Goal: Browse casually: Explore the website without a specific task or goal

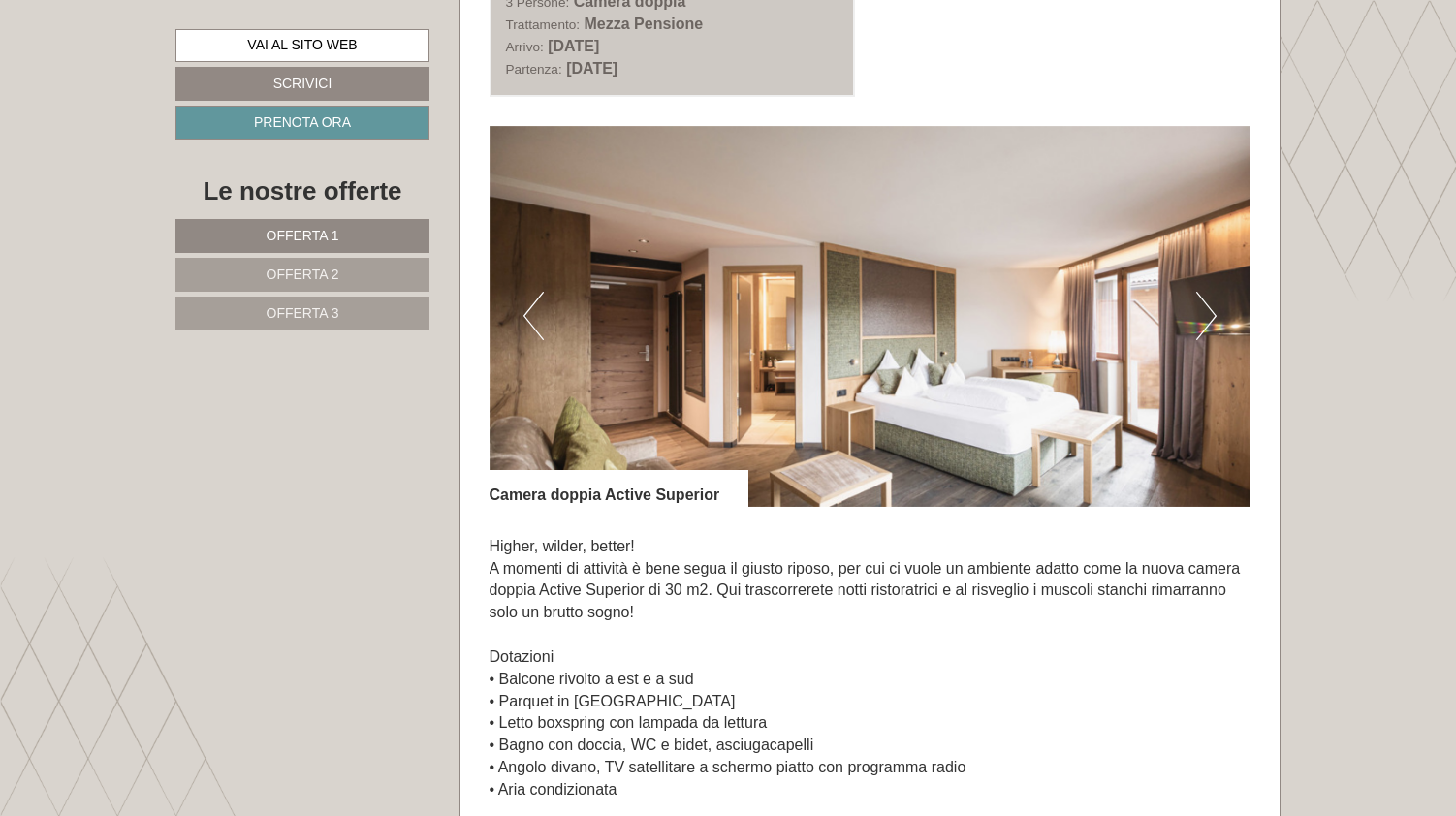
scroll to position [2562, 0]
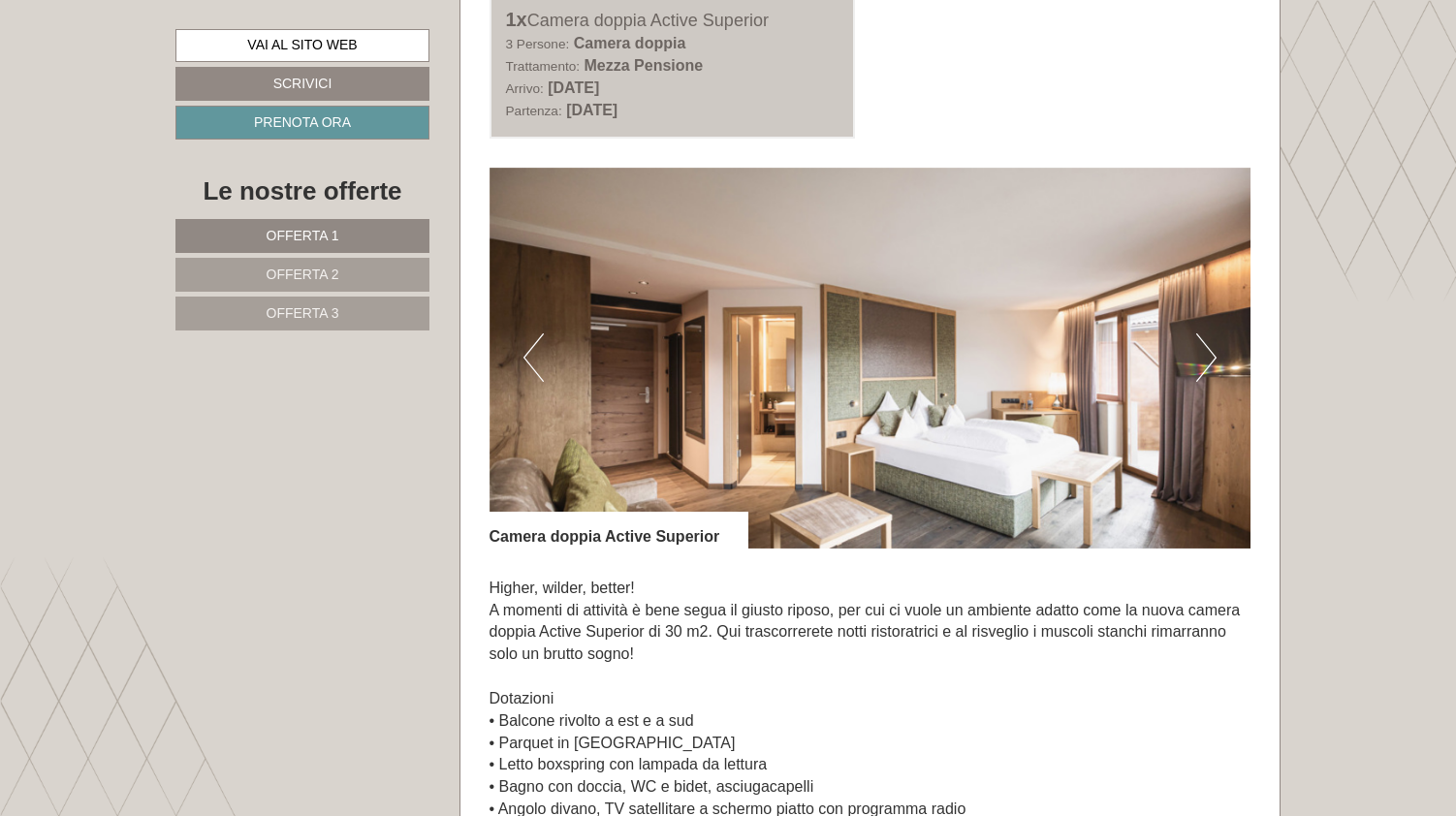
click at [1207, 337] on button "Next" at bounding box center [1206, 358] width 21 height 49
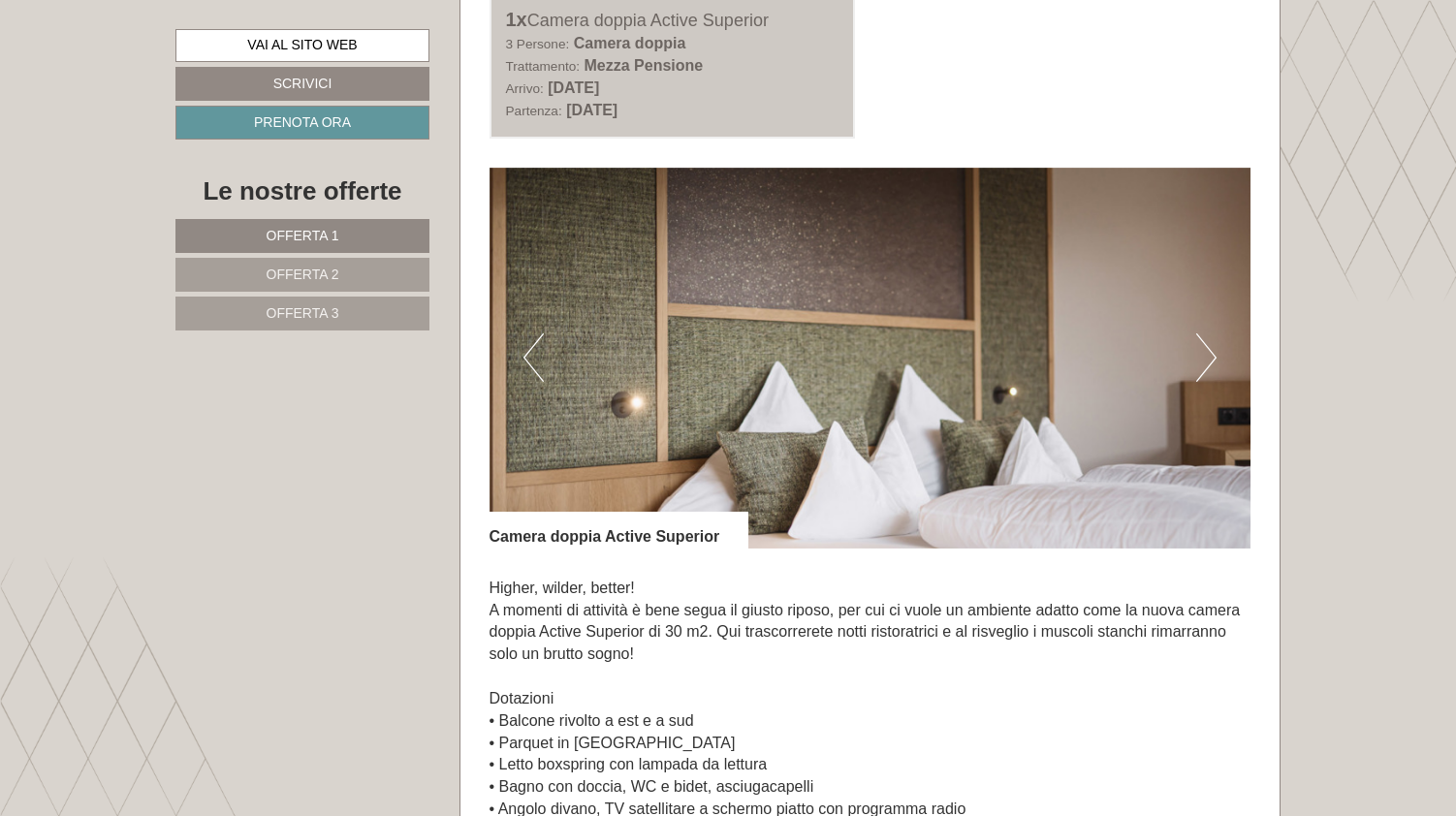
click at [1207, 337] on button "Next" at bounding box center [1206, 358] width 21 height 49
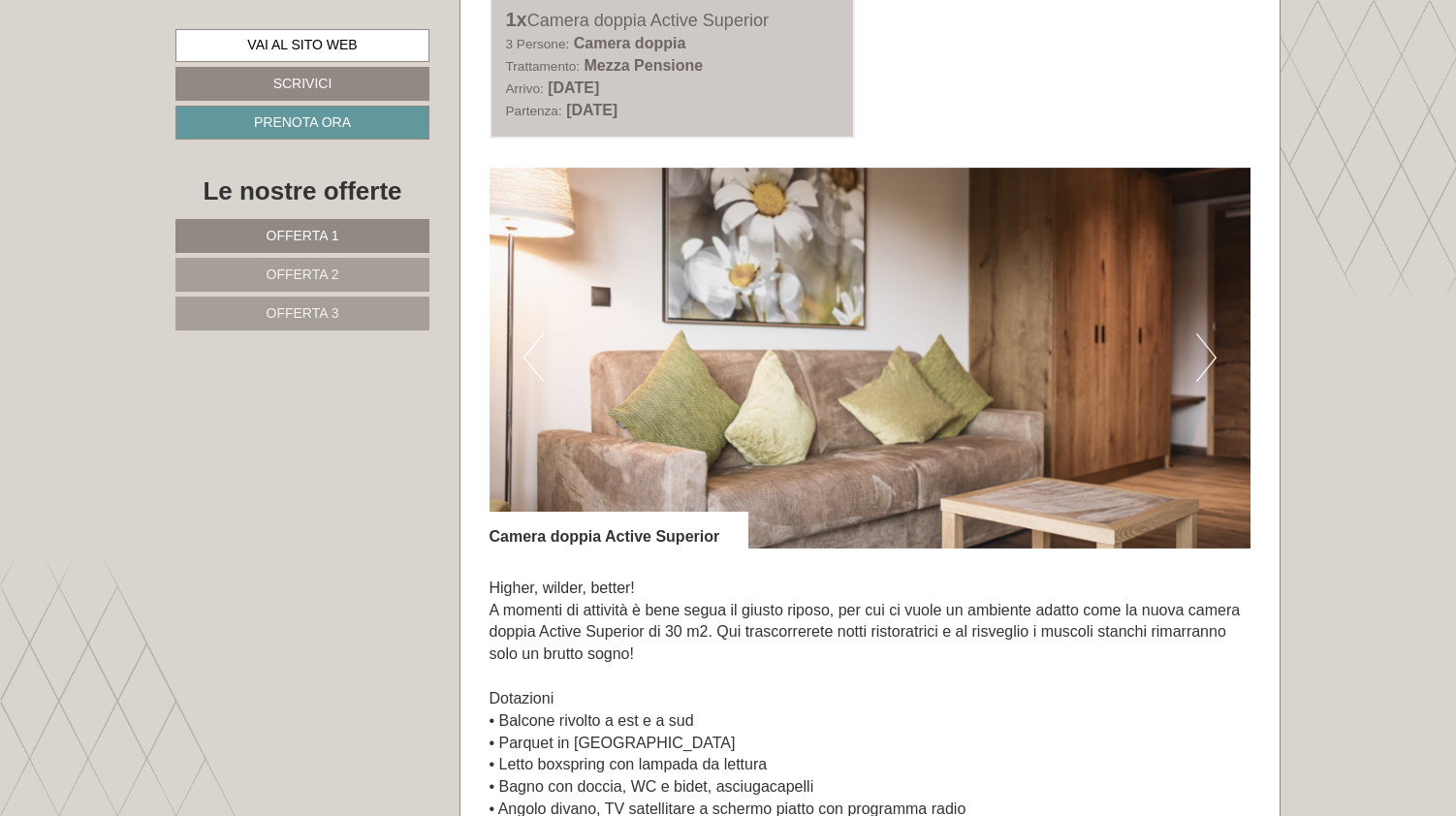
click at [1207, 337] on button "Next" at bounding box center [1206, 358] width 21 height 49
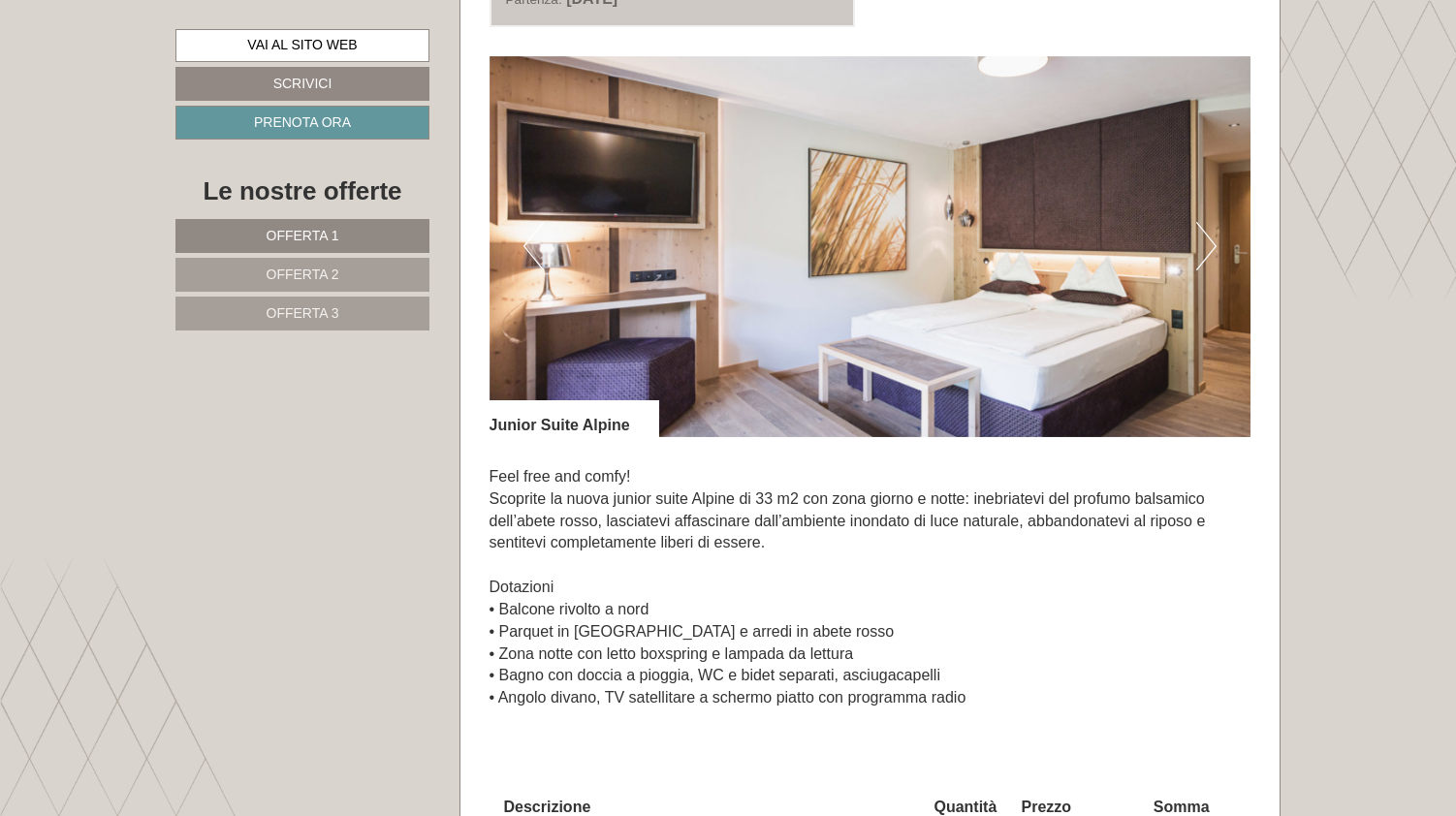
scroll to position [1230, 0]
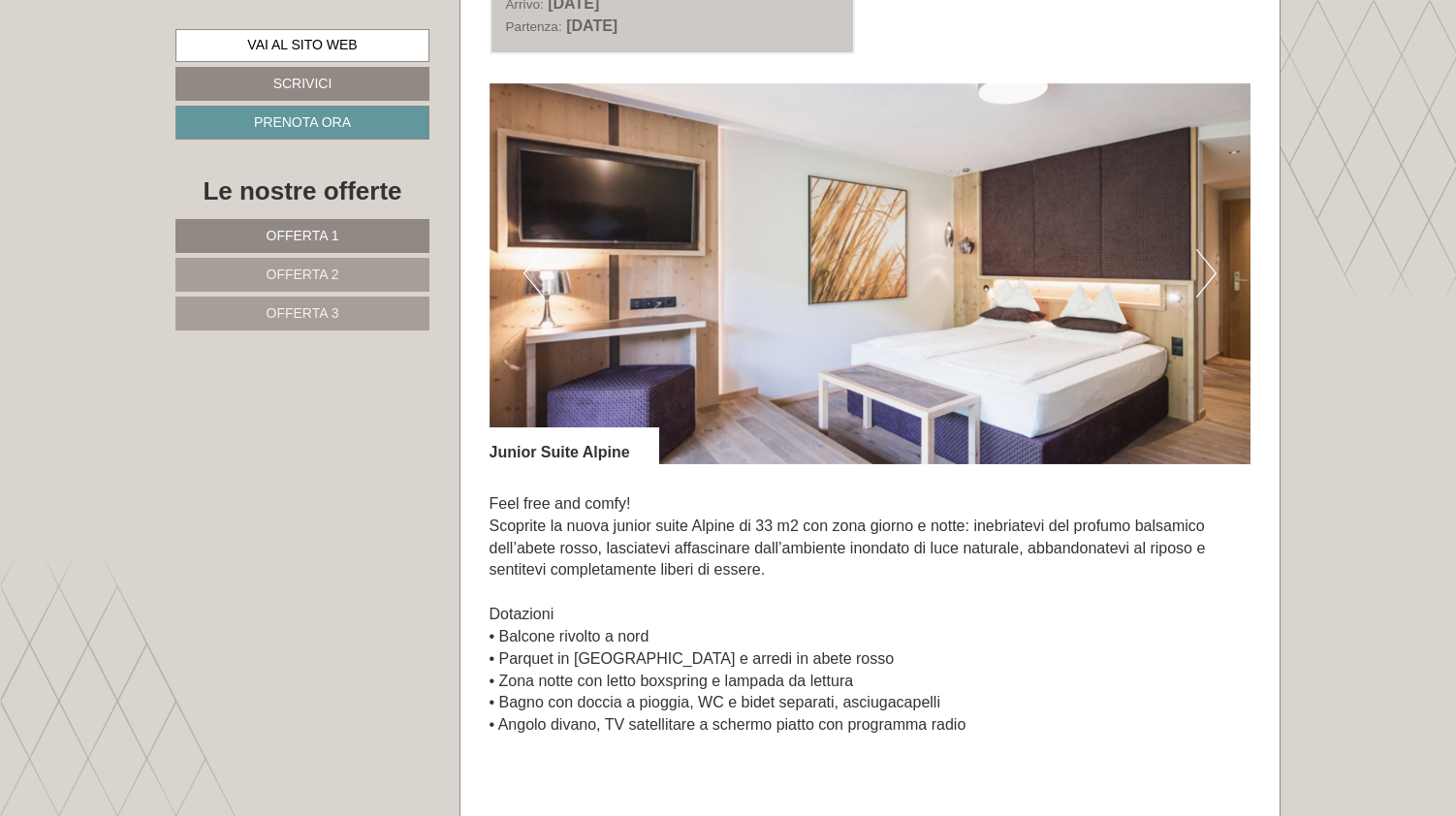
click at [1210, 282] on button "Next" at bounding box center [1206, 274] width 21 height 49
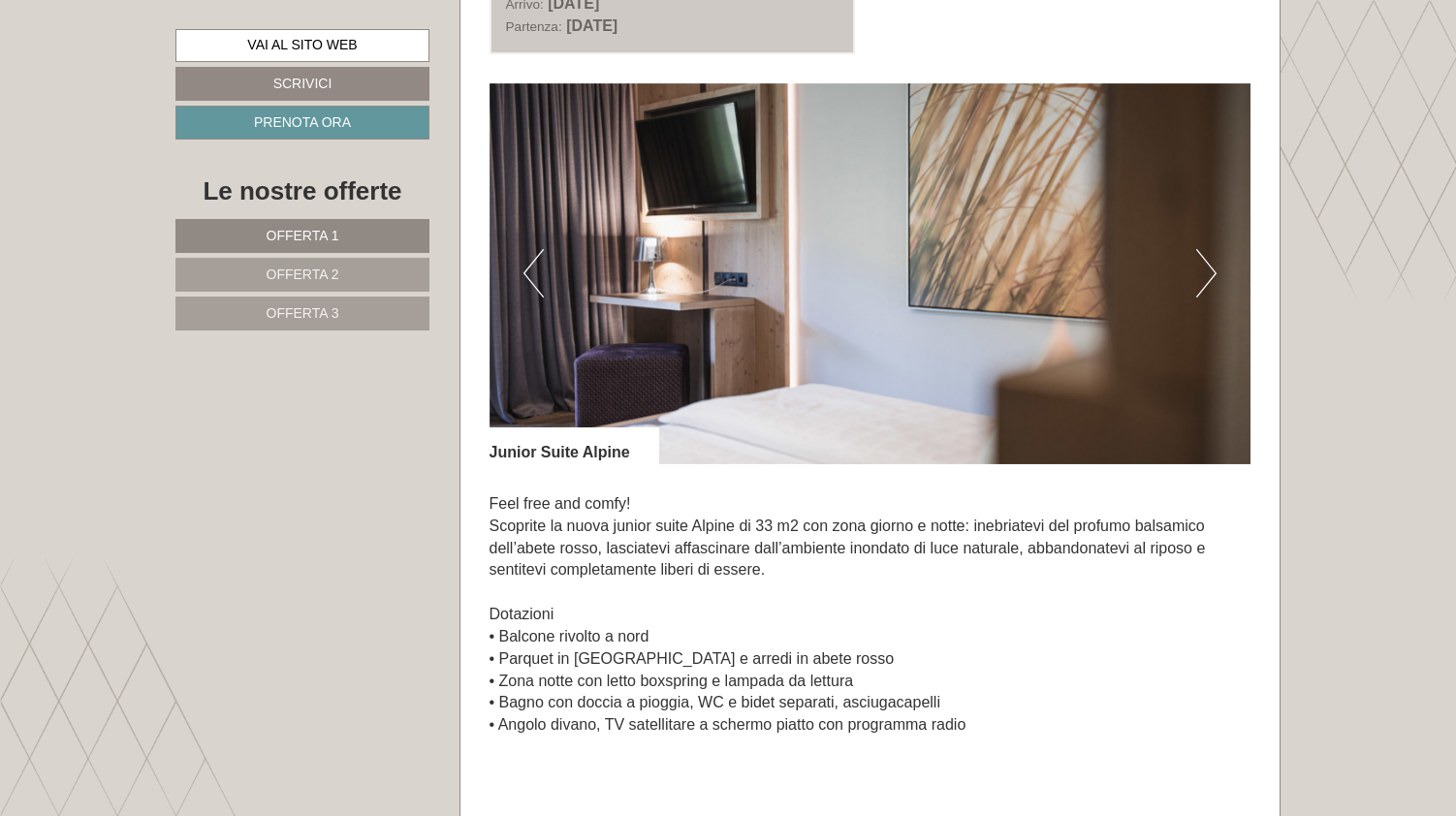
click at [1210, 282] on button "Next" at bounding box center [1206, 274] width 21 height 49
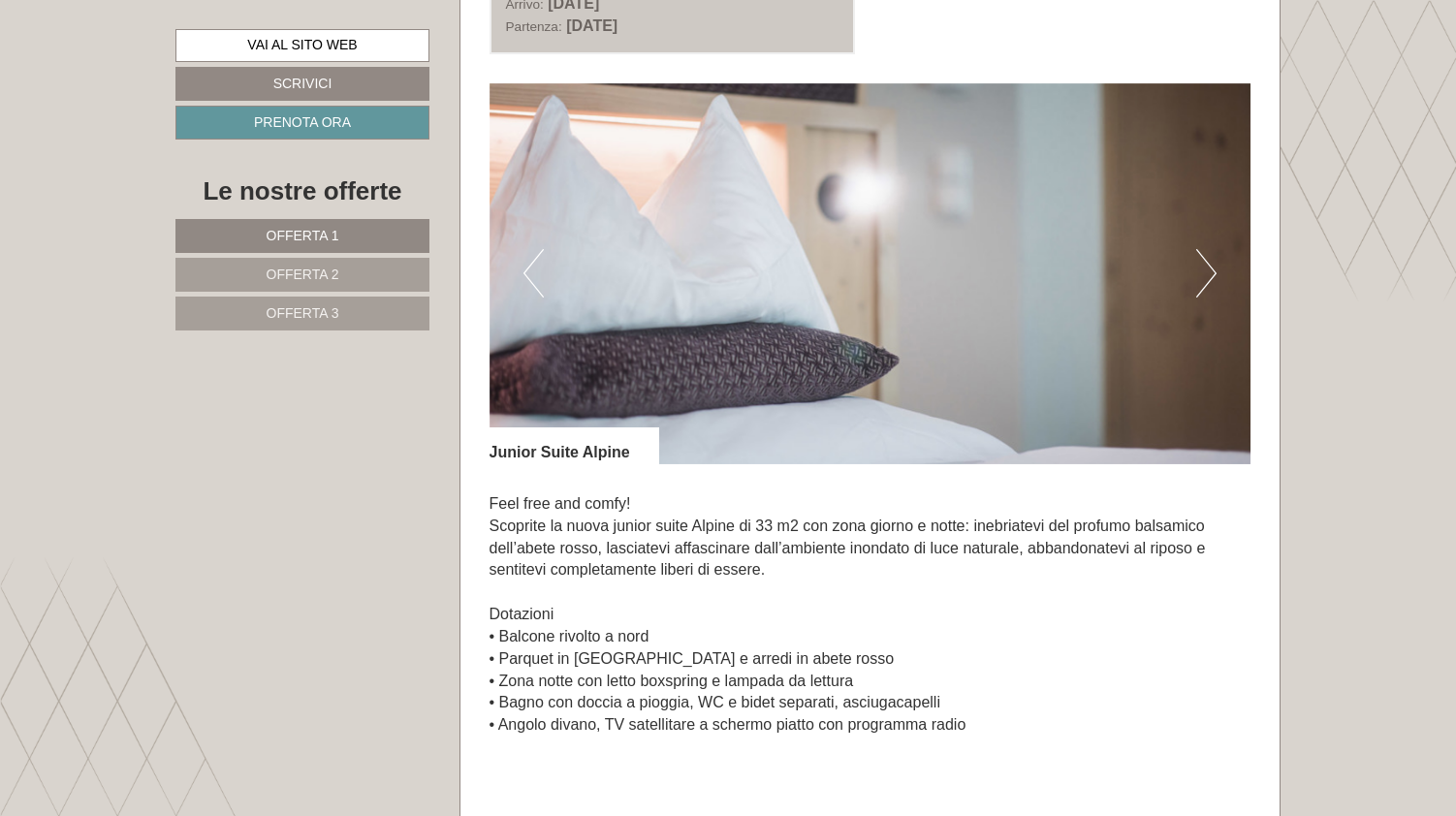
click at [1210, 282] on button "Next" at bounding box center [1206, 274] width 21 height 49
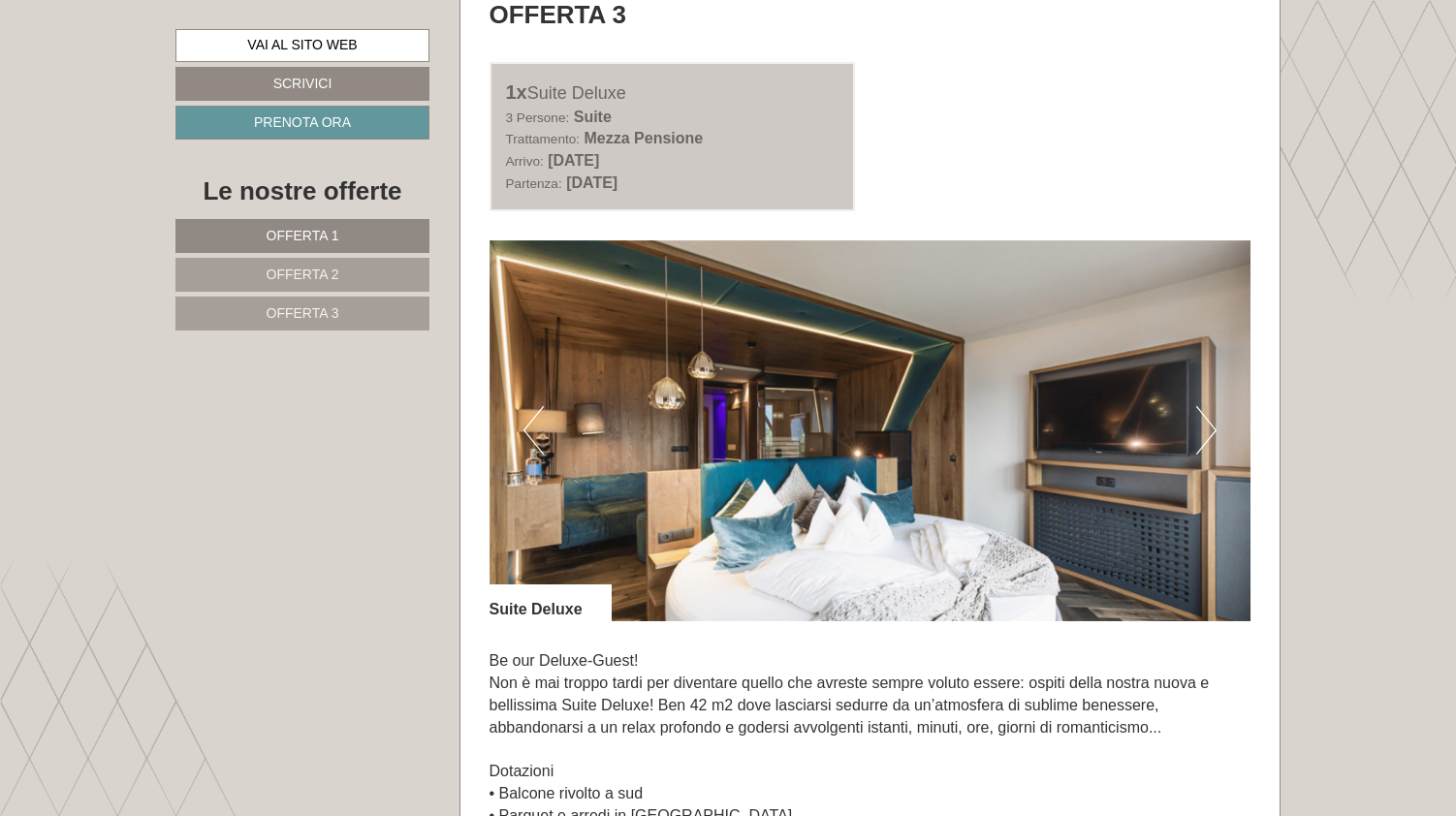
scroll to position [4000, 0]
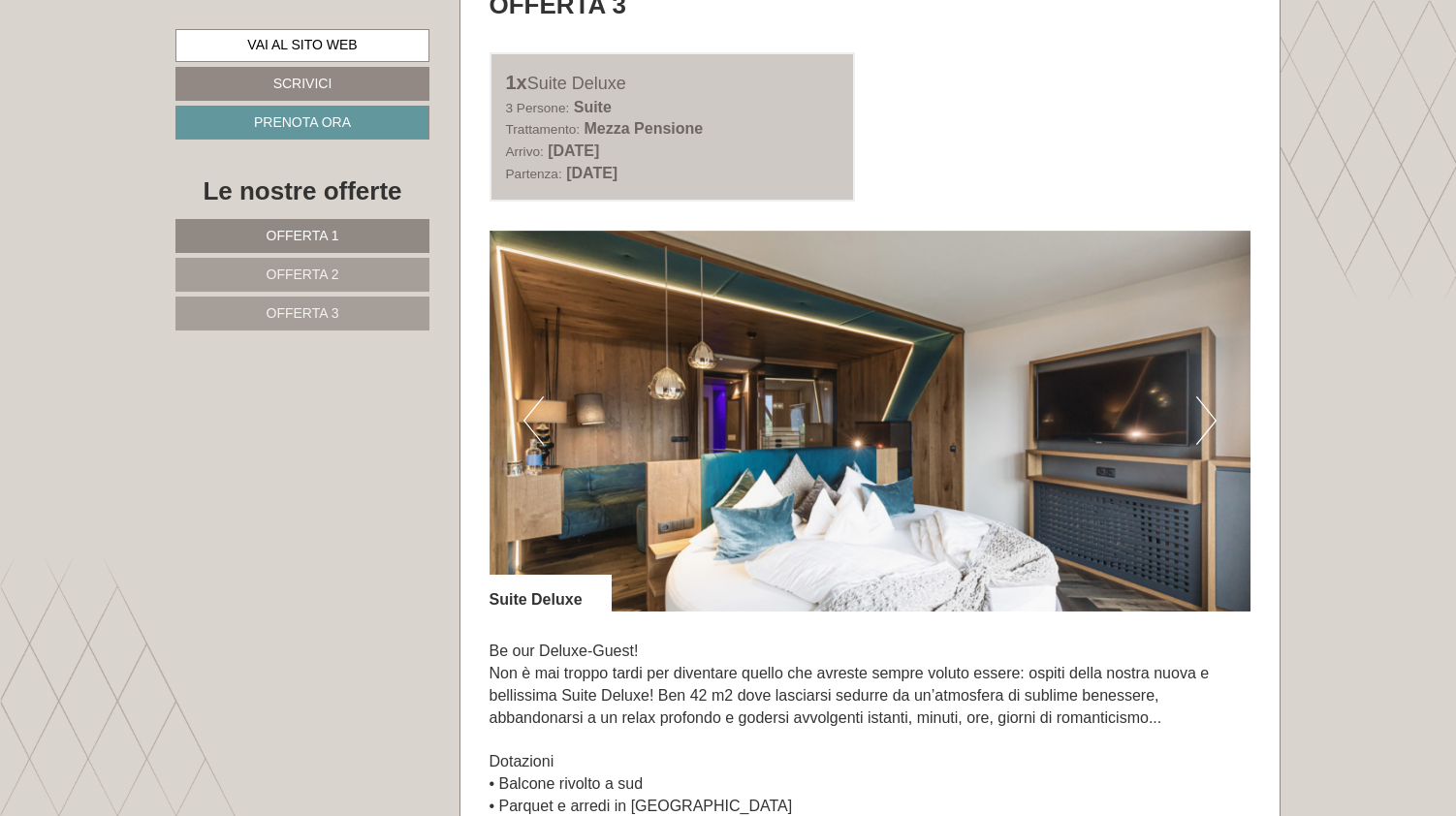
click at [1202, 396] on button "Next" at bounding box center [1206, 420] width 21 height 49
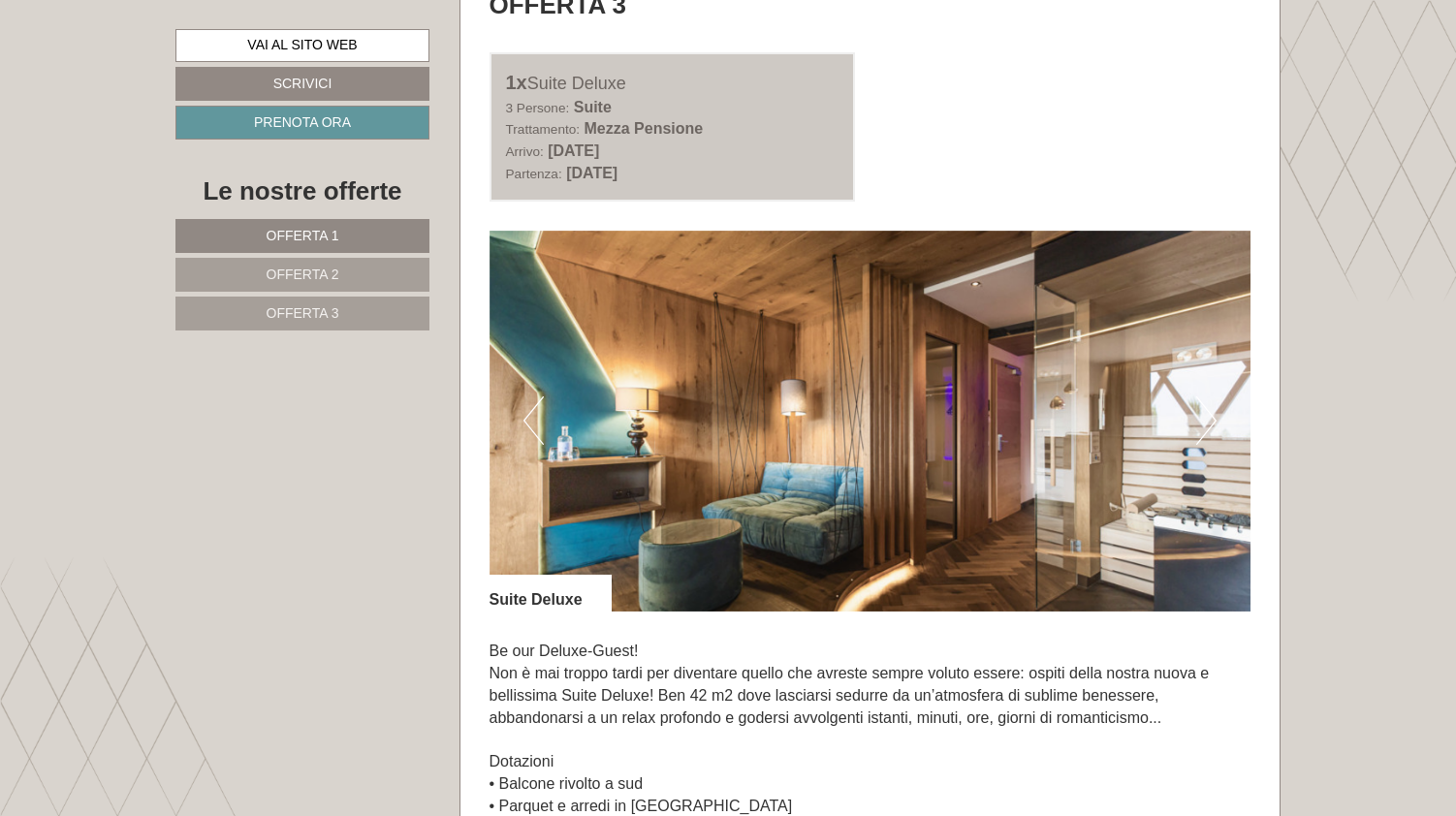
click at [1202, 396] on button "Next" at bounding box center [1206, 420] width 21 height 49
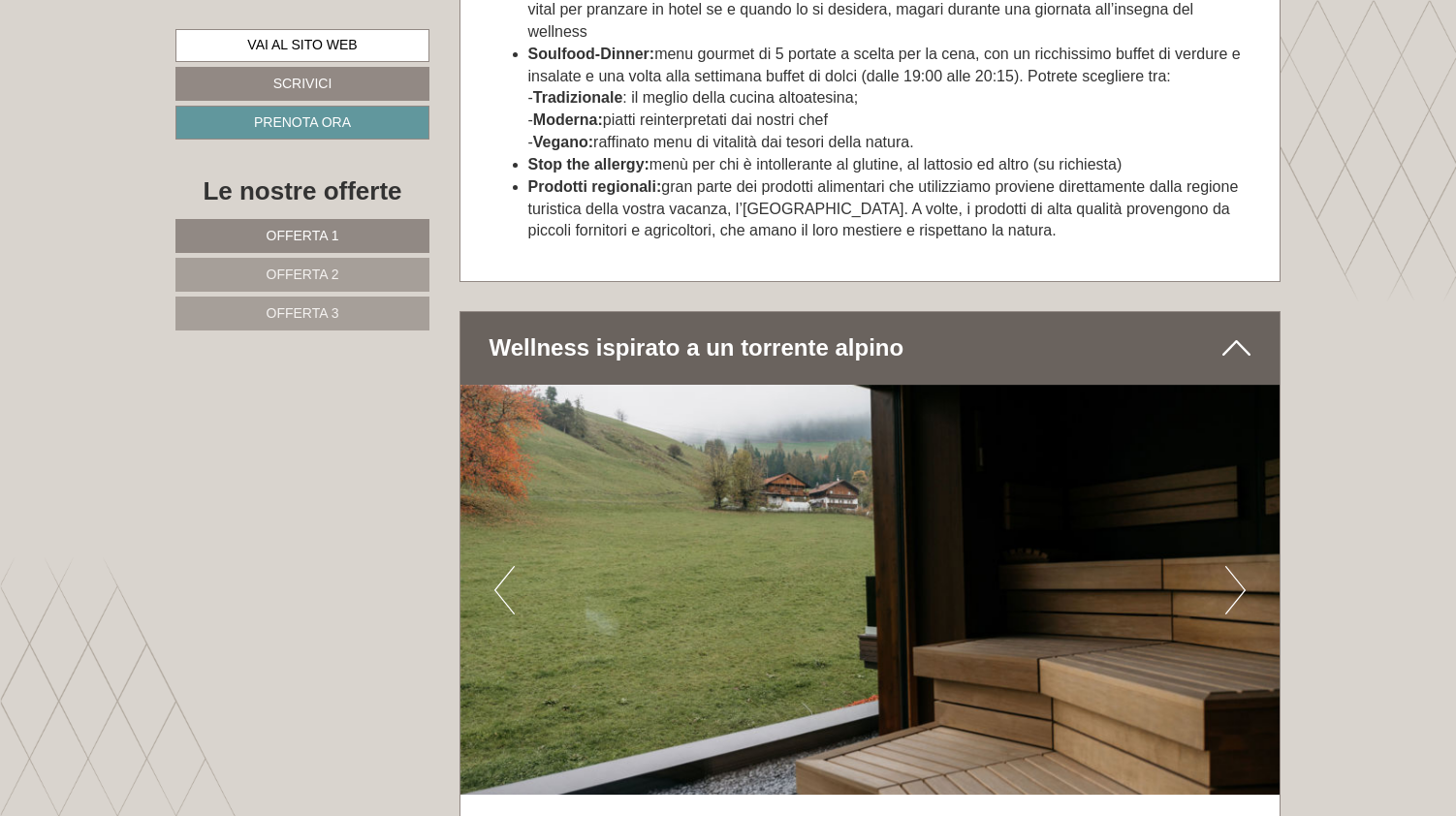
scroll to position [6380, 0]
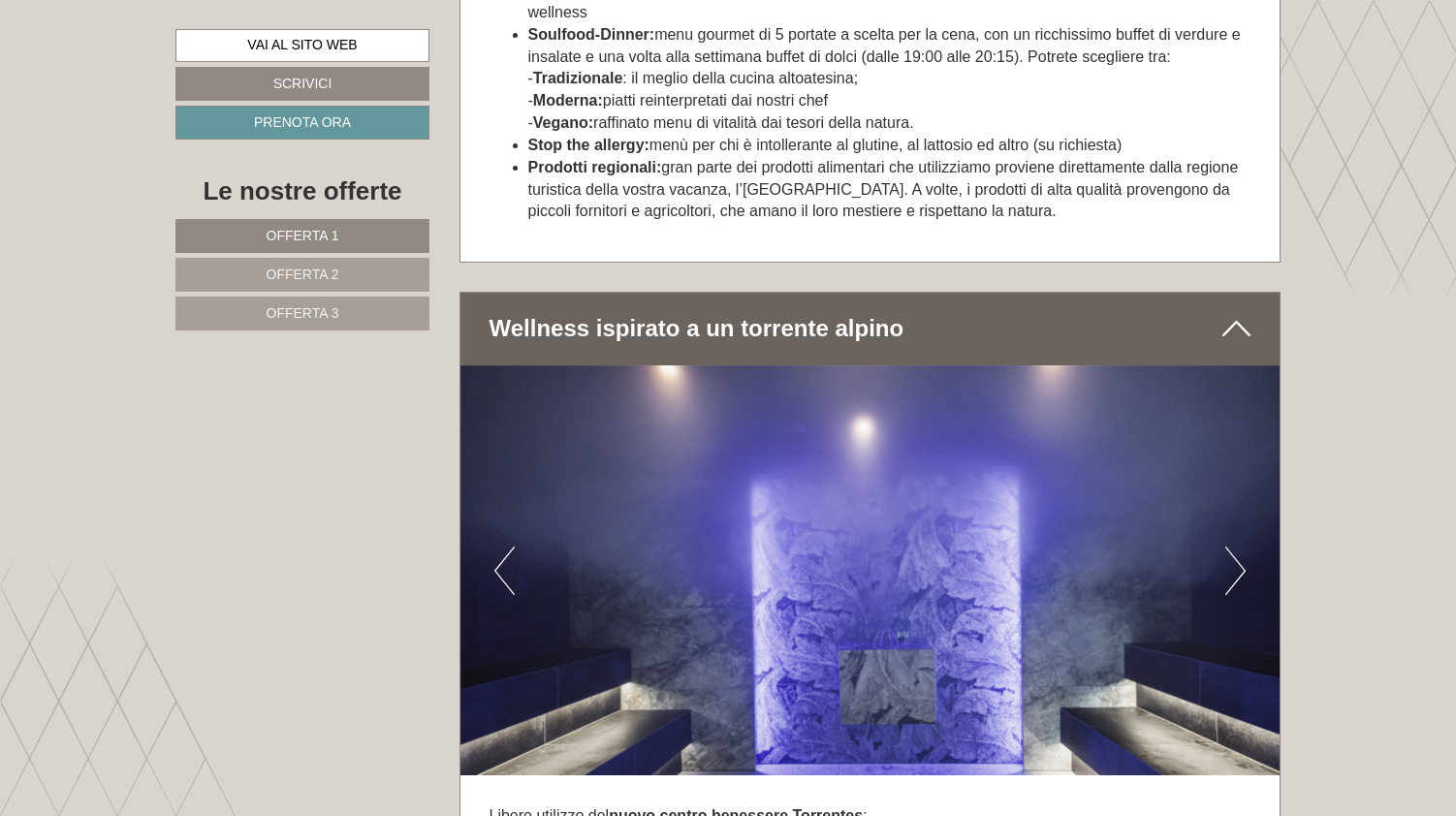
click at [1232, 546] on button "Next" at bounding box center [1235, 571] width 21 height 49
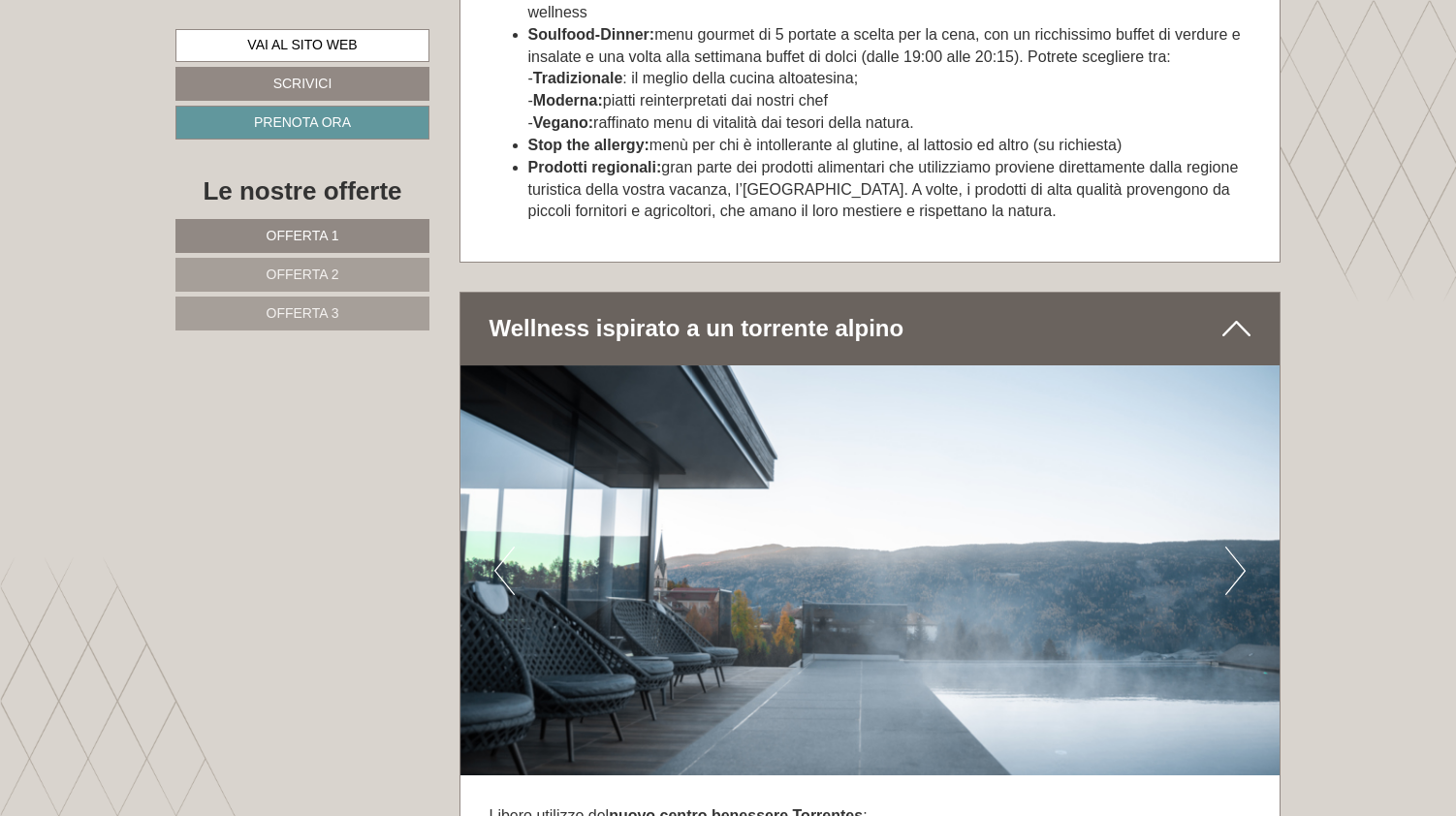
click at [1232, 546] on button "Next" at bounding box center [1235, 571] width 21 height 49
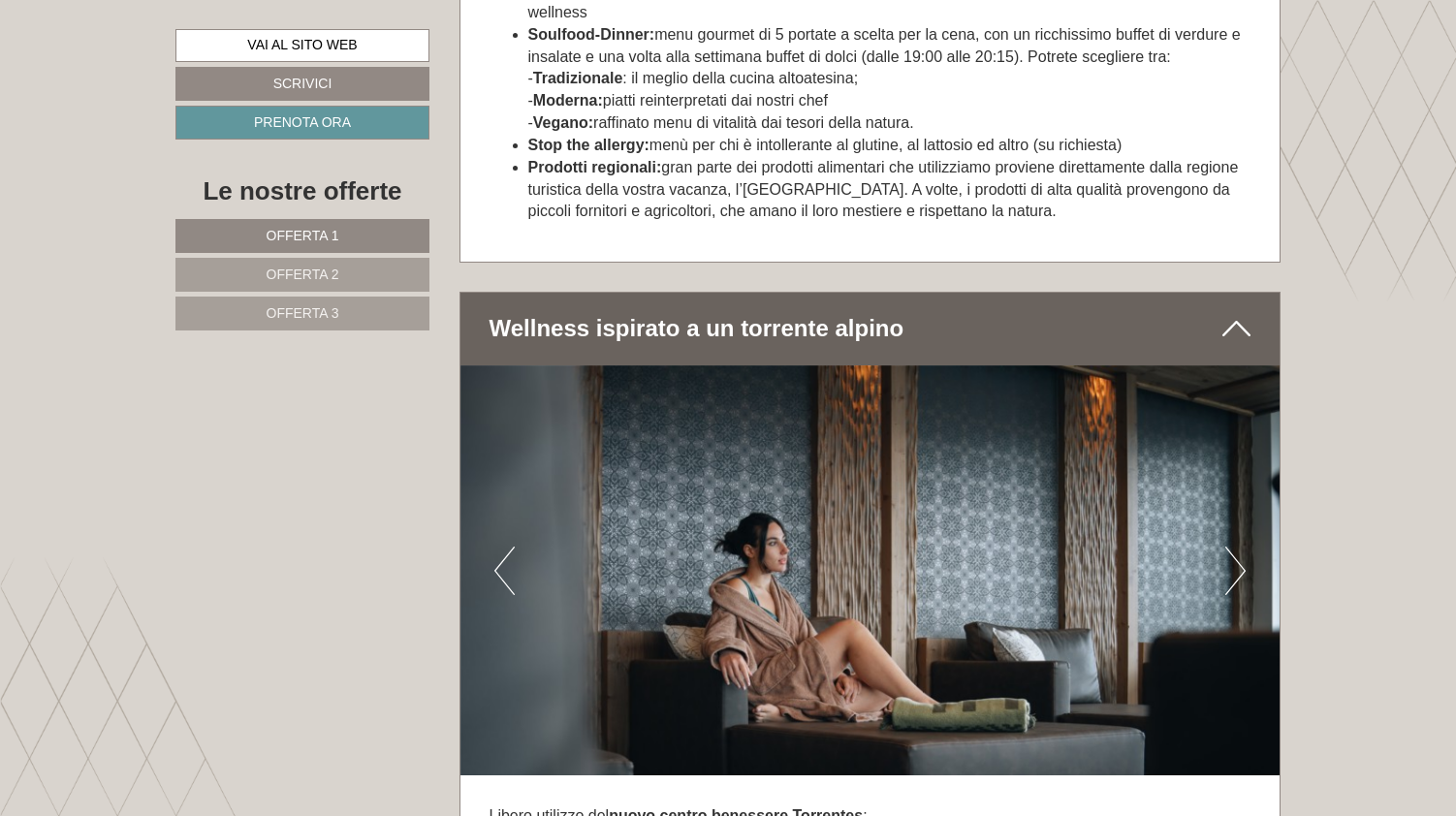
click at [1232, 546] on button "Next" at bounding box center [1235, 571] width 21 height 49
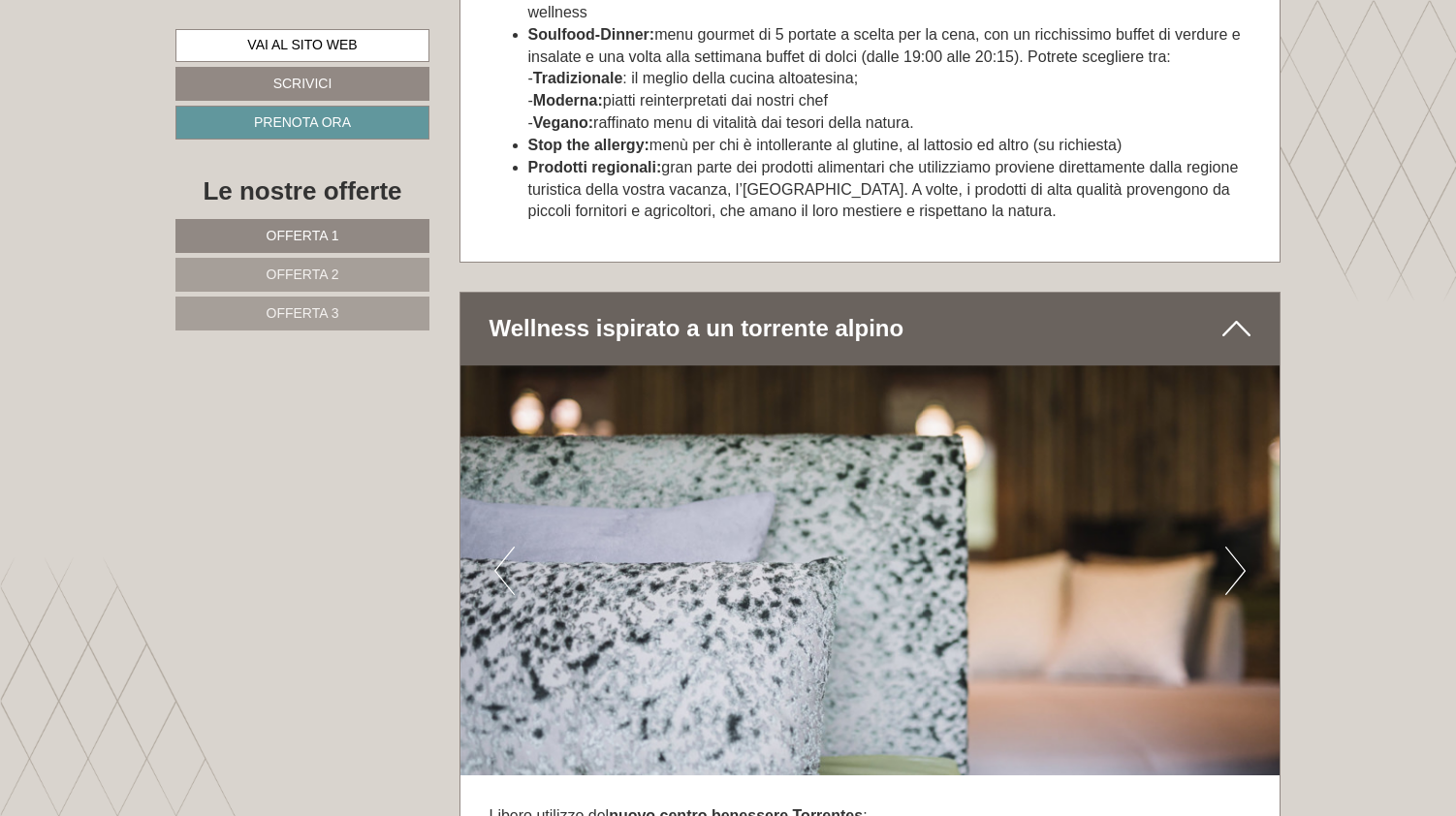
click at [1232, 546] on button "Next" at bounding box center [1235, 571] width 21 height 49
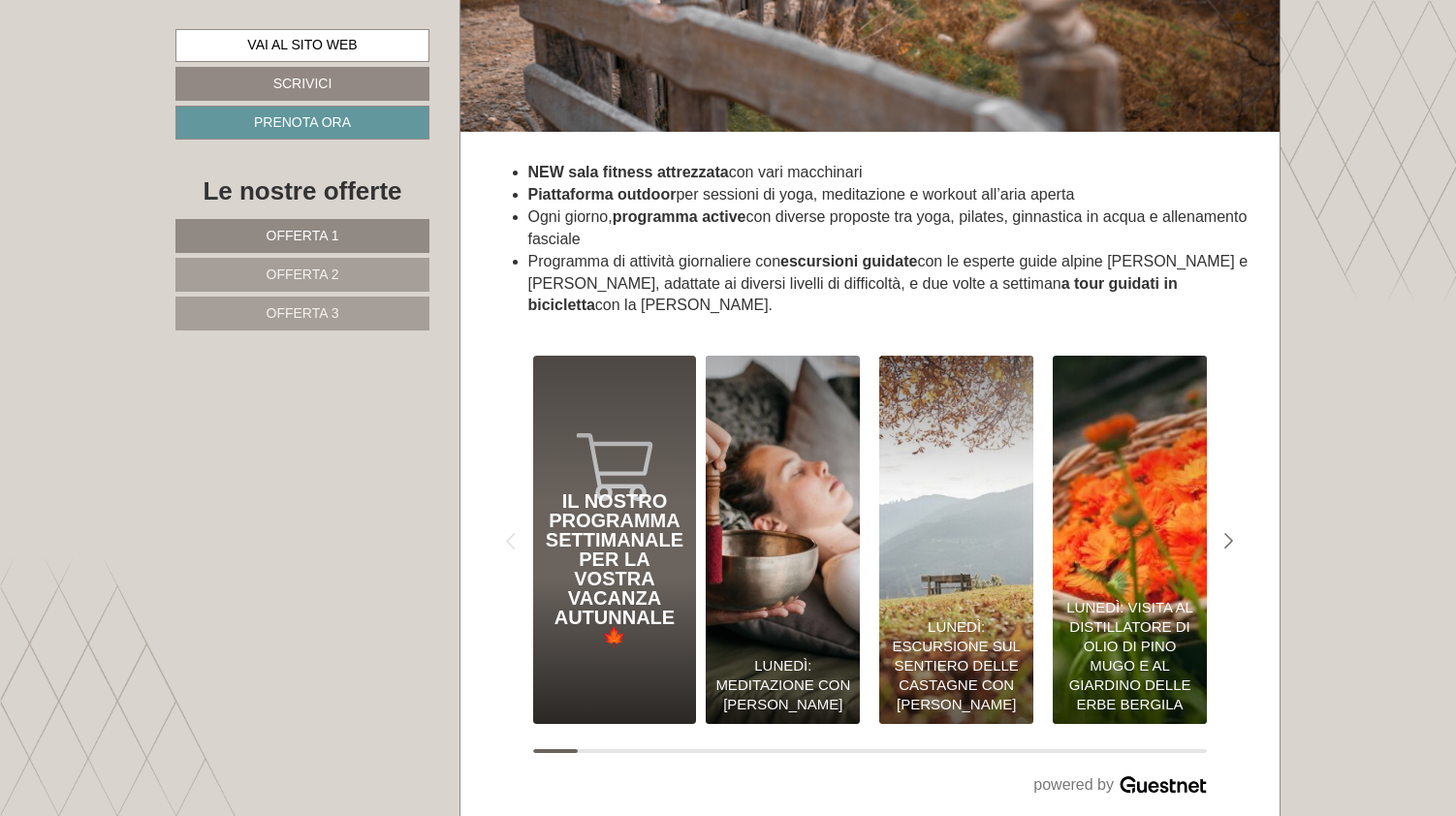
scroll to position [8003, 0]
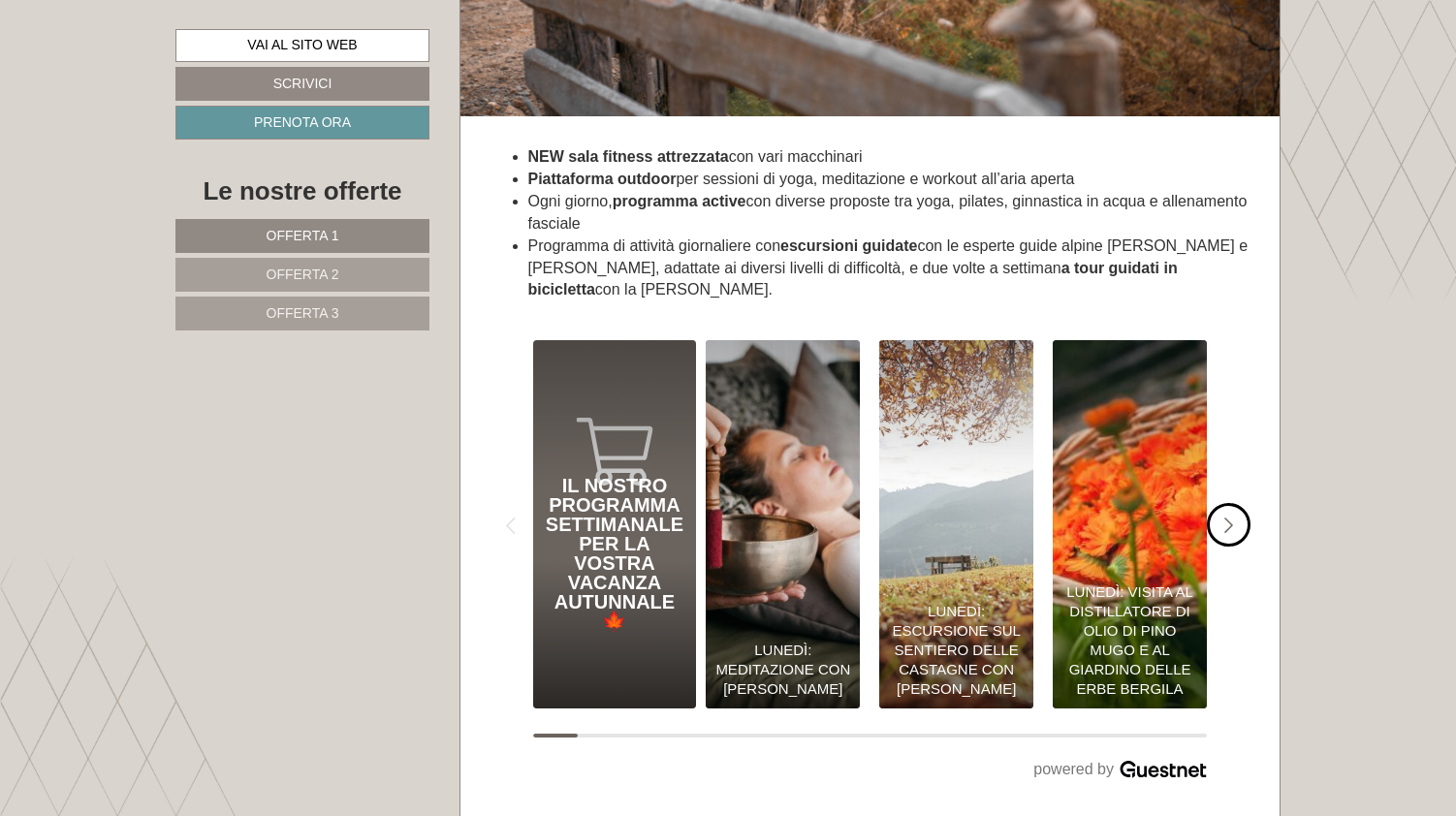
click at [1225, 517] on icon "#gn-shop-3 .a-arrow { fill:05B8B3; }" at bounding box center [1229, 526] width 10 height 18
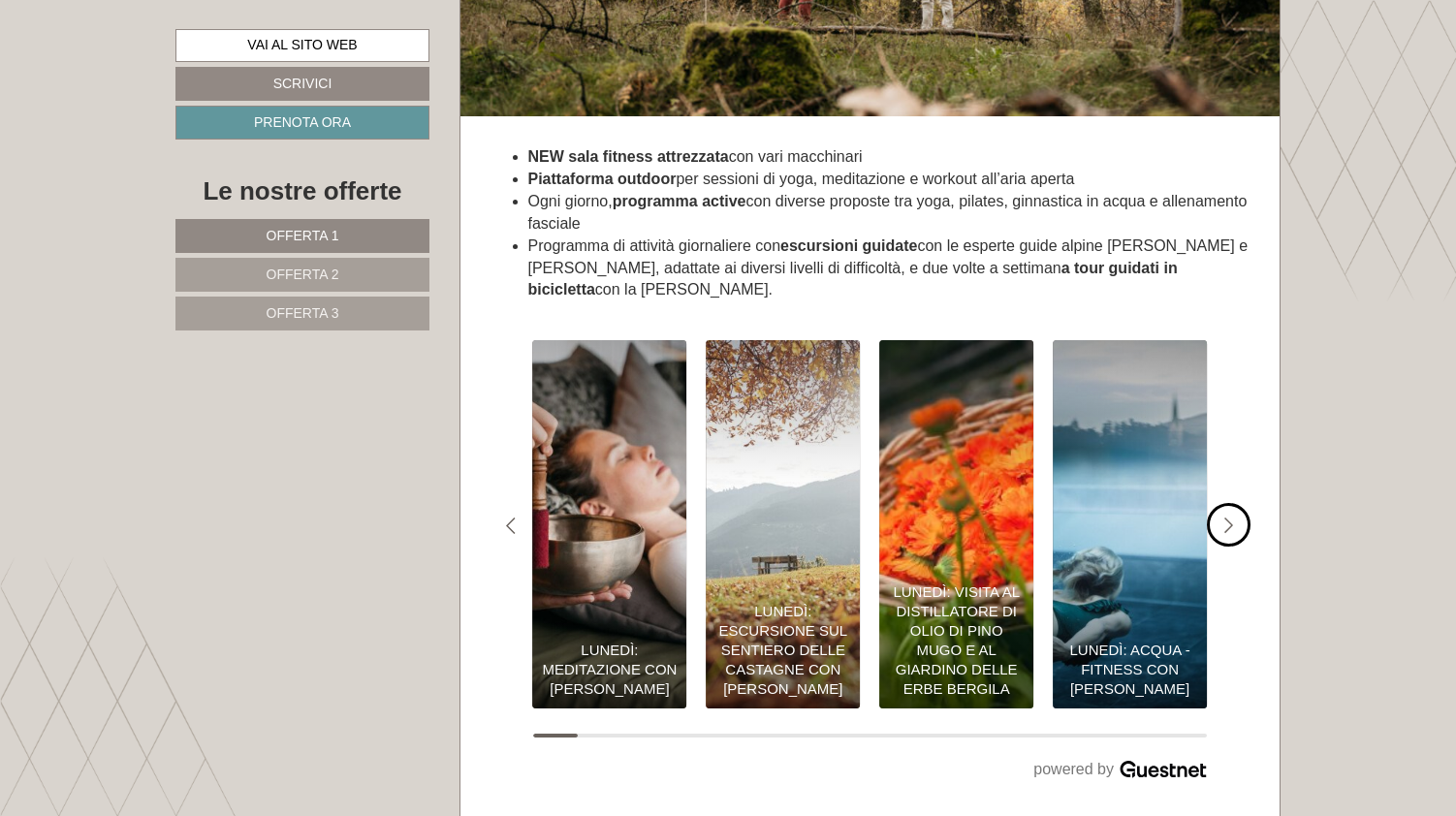
click at [1225, 517] on icon "#gn-shop-3 .a-arrow { fill:05B8B3; }" at bounding box center [1229, 526] width 10 height 18
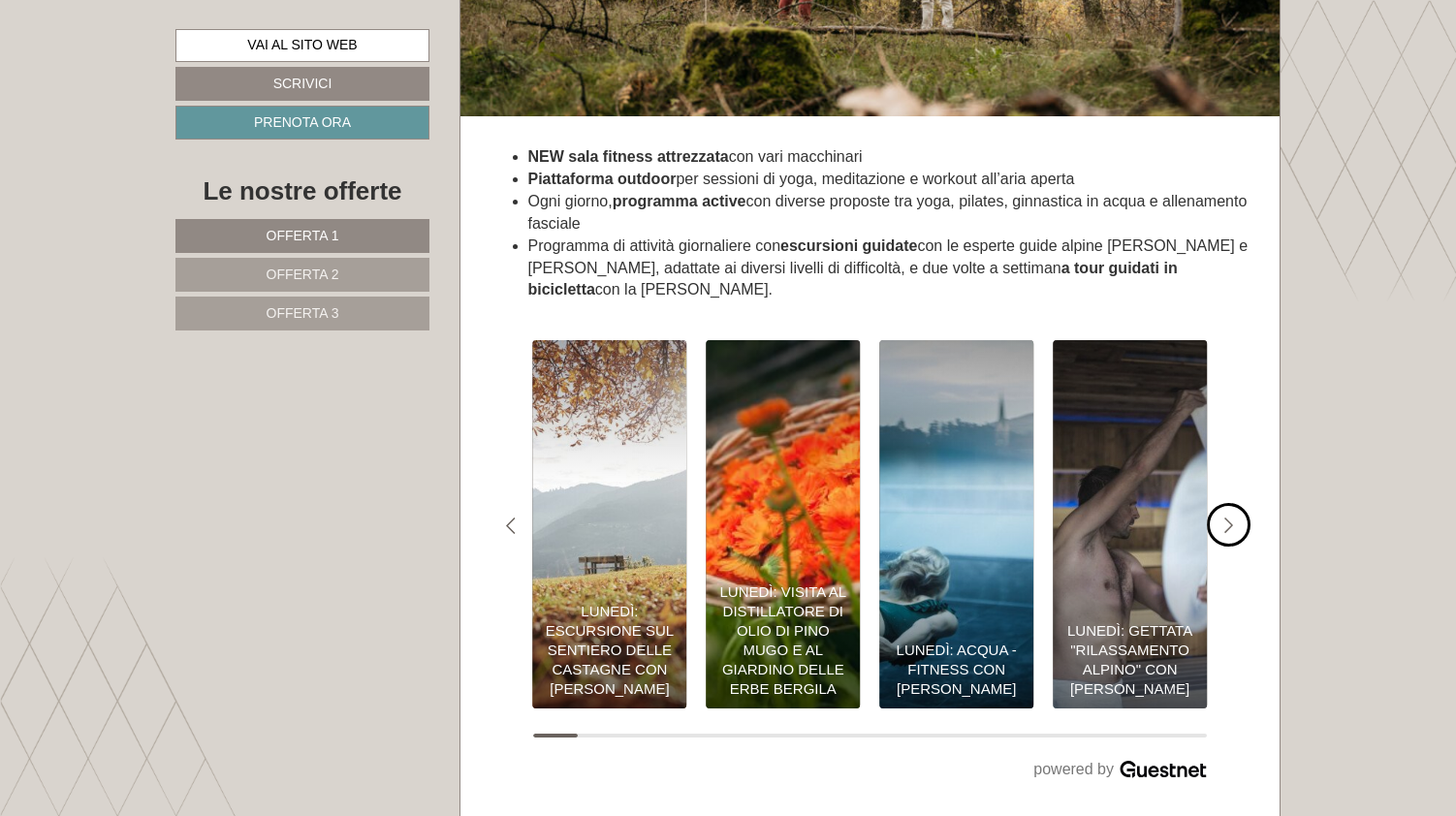
click at [1225, 517] on icon "#gn-shop-3 .a-arrow { fill:05B8B3; }" at bounding box center [1229, 526] width 10 height 18
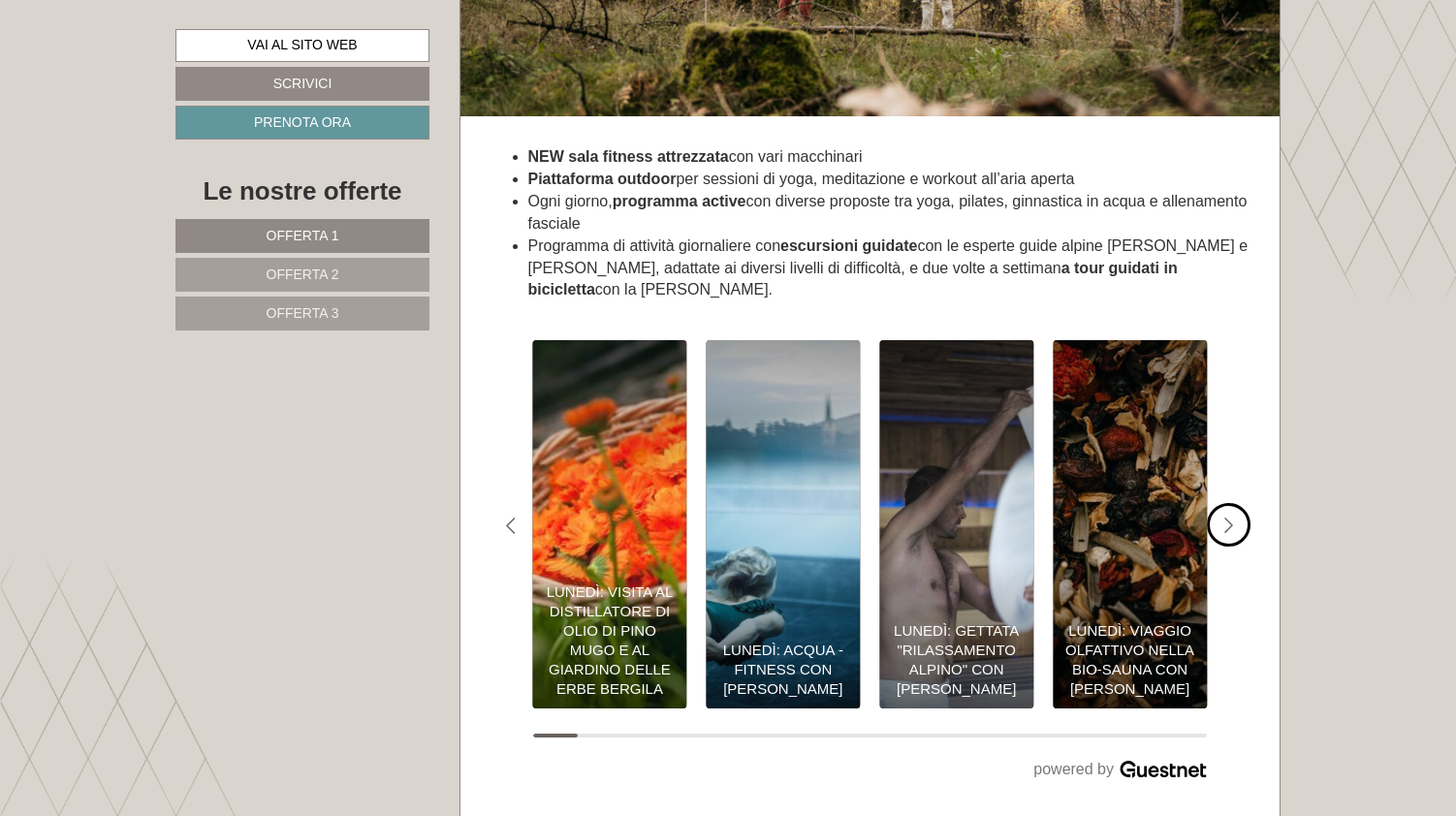
click at [1225, 517] on icon "#gn-shop-3 .a-arrow { fill:05B8B3; }" at bounding box center [1229, 526] width 10 height 18
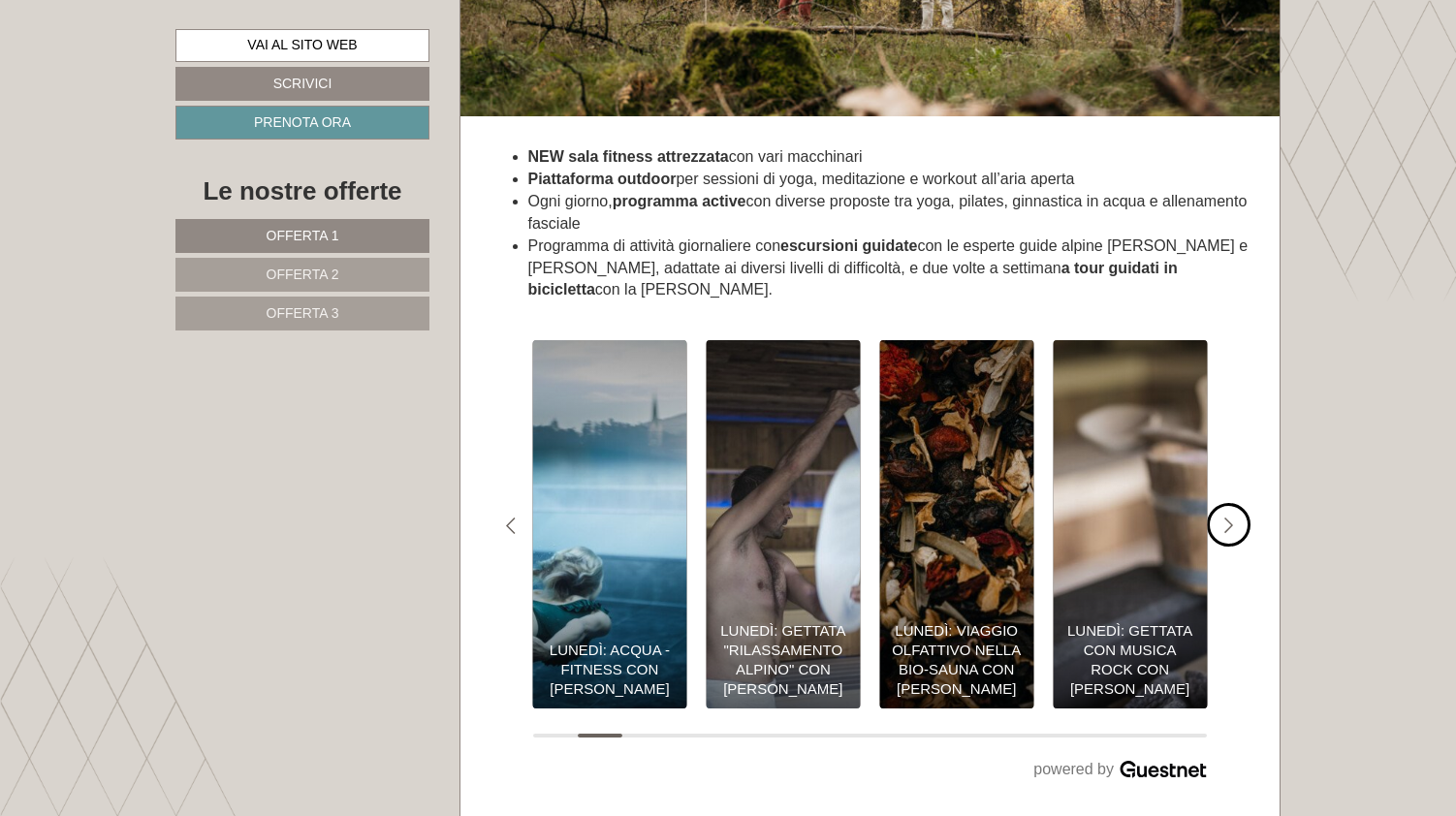
click at [1225, 517] on icon "#gn-shop-3 .a-arrow { fill:05B8B3; }" at bounding box center [1229, 526] width 10 height 18
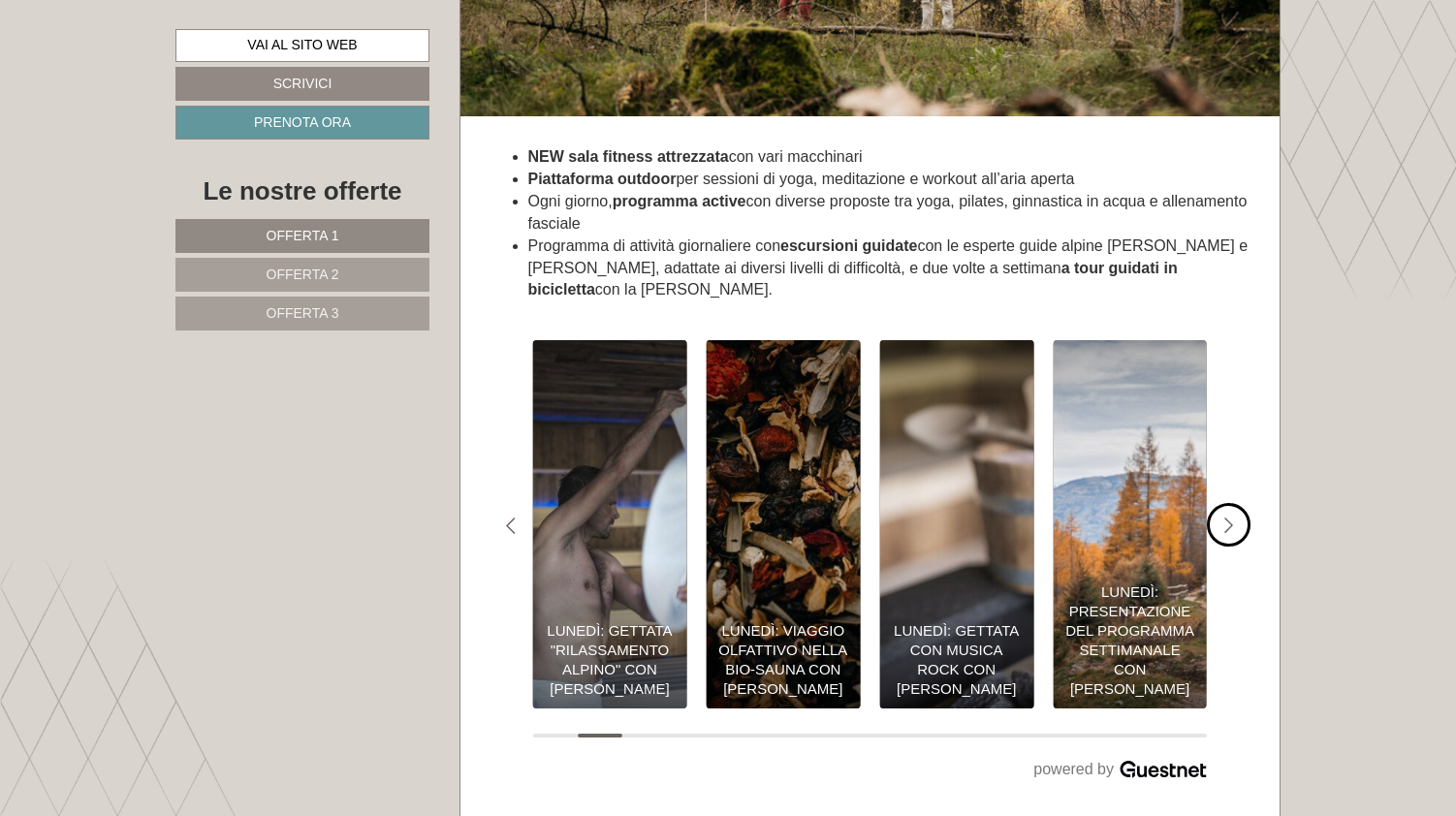
click at [1225, 517] on icon "#gn-shop-3 .a-arrow { fill:05B8B3; }" at bounding box center [1229, 526] width 10 height 18
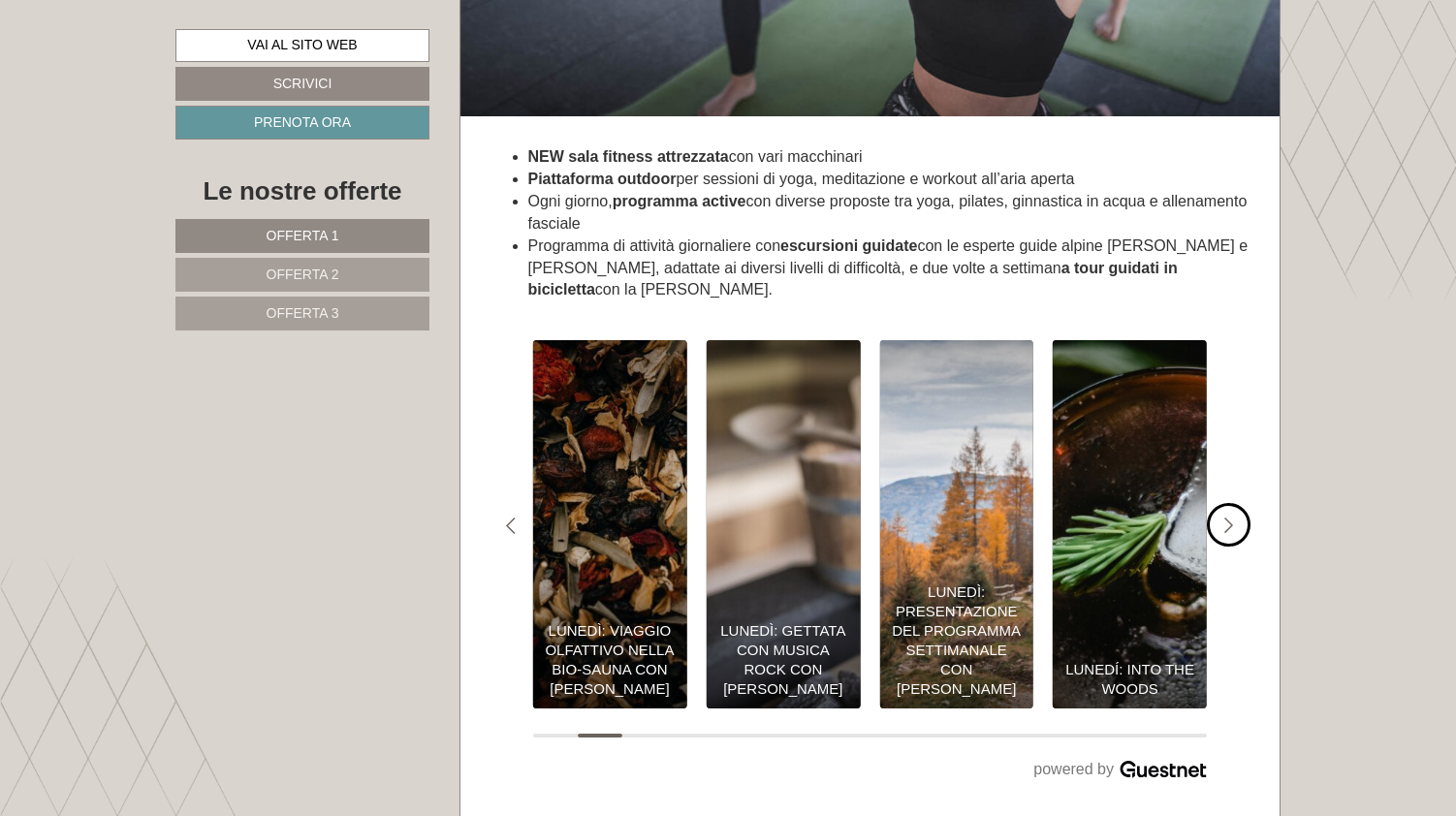
click at [1225, 517] on icon "#gn-shop-3 .a-arrow { fill:05B8B3; }" at bounding box center [1229, 526] width 10 height 18
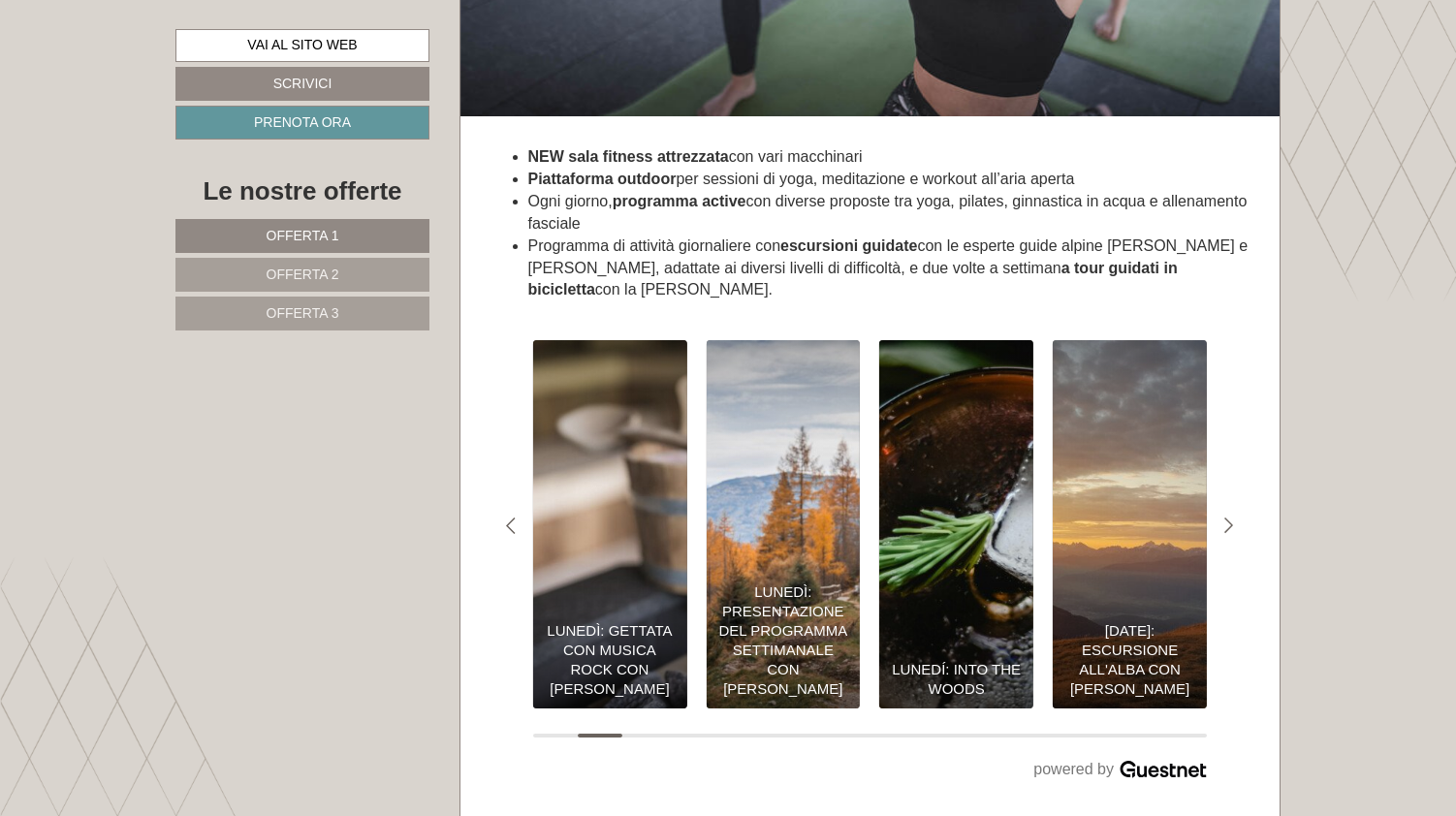
click at [821, 651] on div "slide 8 to 11 of 57 Il nostro programma settimanale per la vostra vacanza autun…" at bounding box center [870, 561] width 762 height 501
click at [889, 733] on button "Carousel Page 8" at bounding box center [869, 735] width 45 height 4
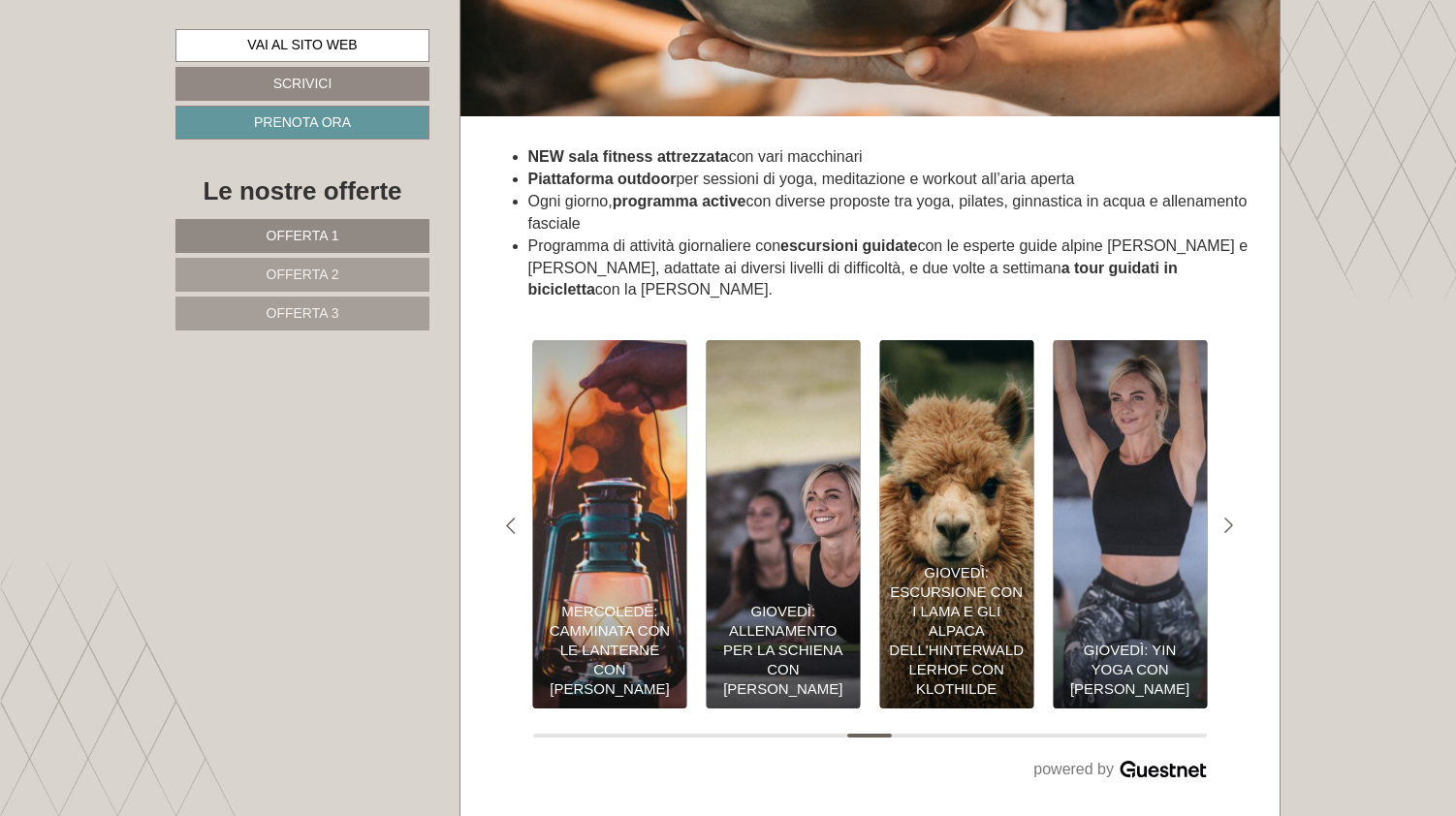
click at [1162, 733] on button "Carousel Page 15" at bounding box center [1184, 735] width 45 height 4
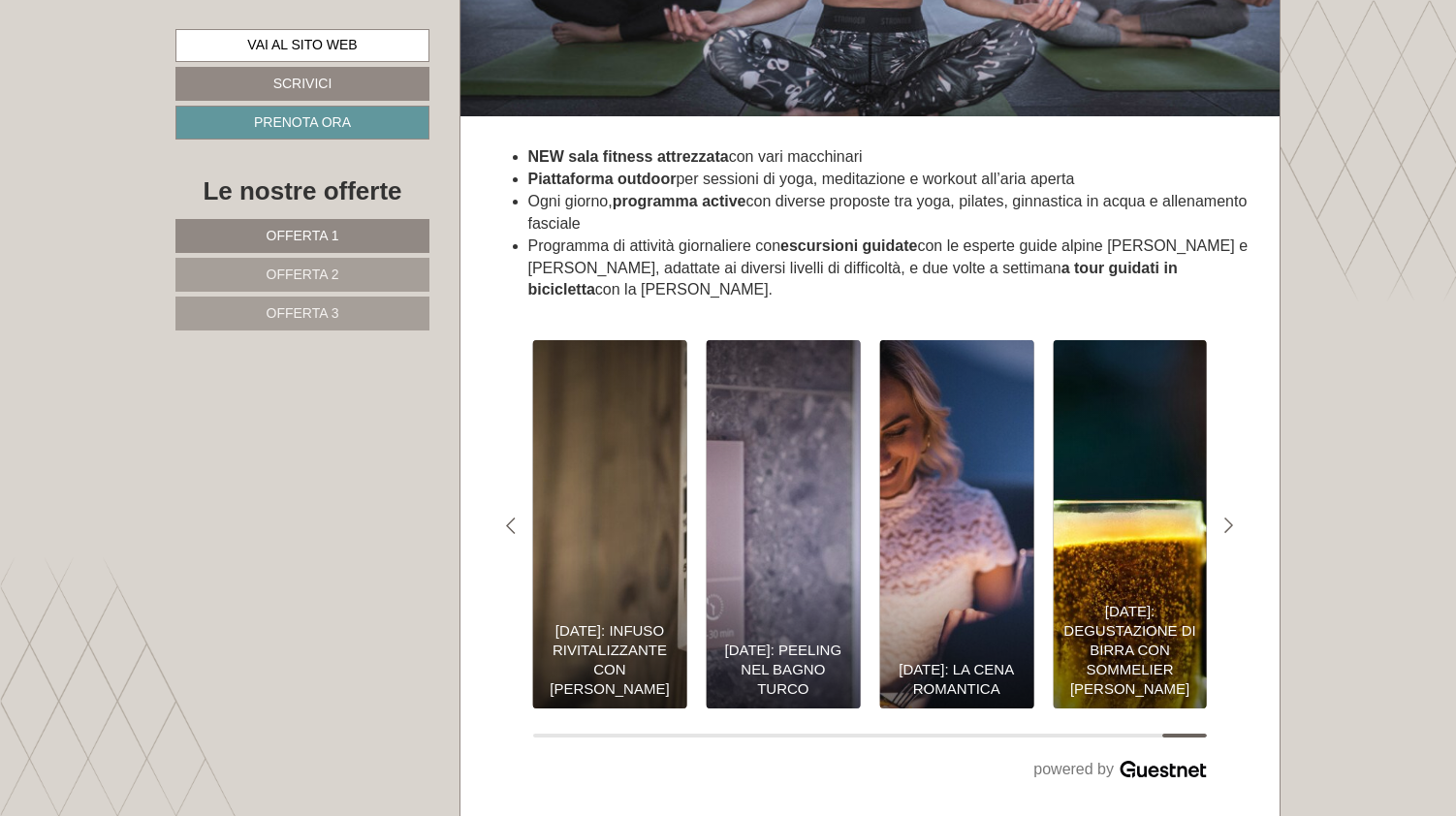
click at [967, 733] on button "Carousel Page 10" at bounding box center [959, 735] width 45 height 4
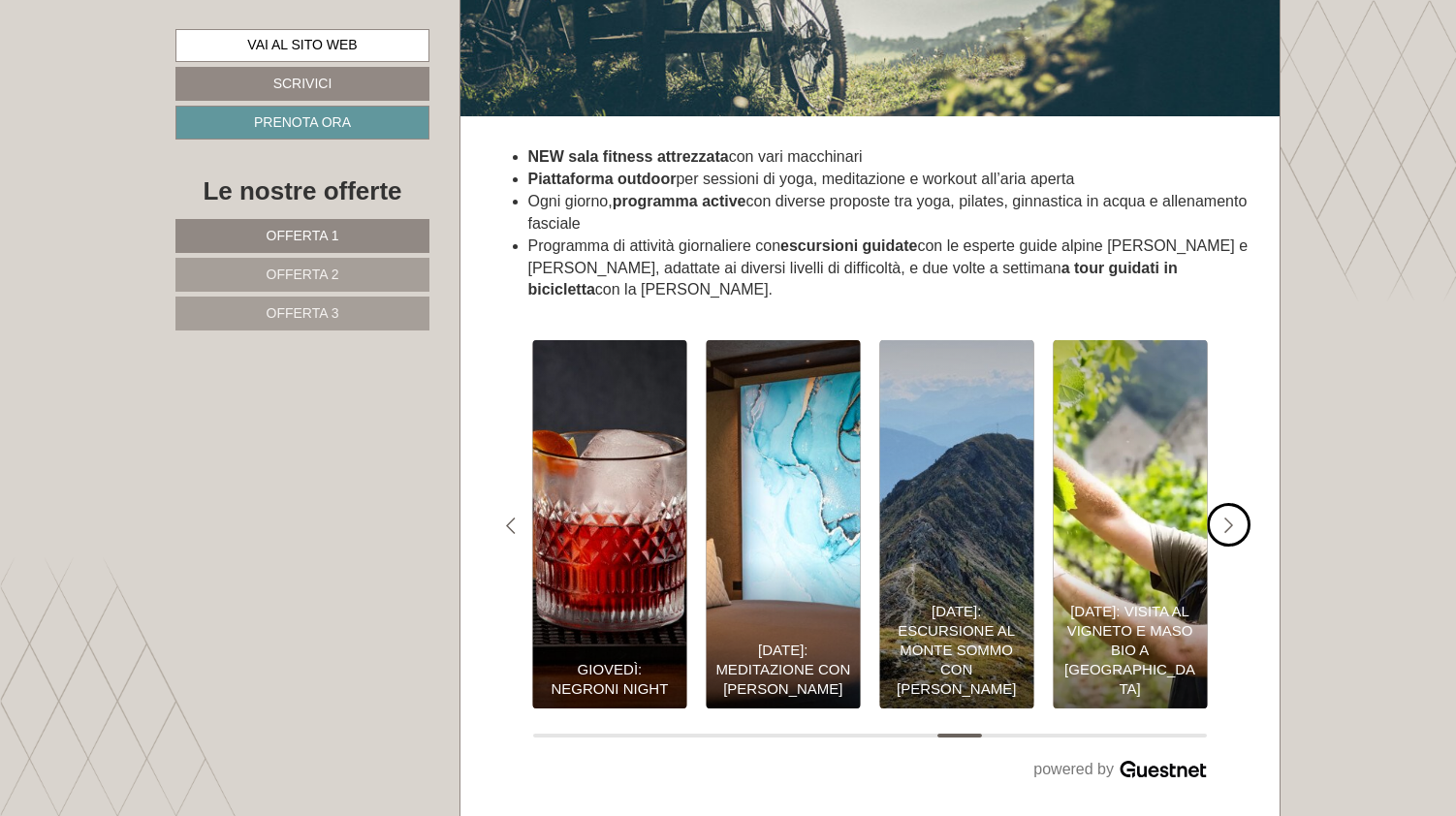
click at [1228, 517] on icon "#gn-shop-3 .a-arrow { fill:05B8B3; }" at bounding box center [1229, 526] width 10 height 18
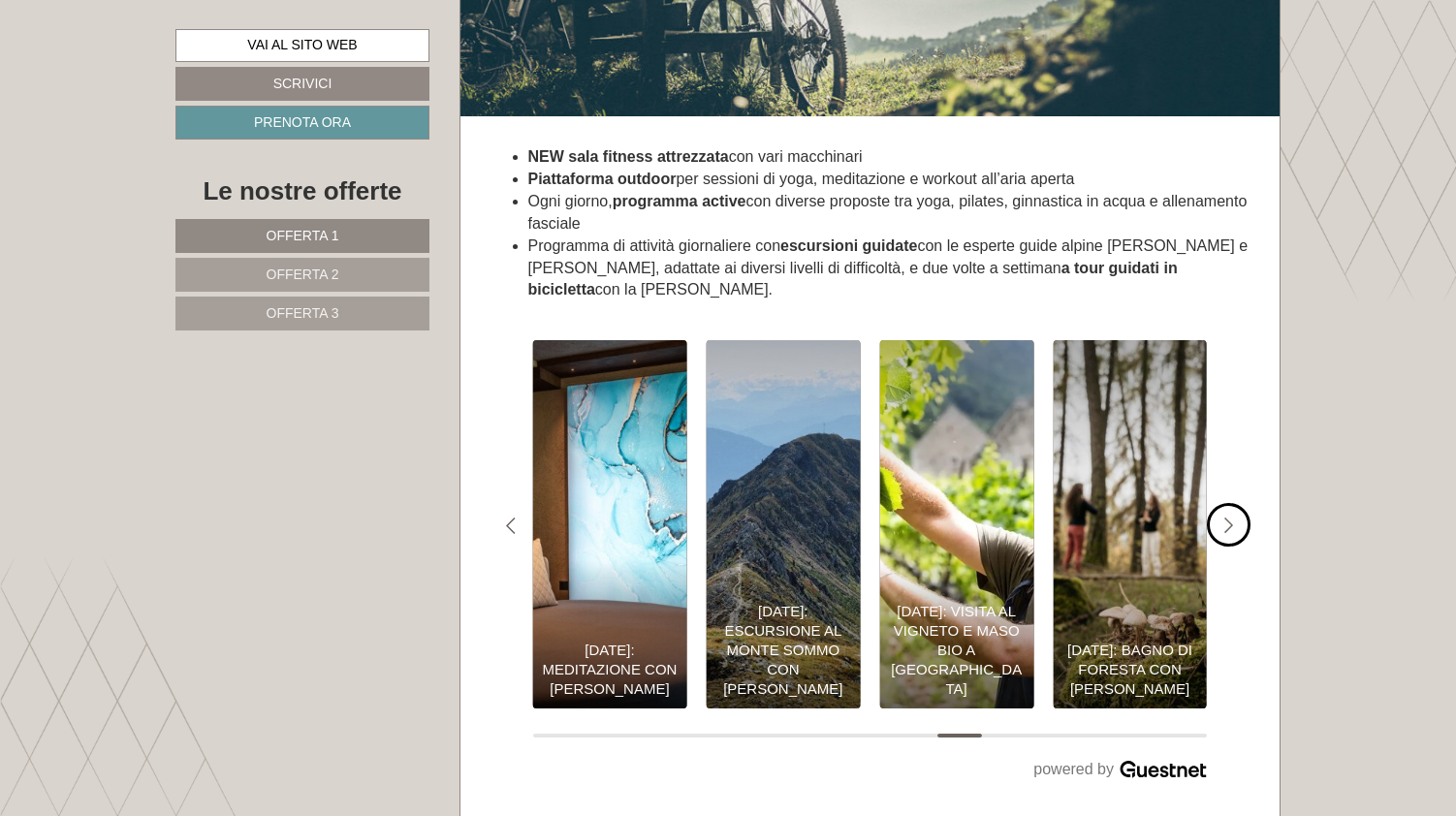
click at [1228, 517] on icon "#gn-shop-3 .a-arrow { fill:05B8B3; }" at bounding box center [1229, 526] width 10 height 18
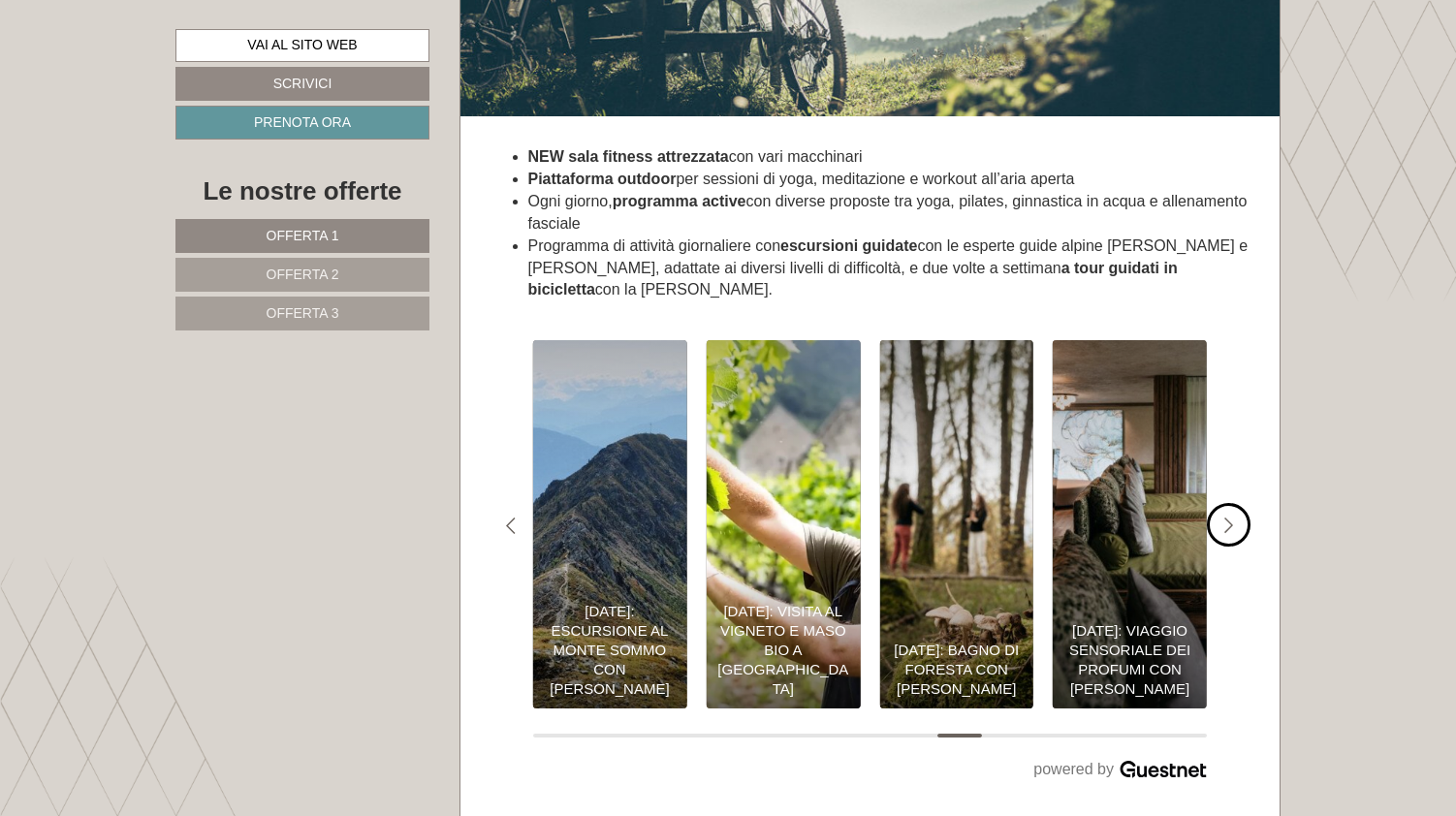
click at [1228, 517] on icon "#gn-shop-3 .a-arrow { fill:05B8B3; }" at bounding box center [1229, 526] width 10 height 18
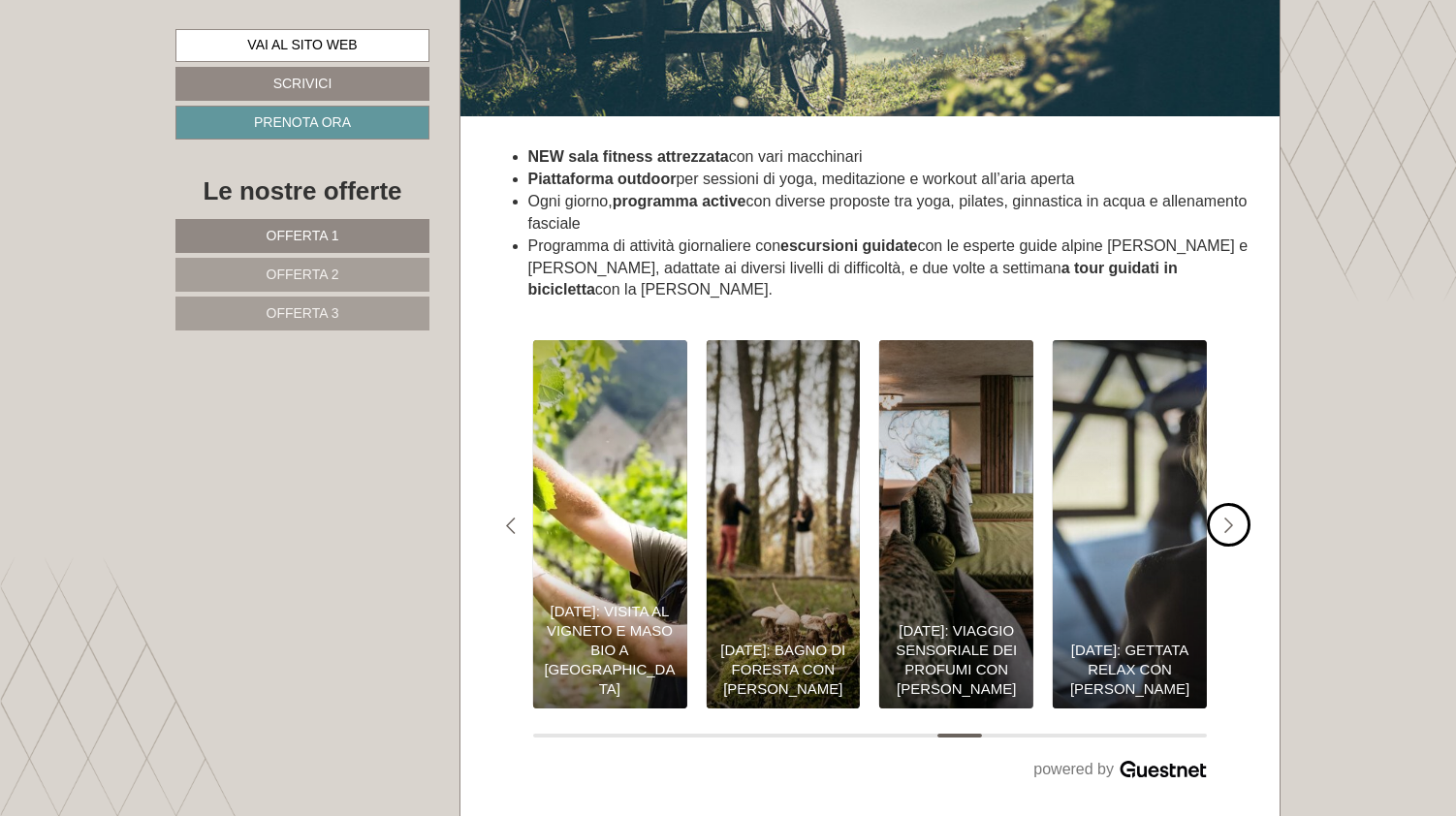
click at [1228, 517] on icon "#gn-shop-3 .a-arrow { fill:05B8B3; }" at bounding box center [1229, 526] width 10 height 18
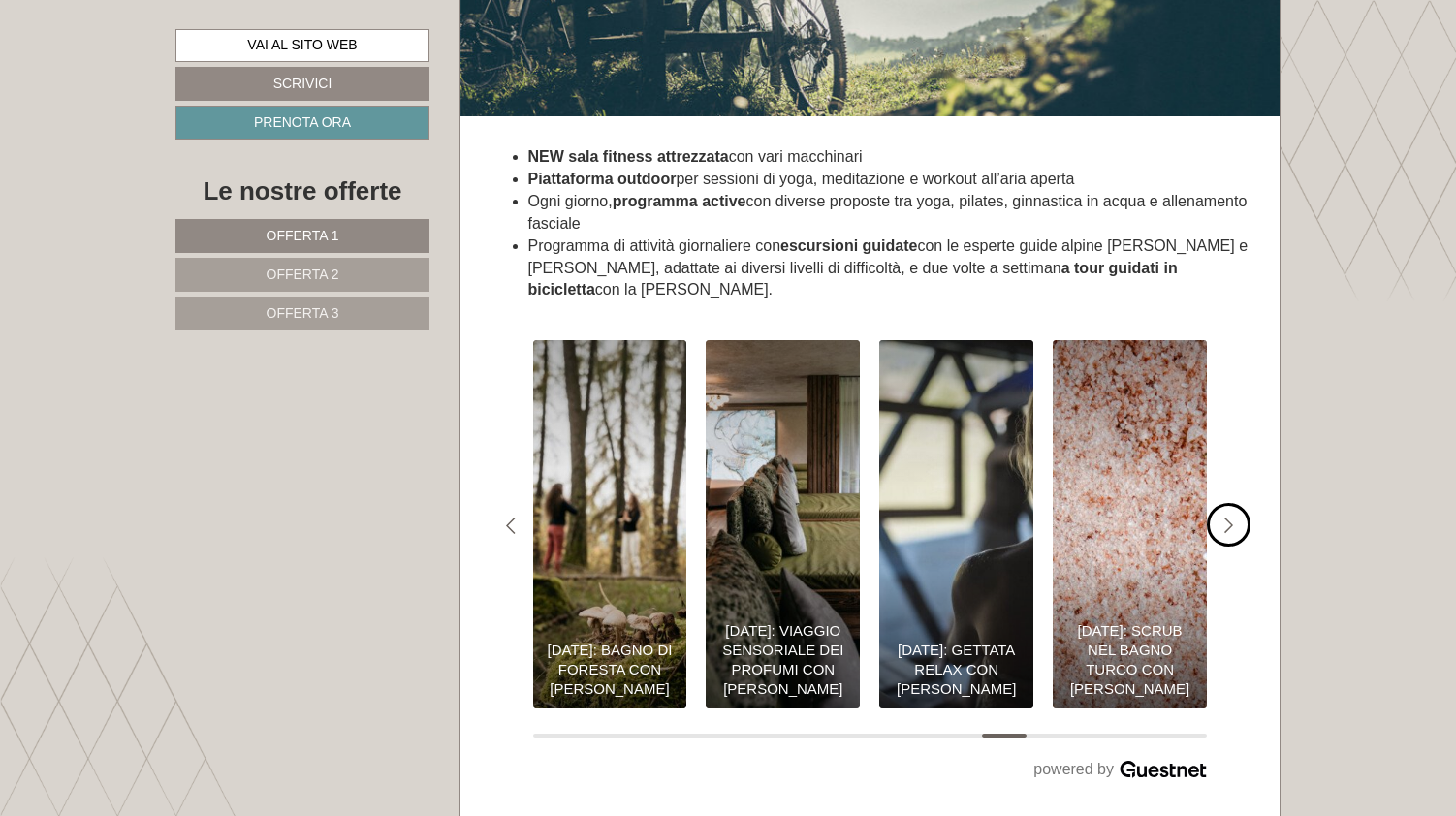
click at [1228, 517] on icon "#gn-shop-3 .a-arrow { fill:05B8B3; }" at bounding box center [1229, 526] width 10 height 18
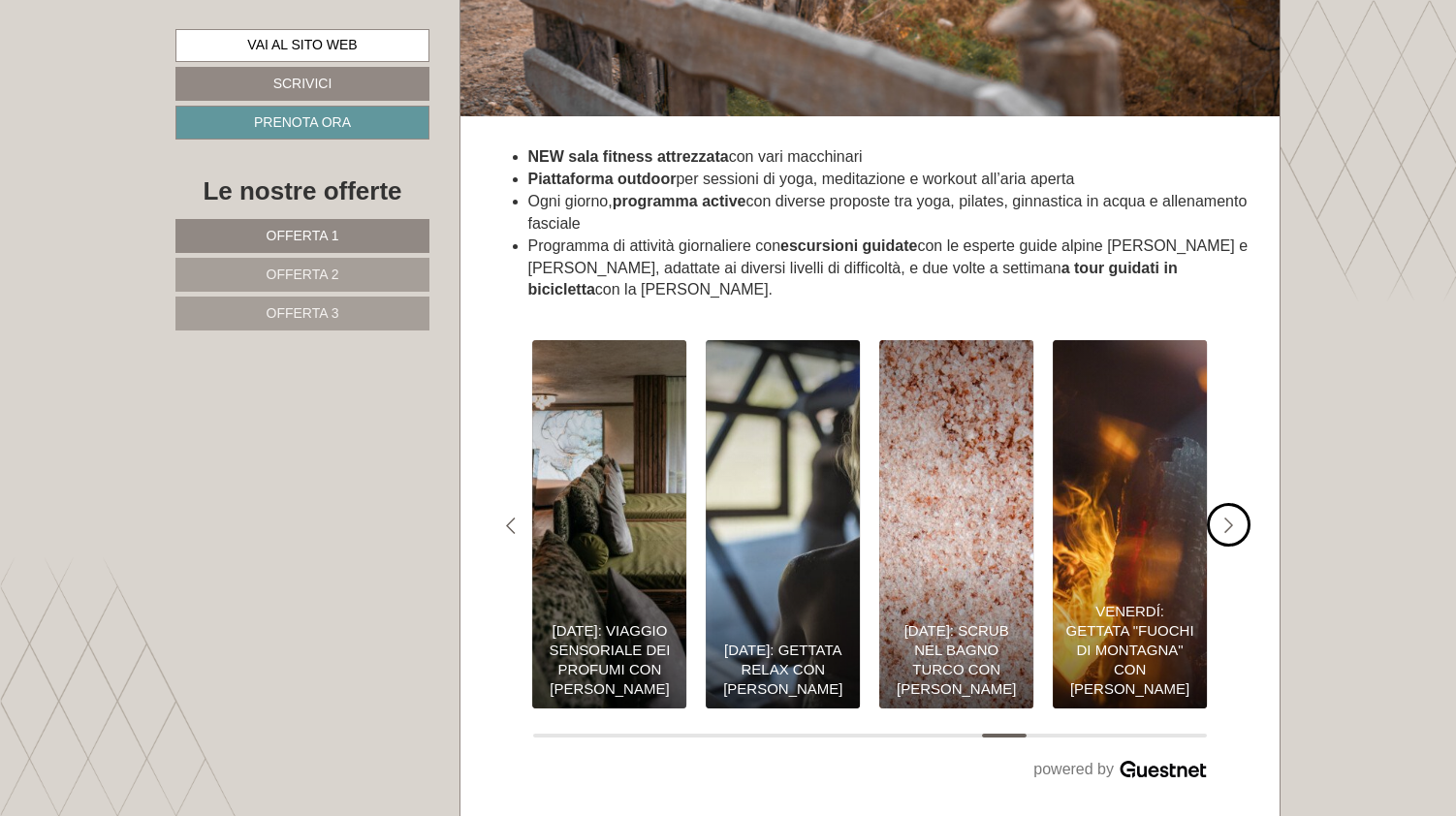
click at [1228, 517] on icon "#gn-shop-3 .a-arrow { fill:05B8B3; }" at bounding box center [1229, 526] width 10 height 18
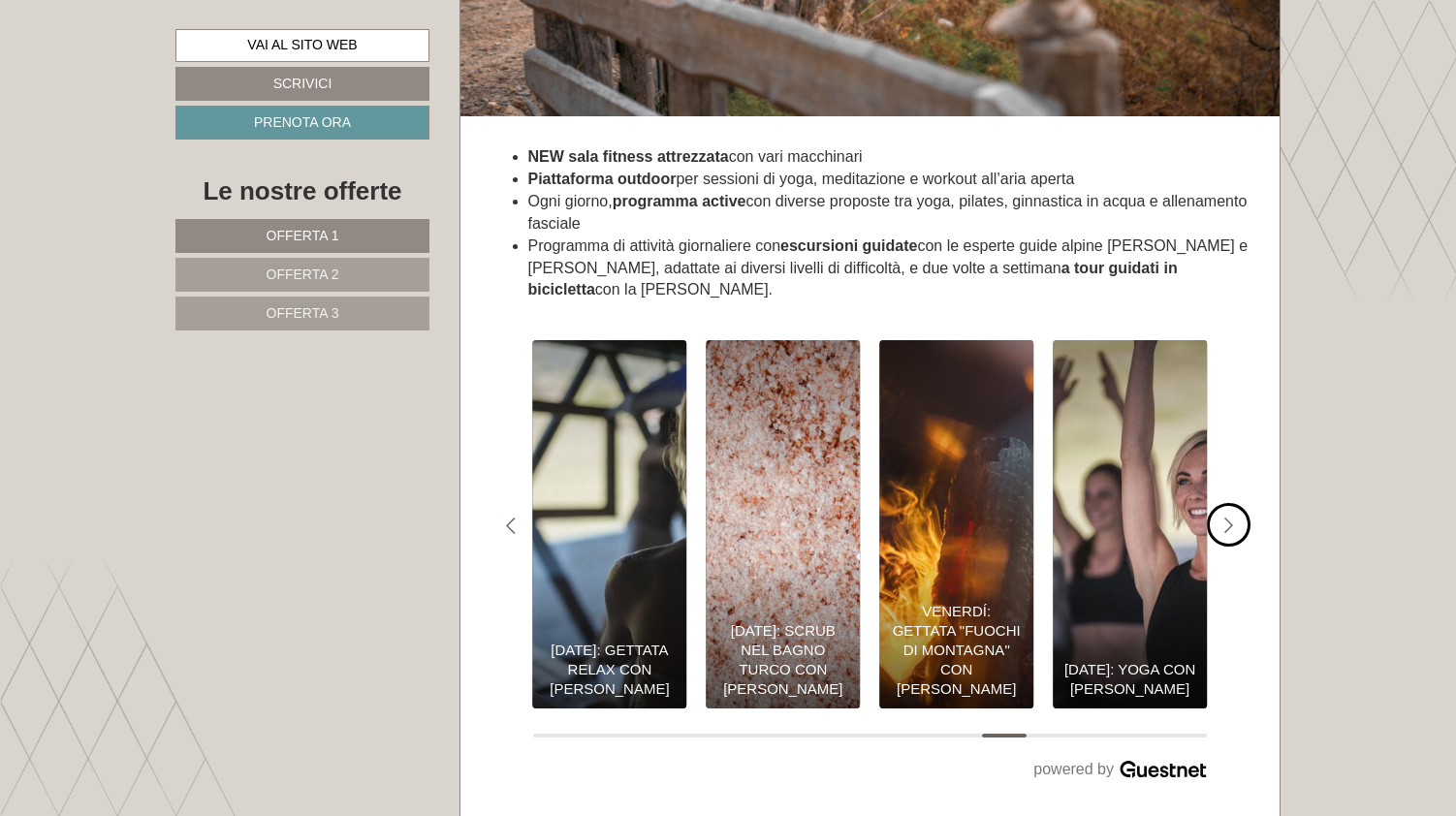
click at [1228, 517] on icon "#gn-shop-3 .a-arrow { fill:05B8B3; }" at bounding box center [1229, 526] width 10 height 18
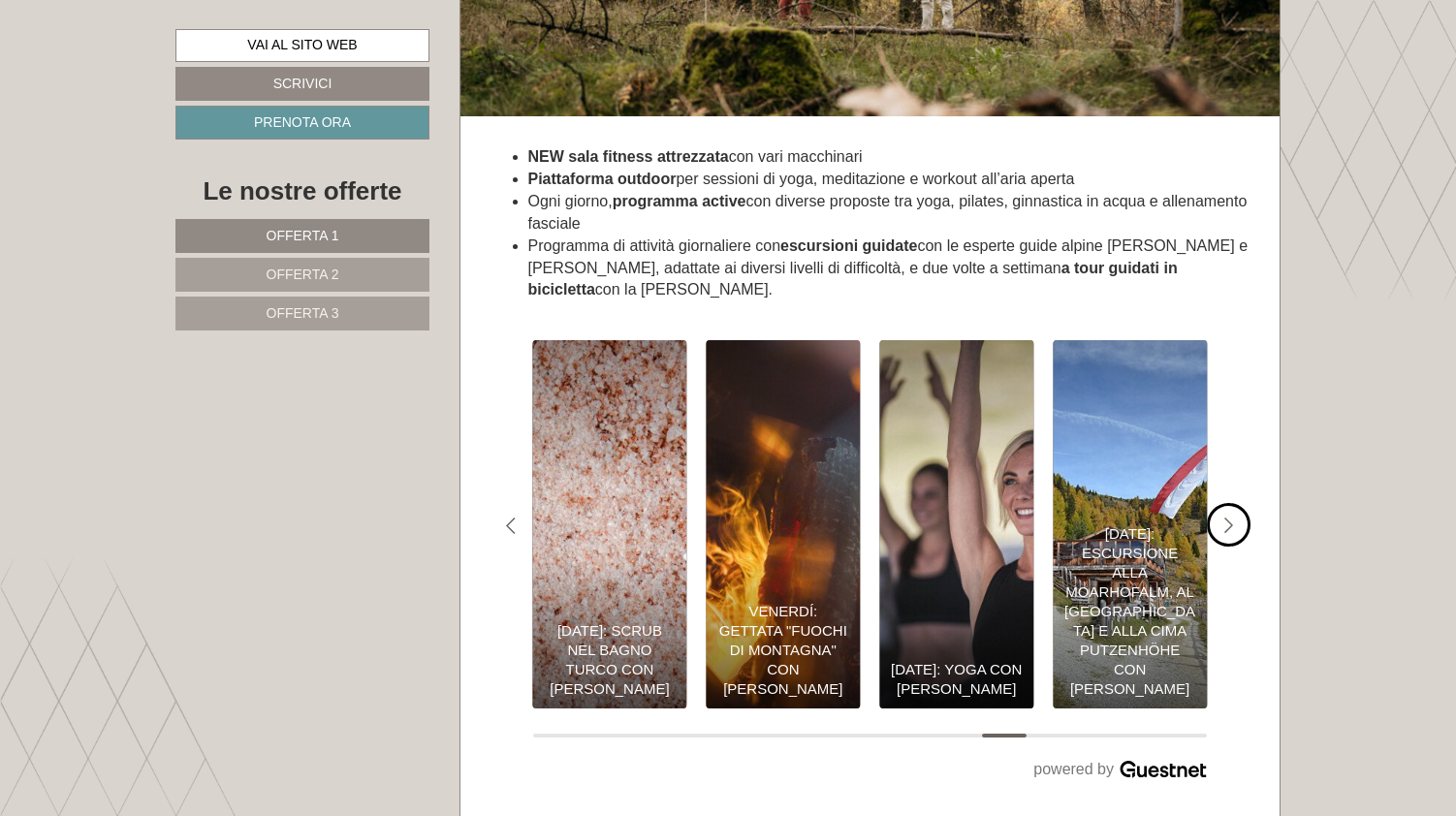
click at [1228, 517] on icon "#gn-shop-3 .a-arrow { fill:05B8B3; }" at bounding box center [1229, 526] width 10 height 18
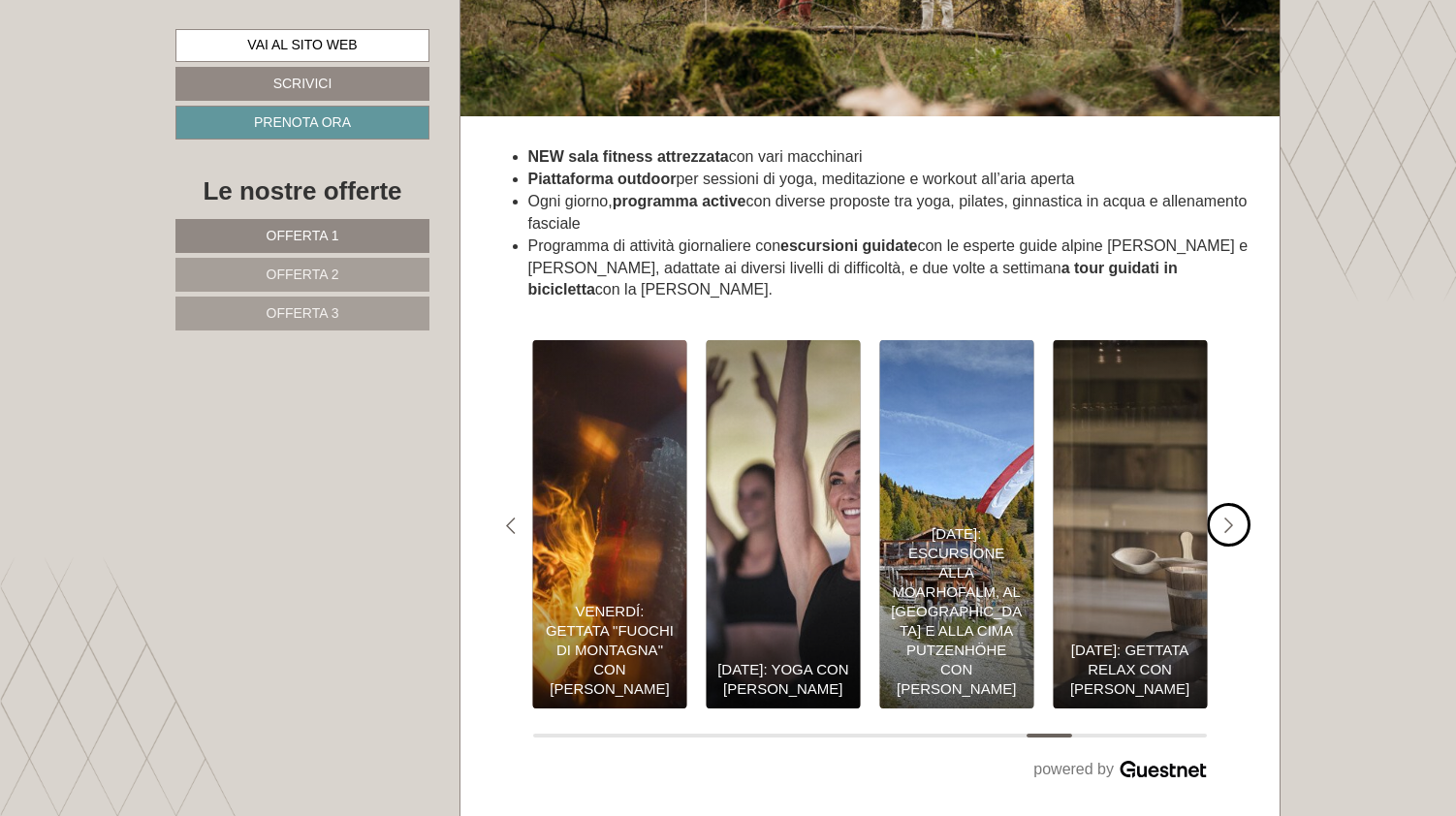
click at [1228, 517] on icon "#gn-shop-3 .a-arrow { fill:05B8B3; }" at bounding box center [1229, 526] width 10 height 18
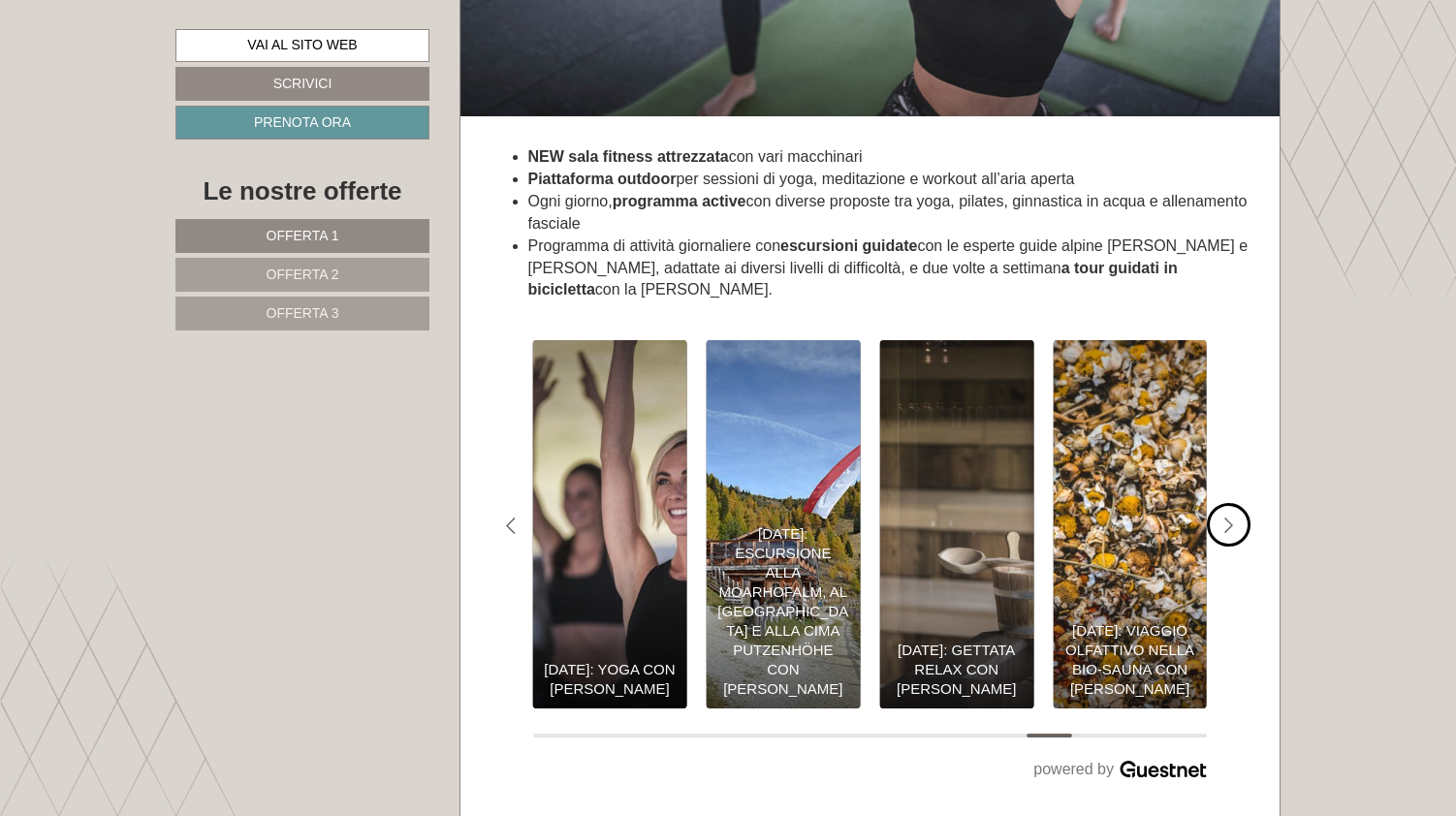
click at [1229, 517] on icon "Next slide" at bounding box center [1229, 526] width 10 height 18
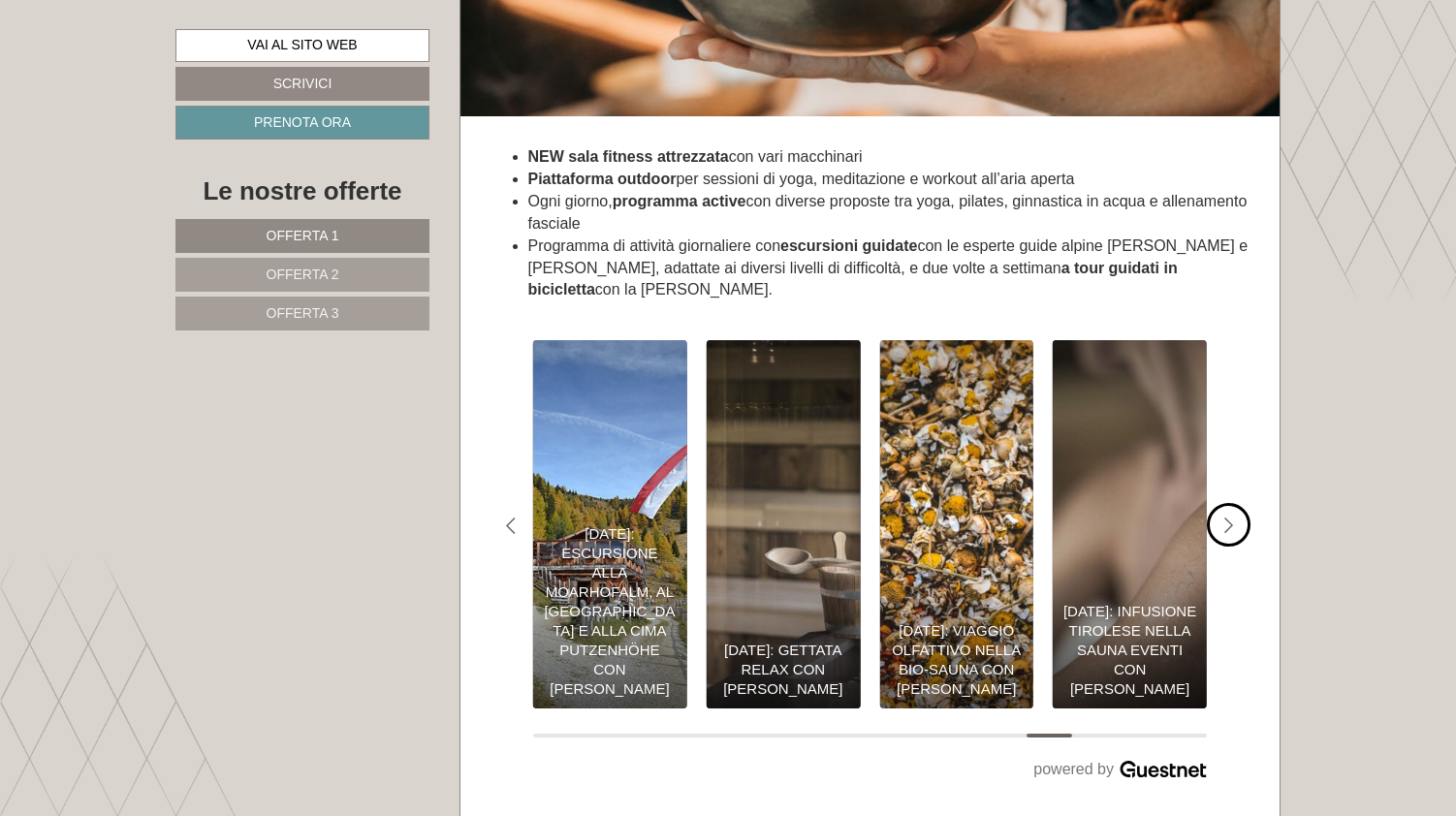
click at [1229, 517] on icon "Next slide" at bounding box center [1229, 526] width 10 height 18
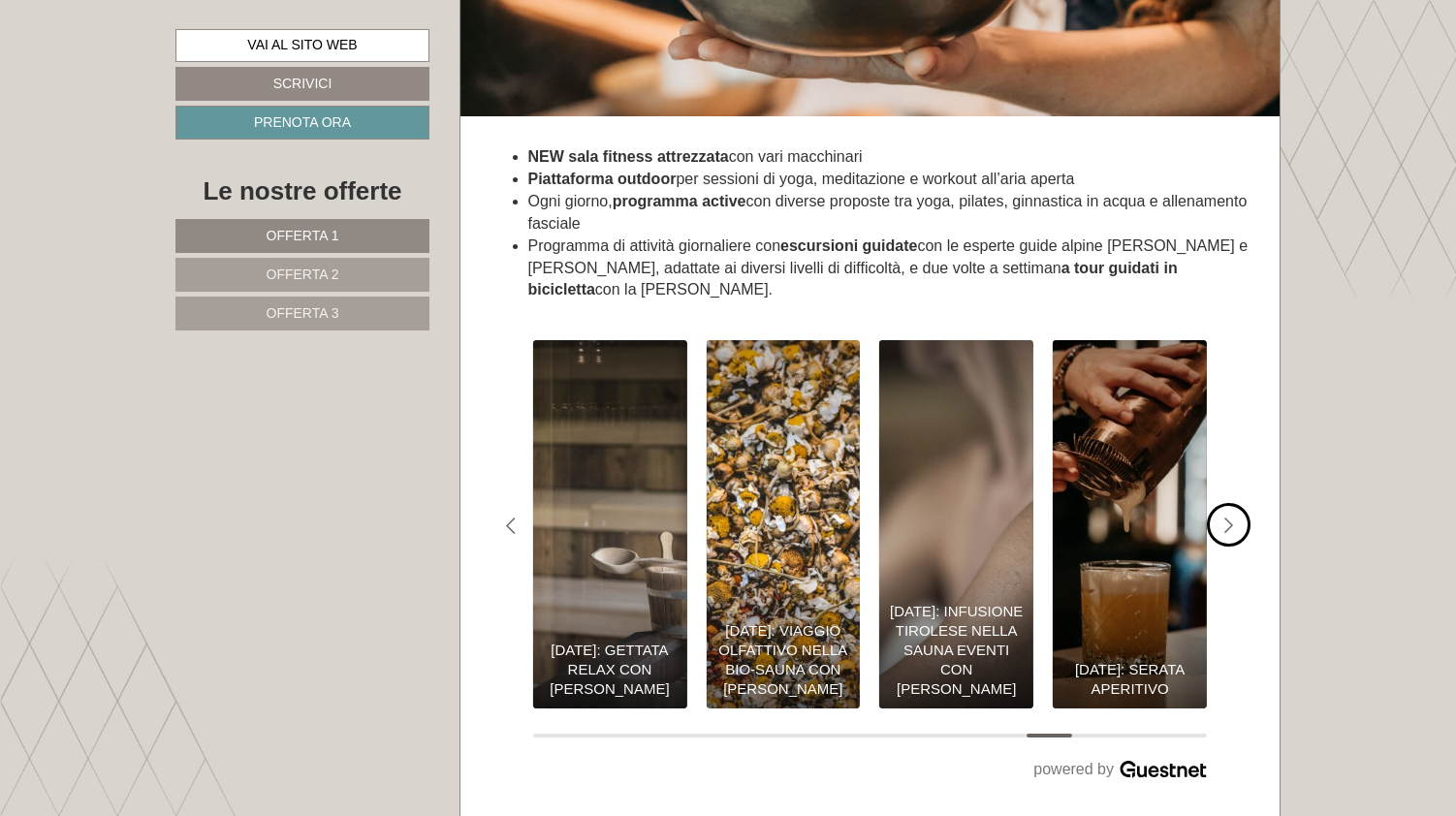
click at [1229, 517] on icon "Next slide" at bounding box center [1229, 526] width 10 height 18
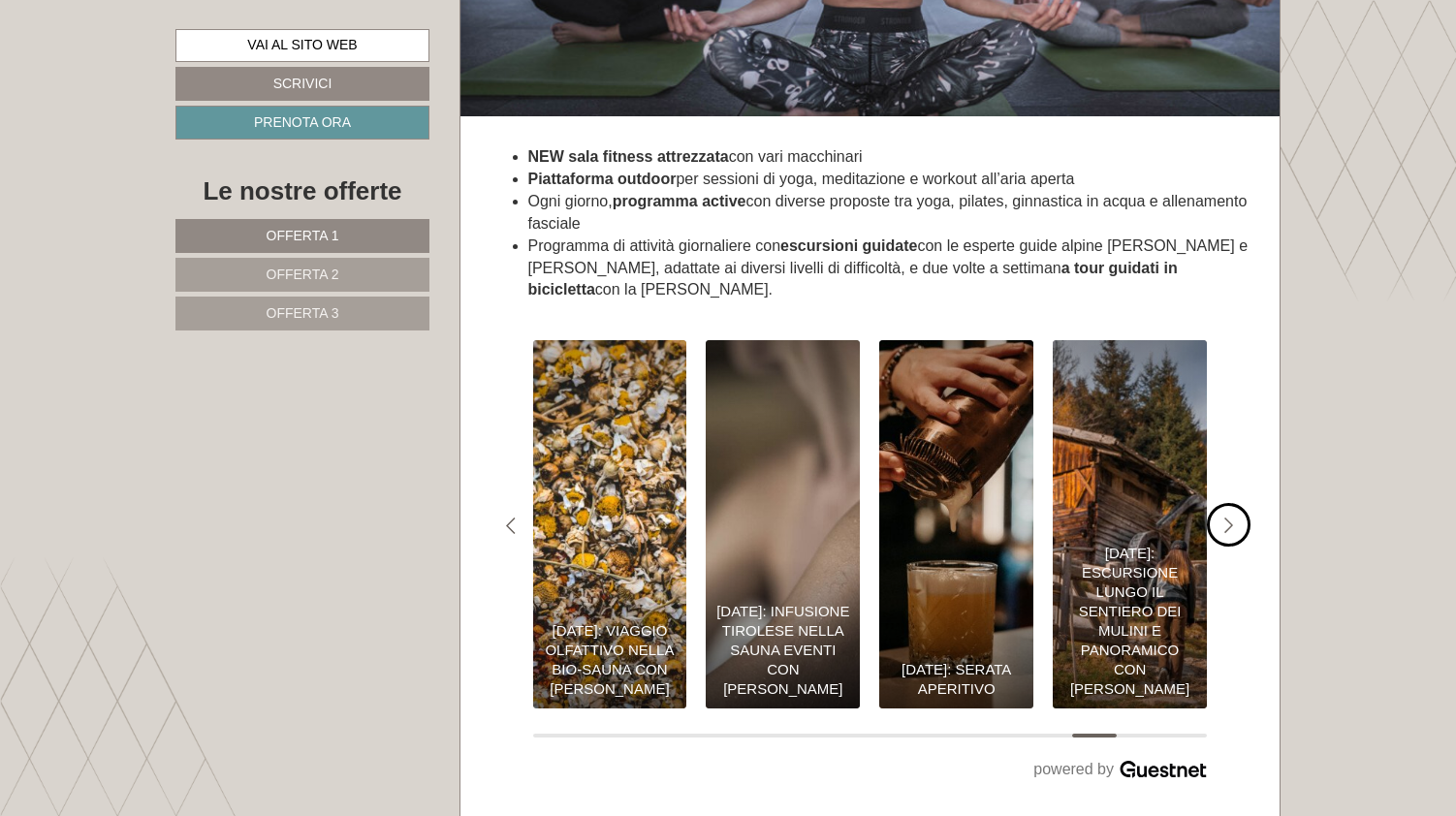
click at [1229, 517] on icon "Next slide" at bounding box center [1229, 526] width 10 height 18
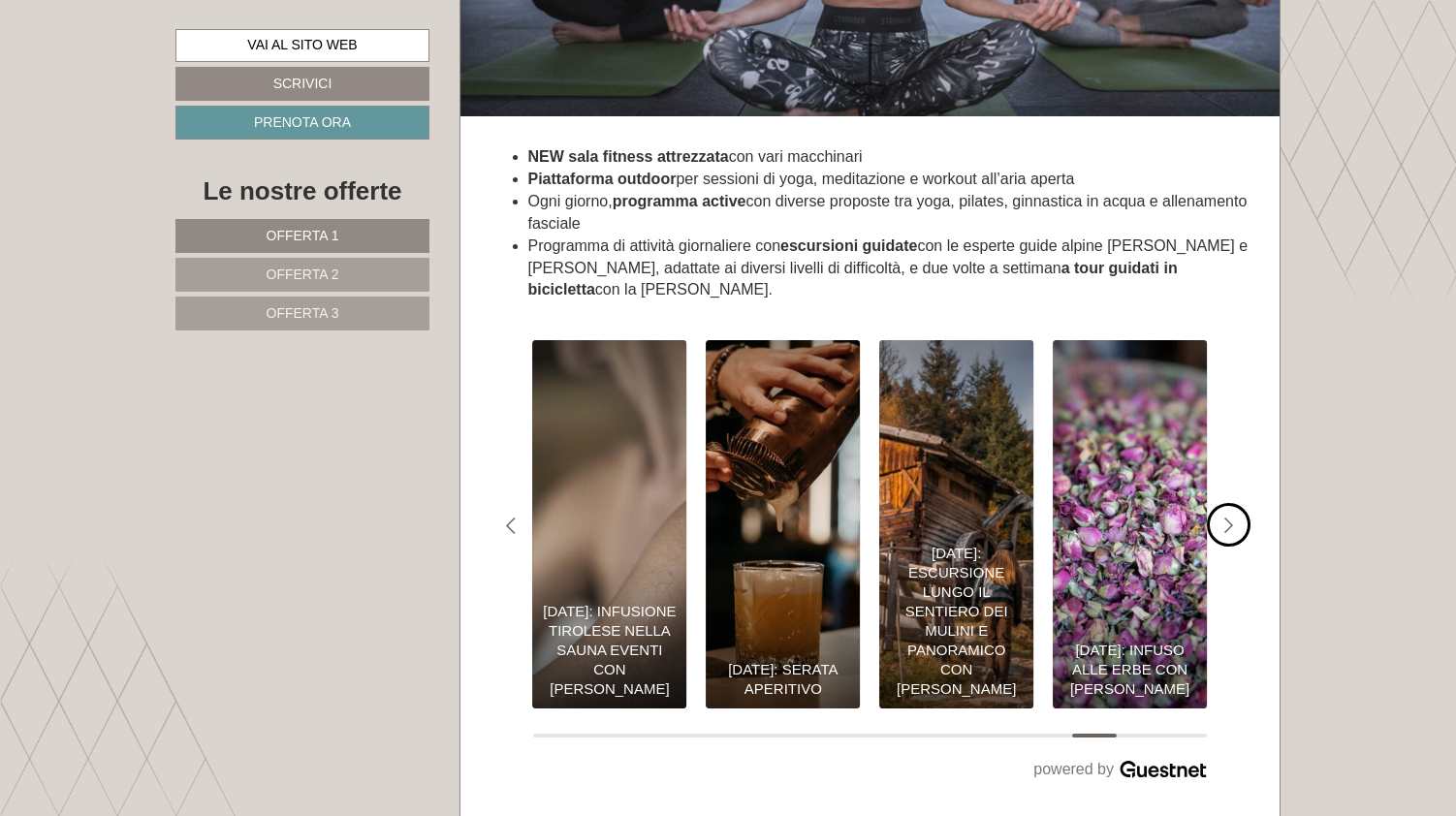
click at [1229, 517] on icon "Next slide" at bounding box center [1229, 526] width 10 height 18
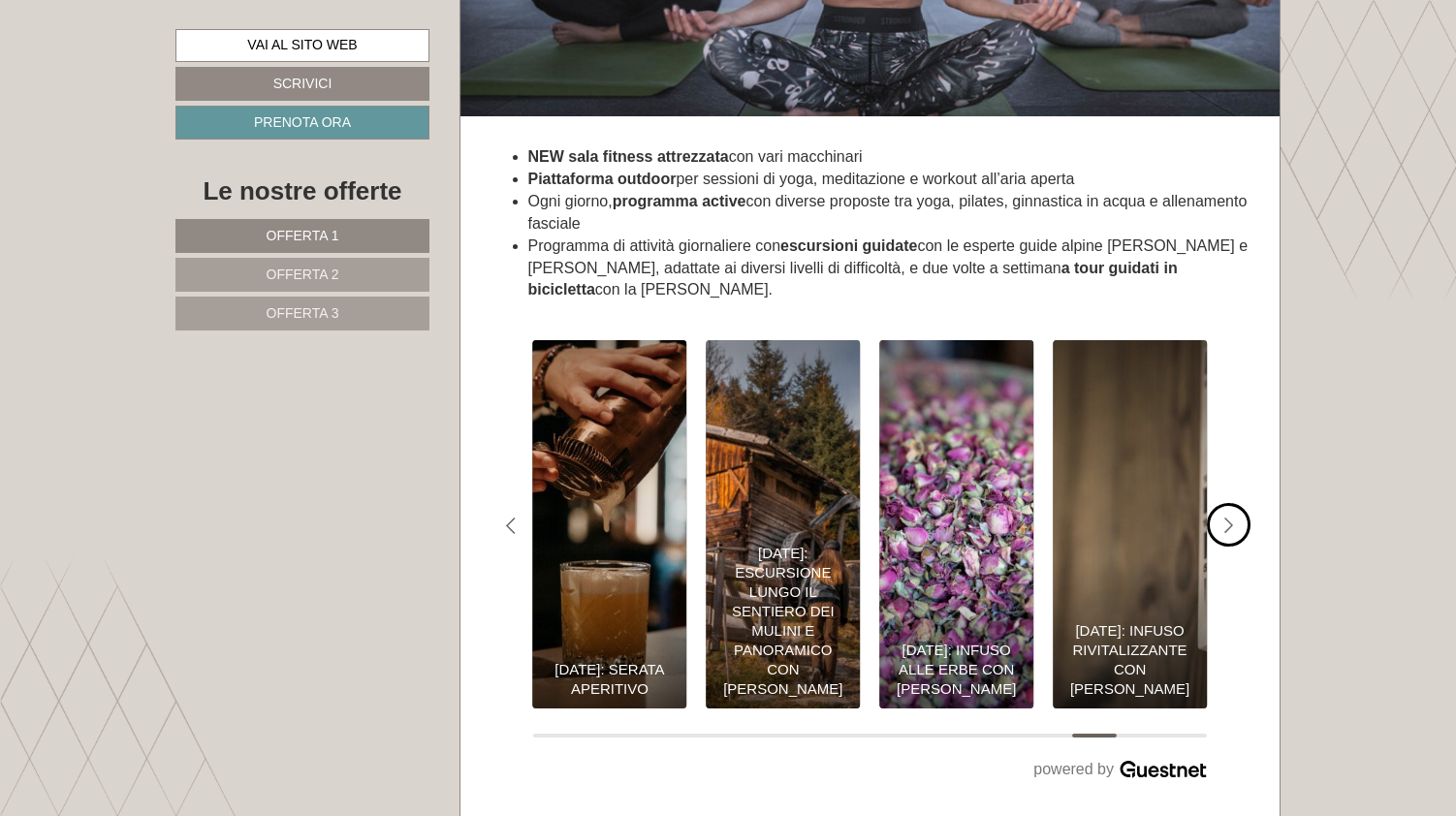
click at [1229, 517] on icon "Next slide" at bounding box center [1229, 526] width 10 height 18
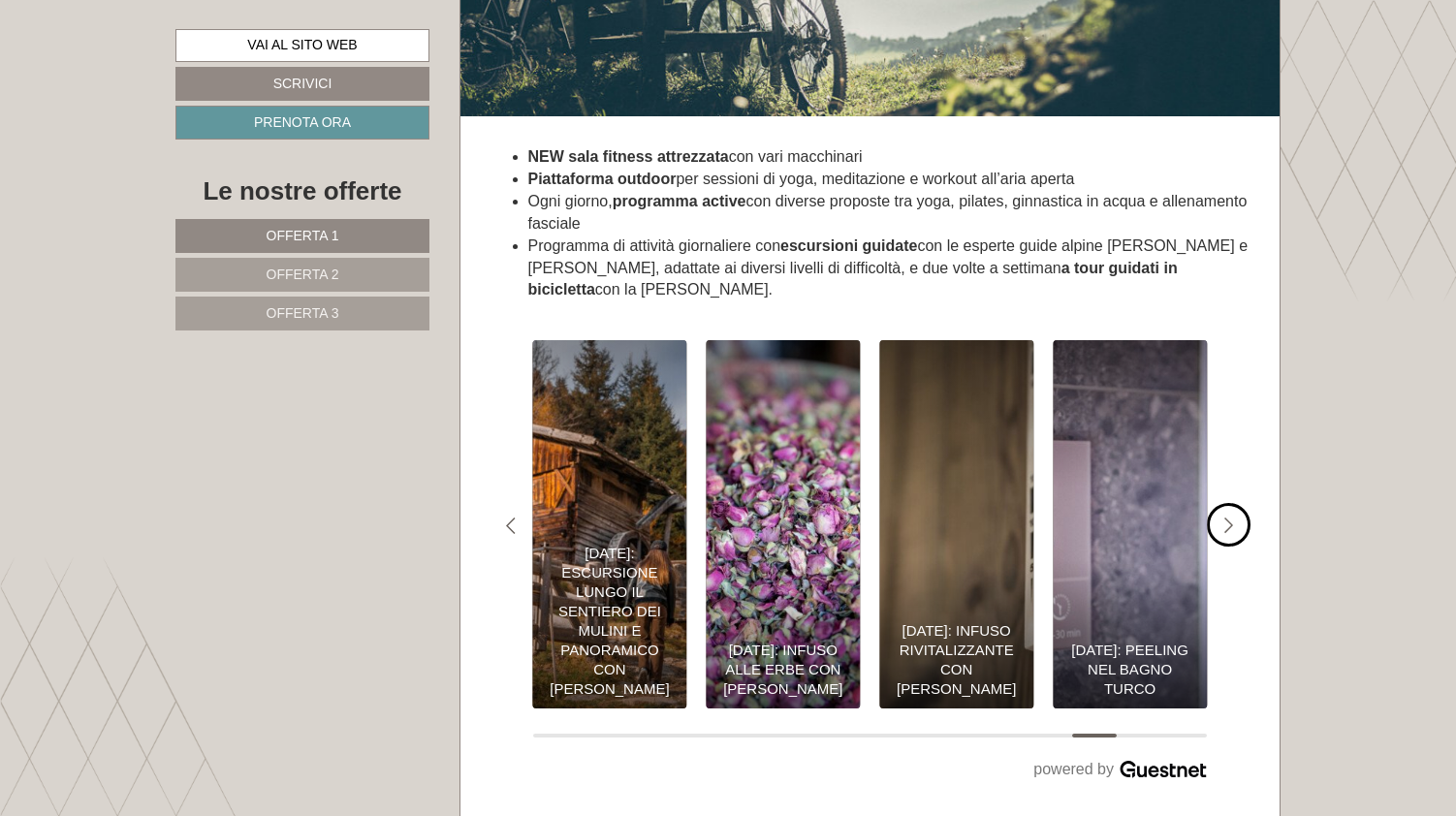
click at [1229, 517] on icon "Next slide" at bounding box center [1229, 526] width 10 height 18
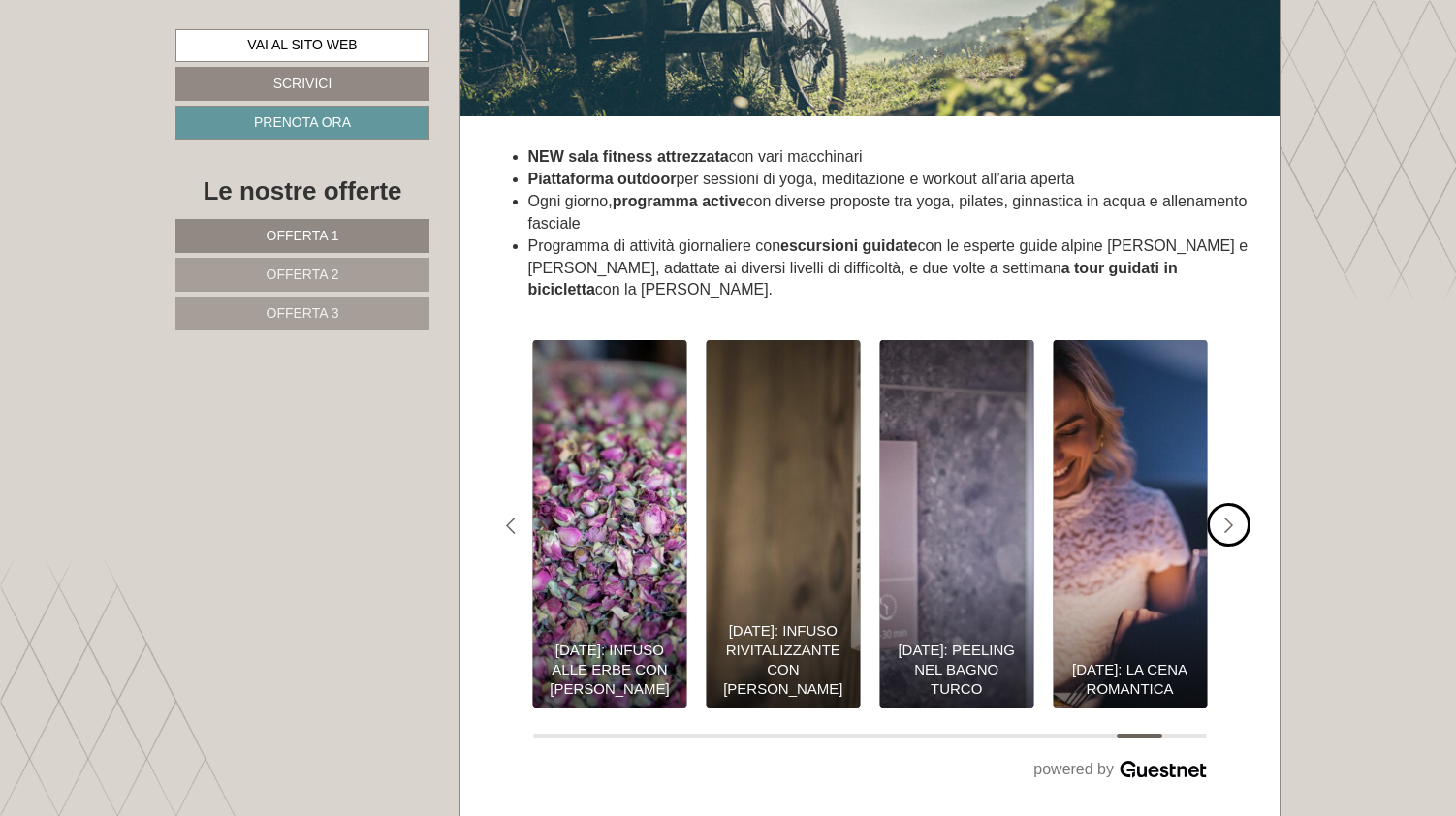
click at [1229, 517] on icon "Next slide" at bounding box center [1229, 526] width 10 height 18
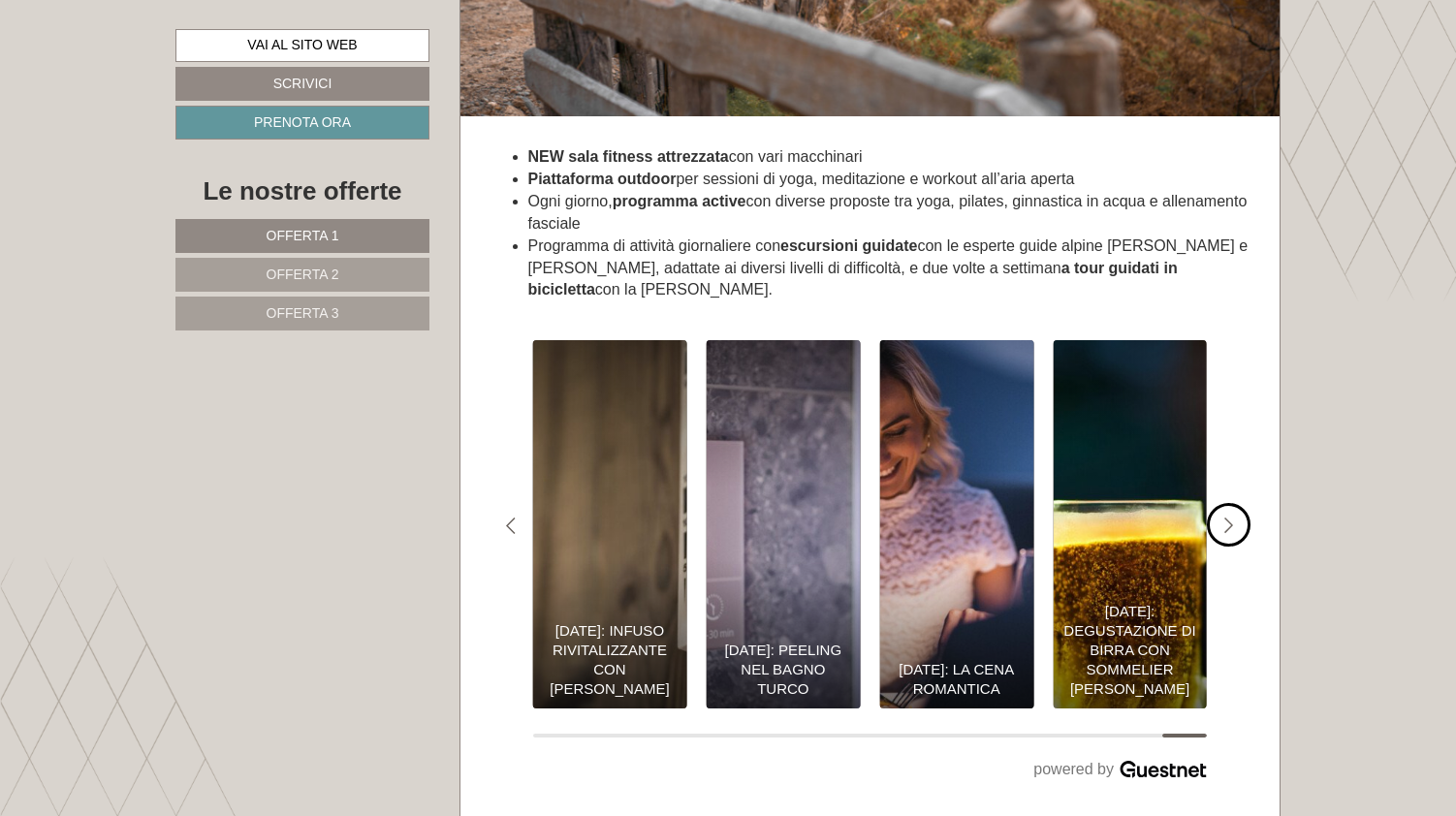
click at [1229, 517] on icon "Next slide" at bounding box center [1229, 526] width 10 height 18
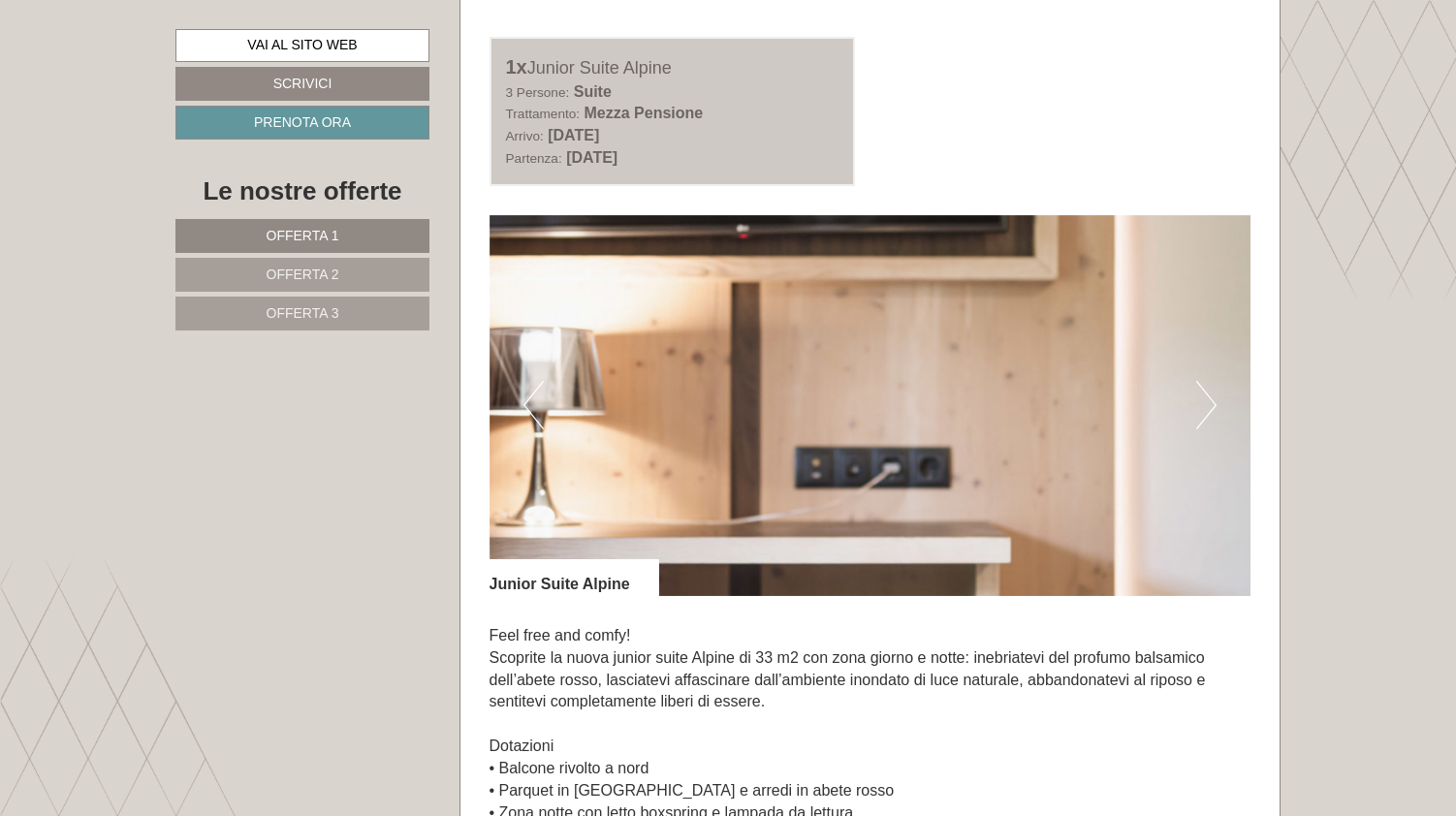
scroll to position [1094, 0]
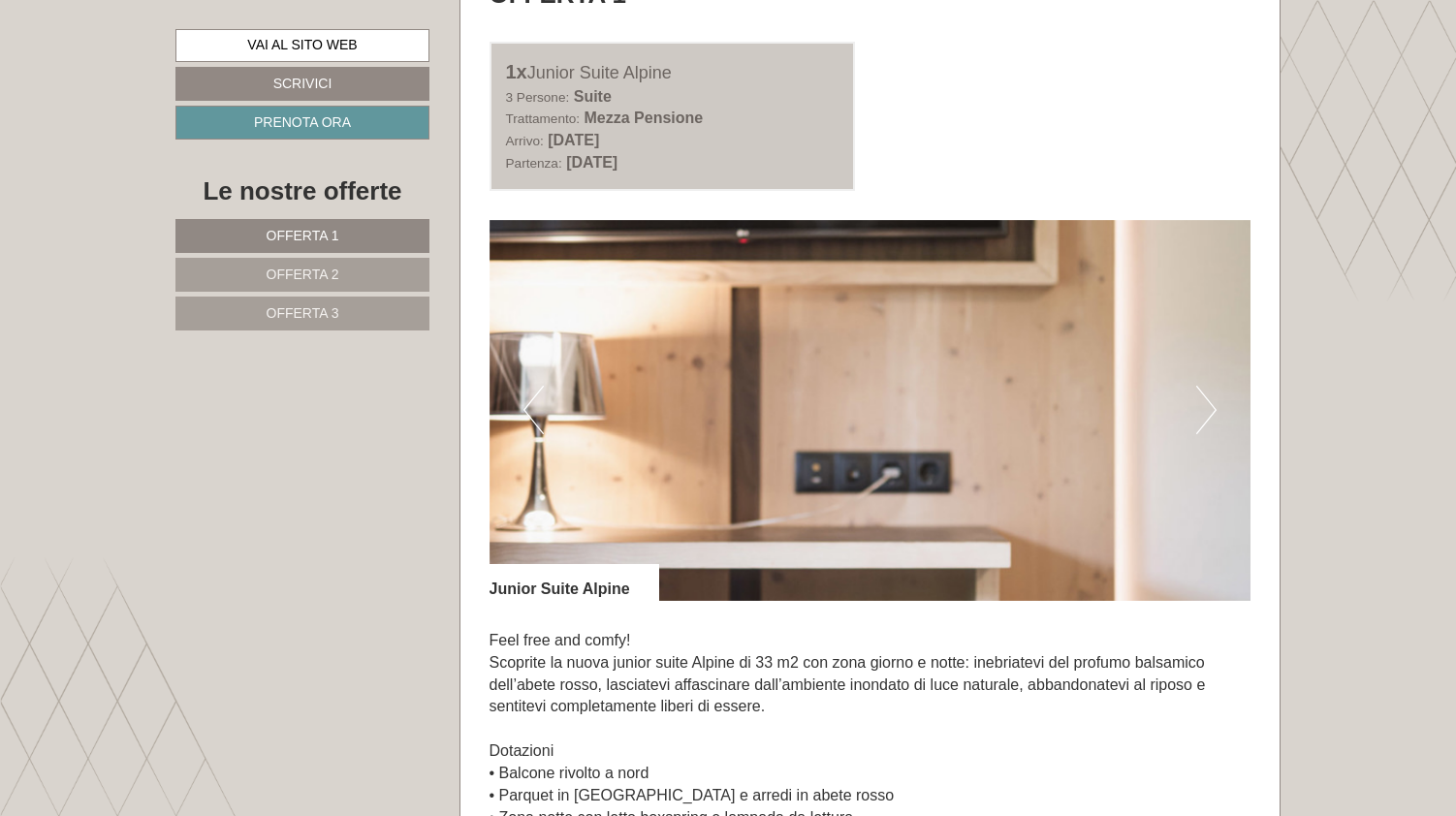
click at [1209, 394] on button "Next" at bounding box center [1206, 409] width 21 height 49
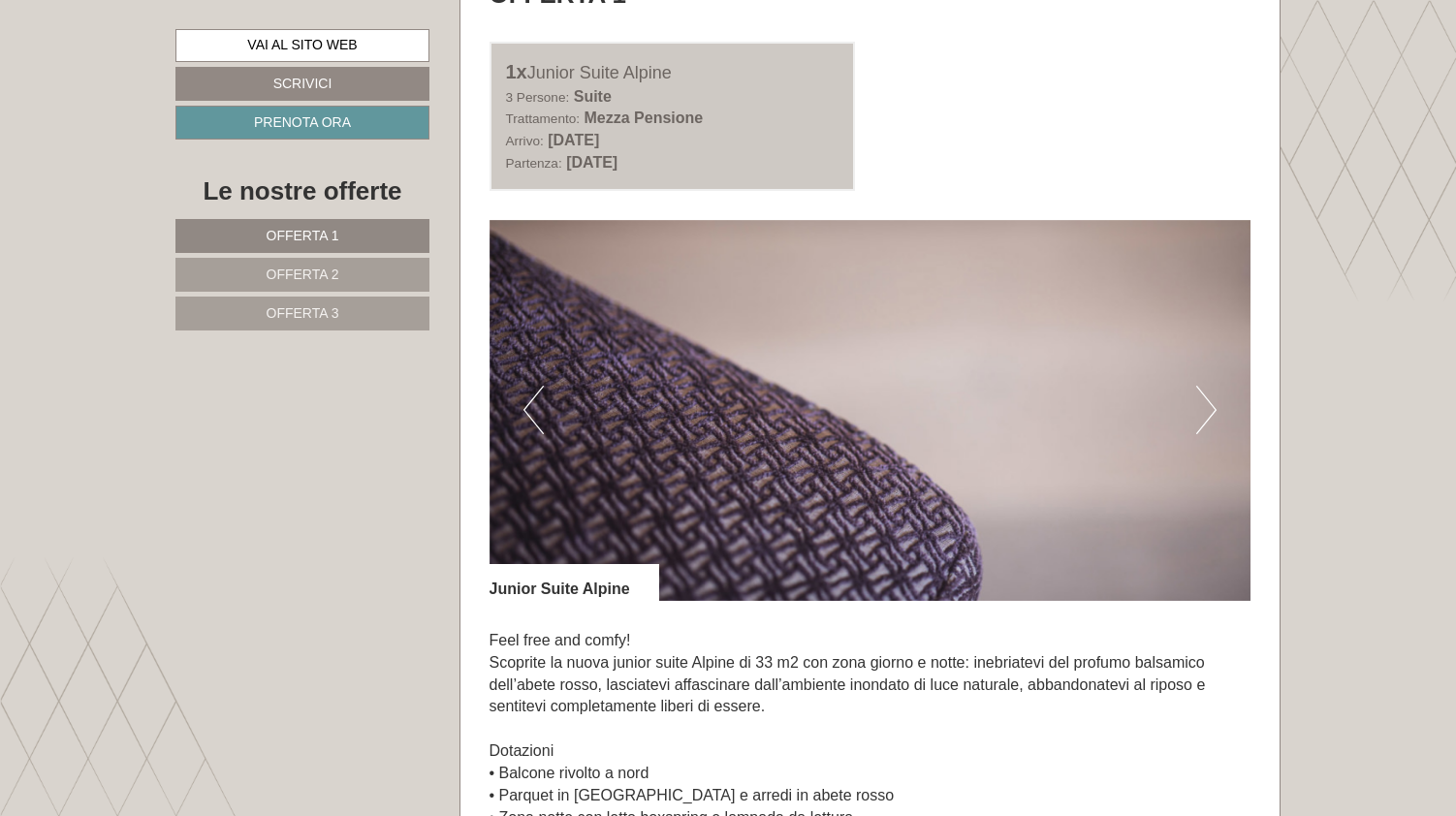
click at [1209, 394] on button "Next" at bounding box center [1206, 409] width 21 height 49
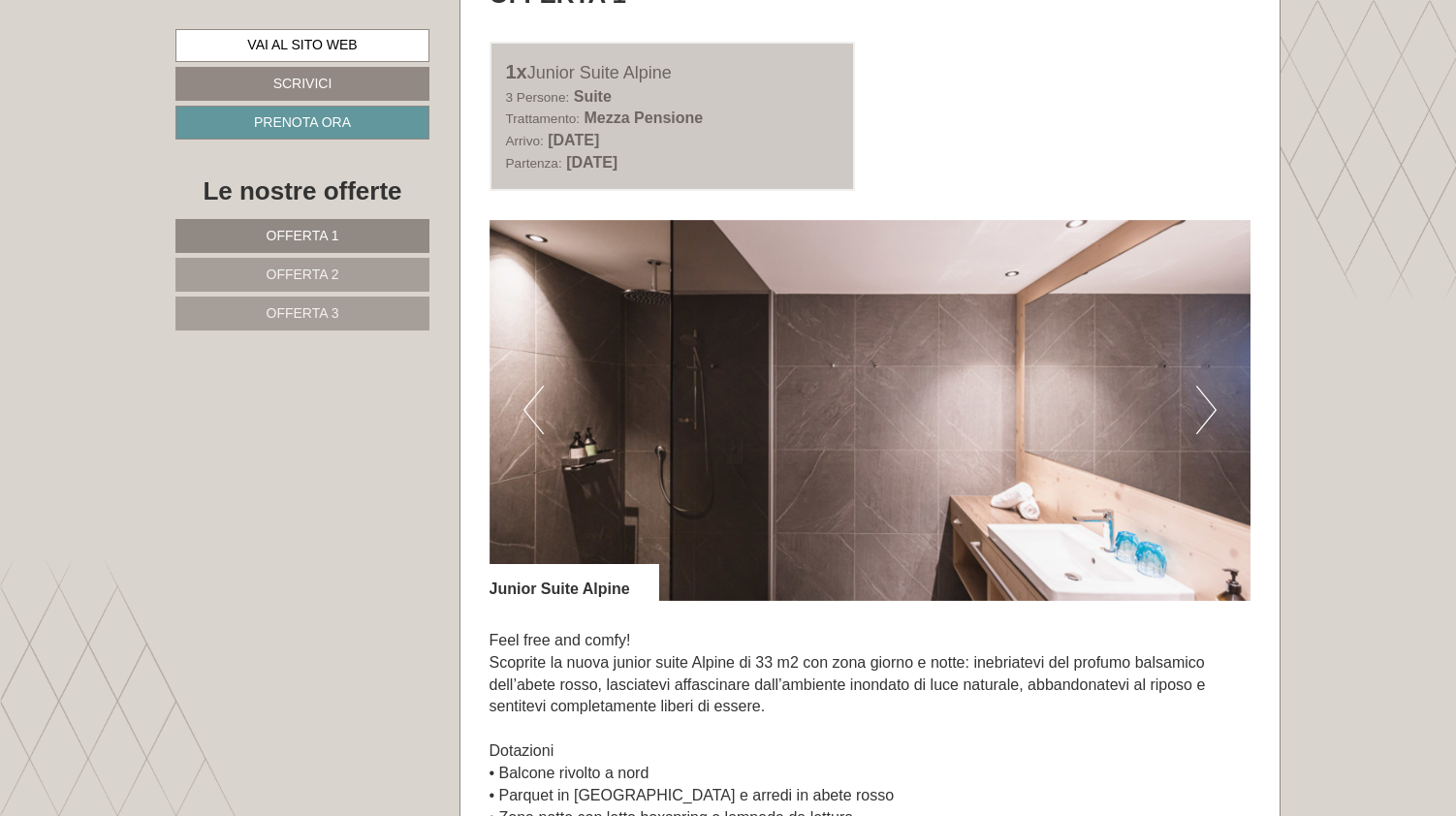
click at [1209, 394] on button "Next" at bounding box center [1206, 409] width 21 height 49
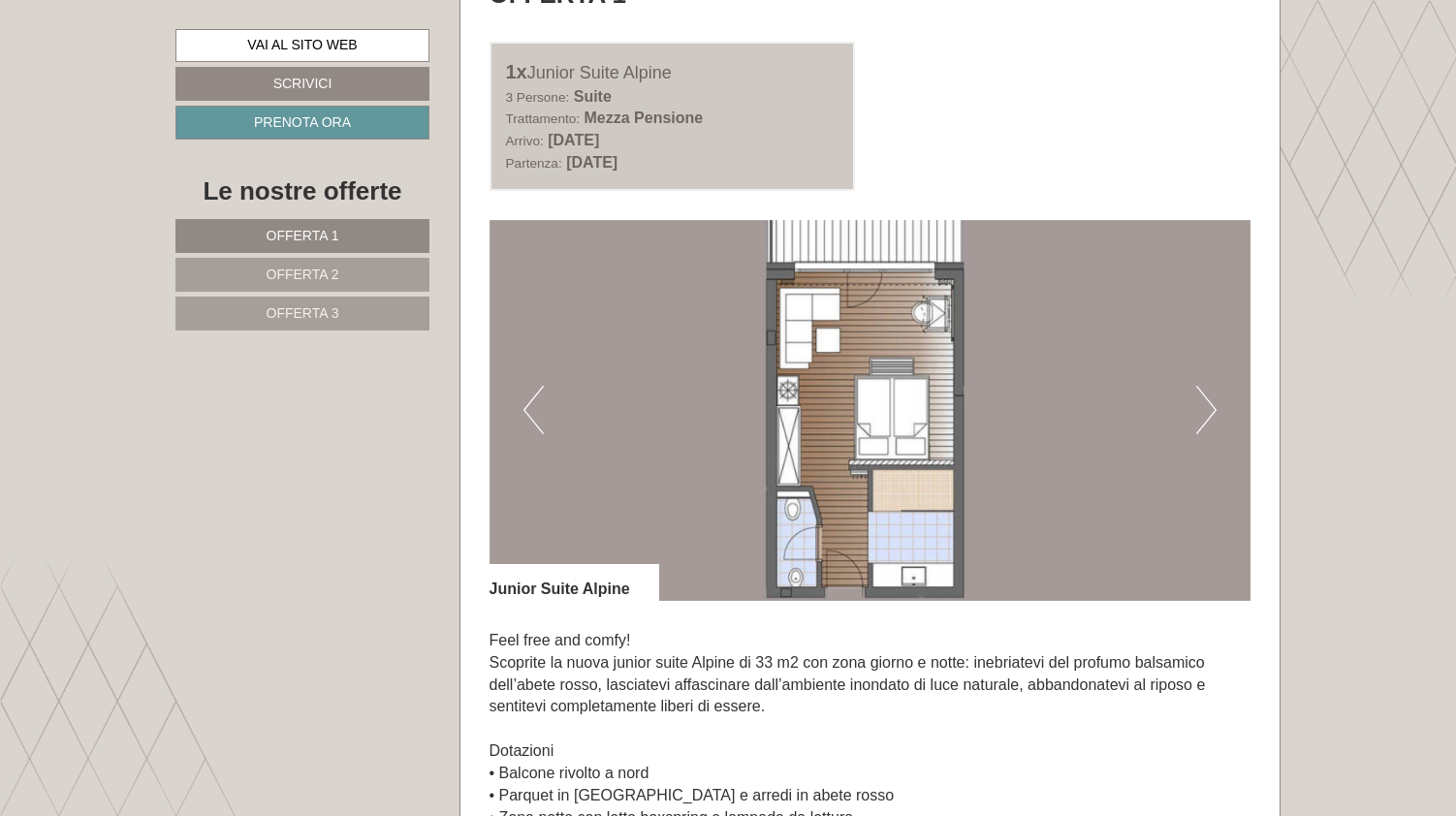
click at [1209, 395] on button "Next" at bounding box center [1206, 409] width 21 height 49
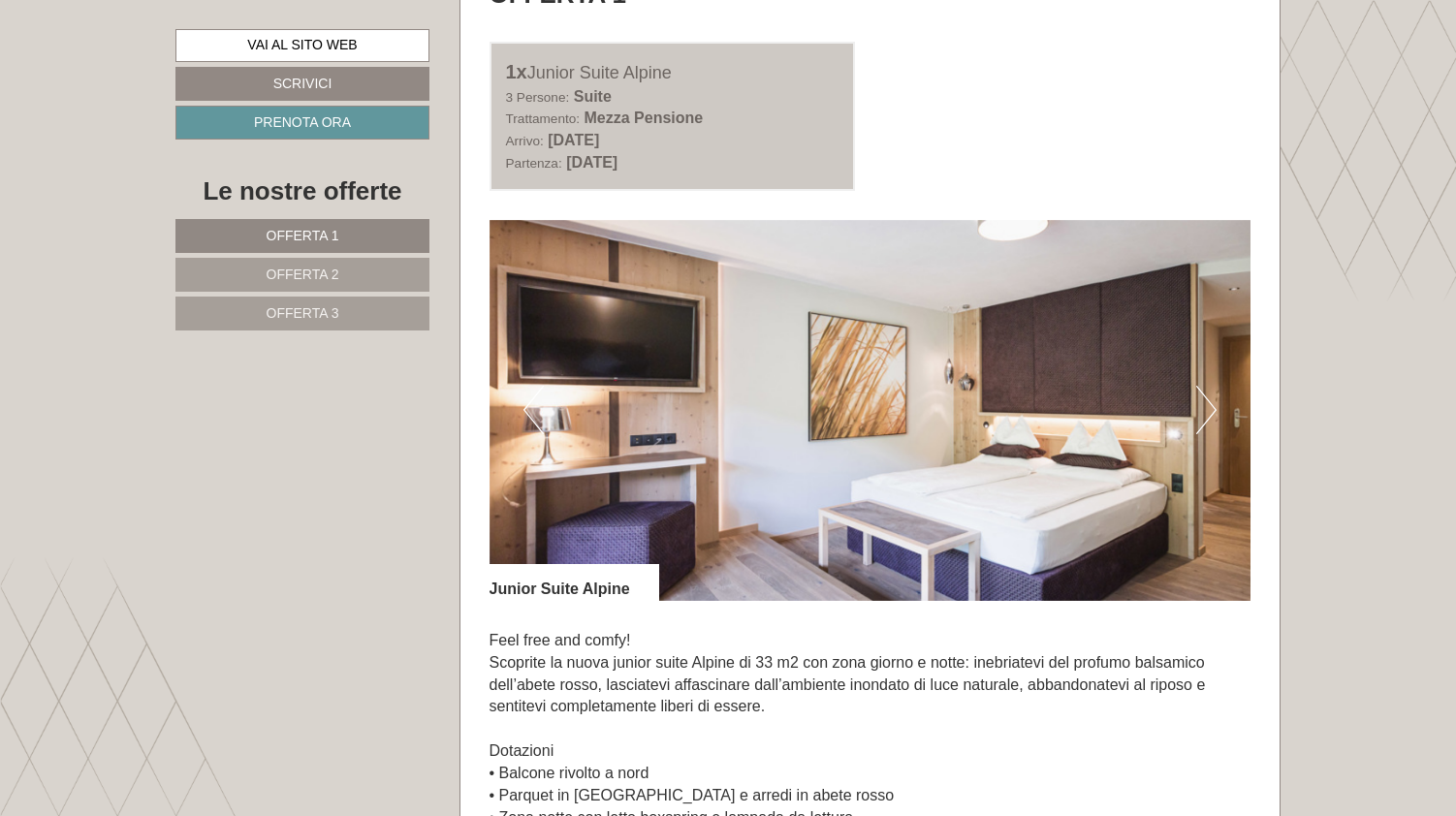
click at [1208, 395] on button "Next" at bounding box center [1206, 409] width 21 height 49
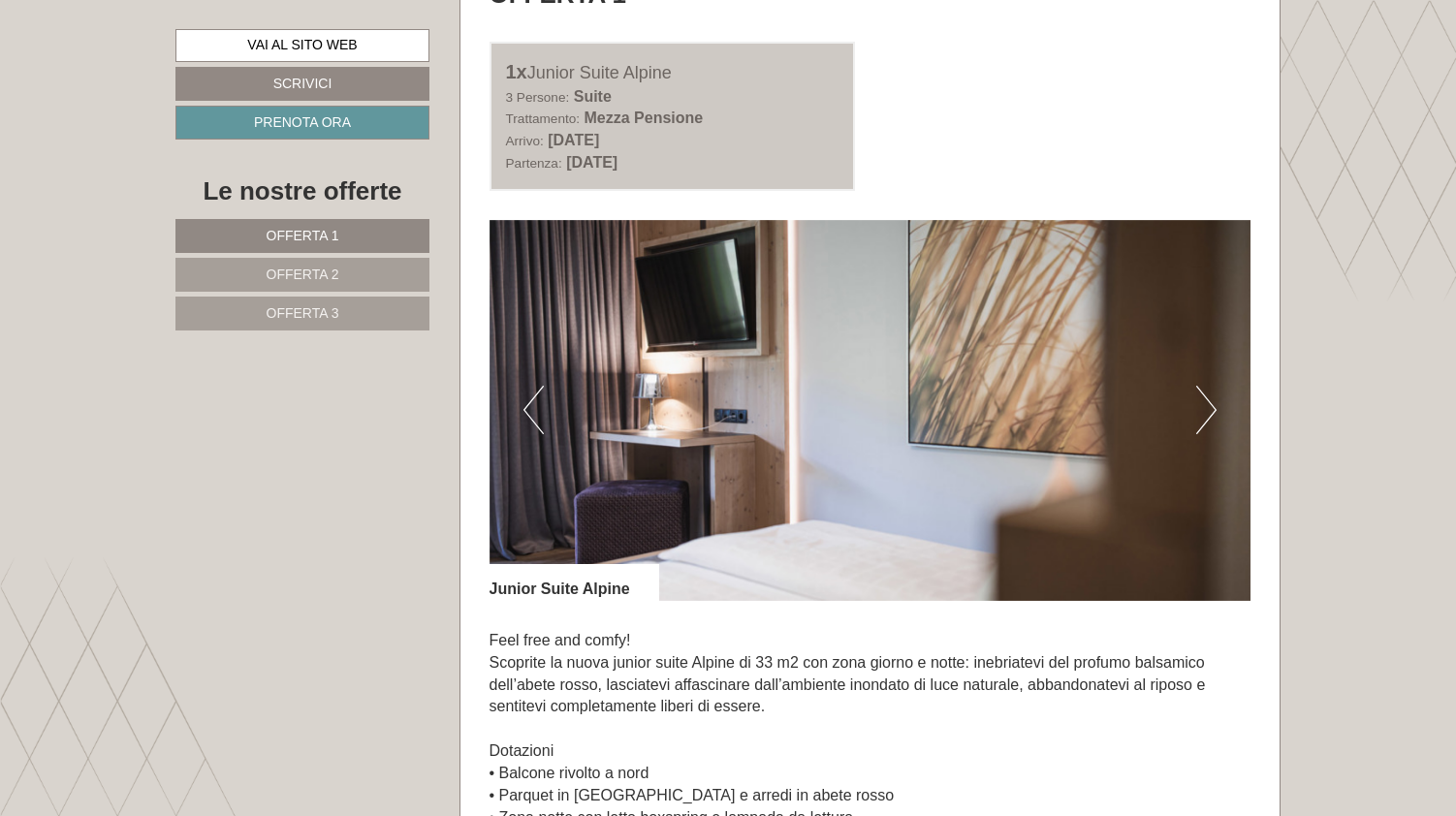
click at [1208, 395] on button "Next" at bounding box center [1206, 409] width 21 height 49
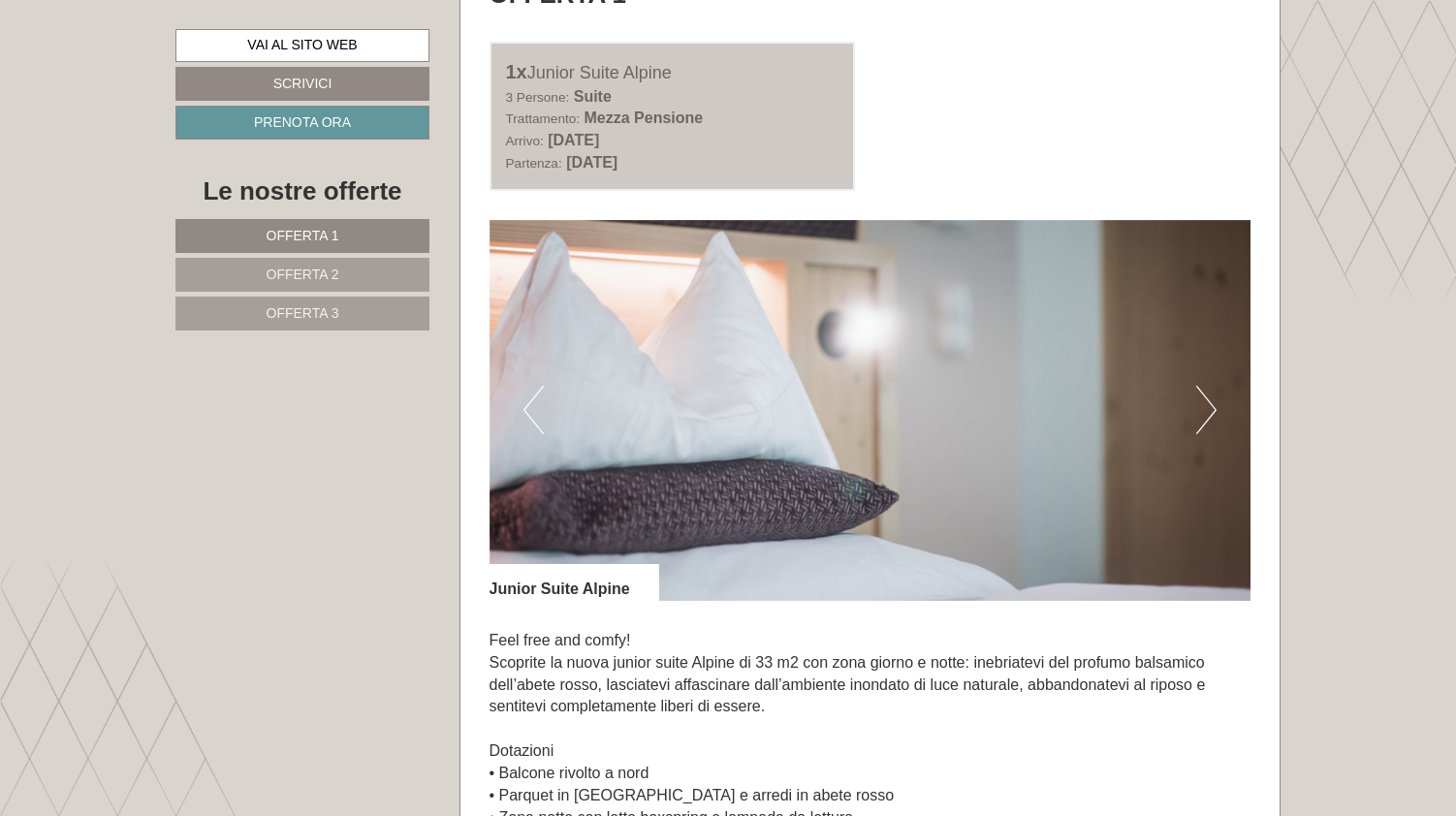
click at [1208, 398] on button "Next" at bounding box center [1206, 409] width 21 height 49
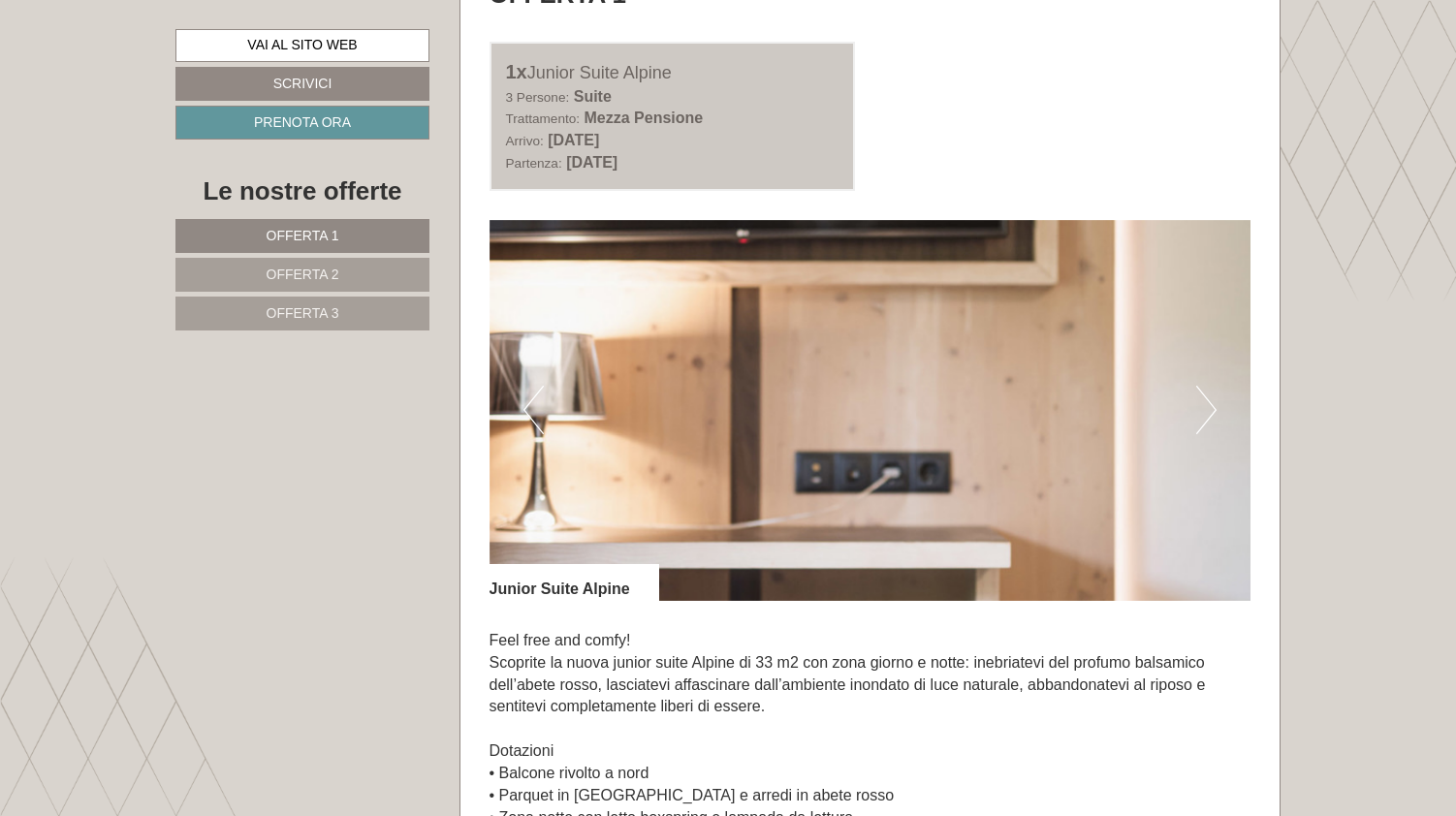
click at [1208, 398] on button "Next" at bounding box center [1206, 409] width 21 height 49
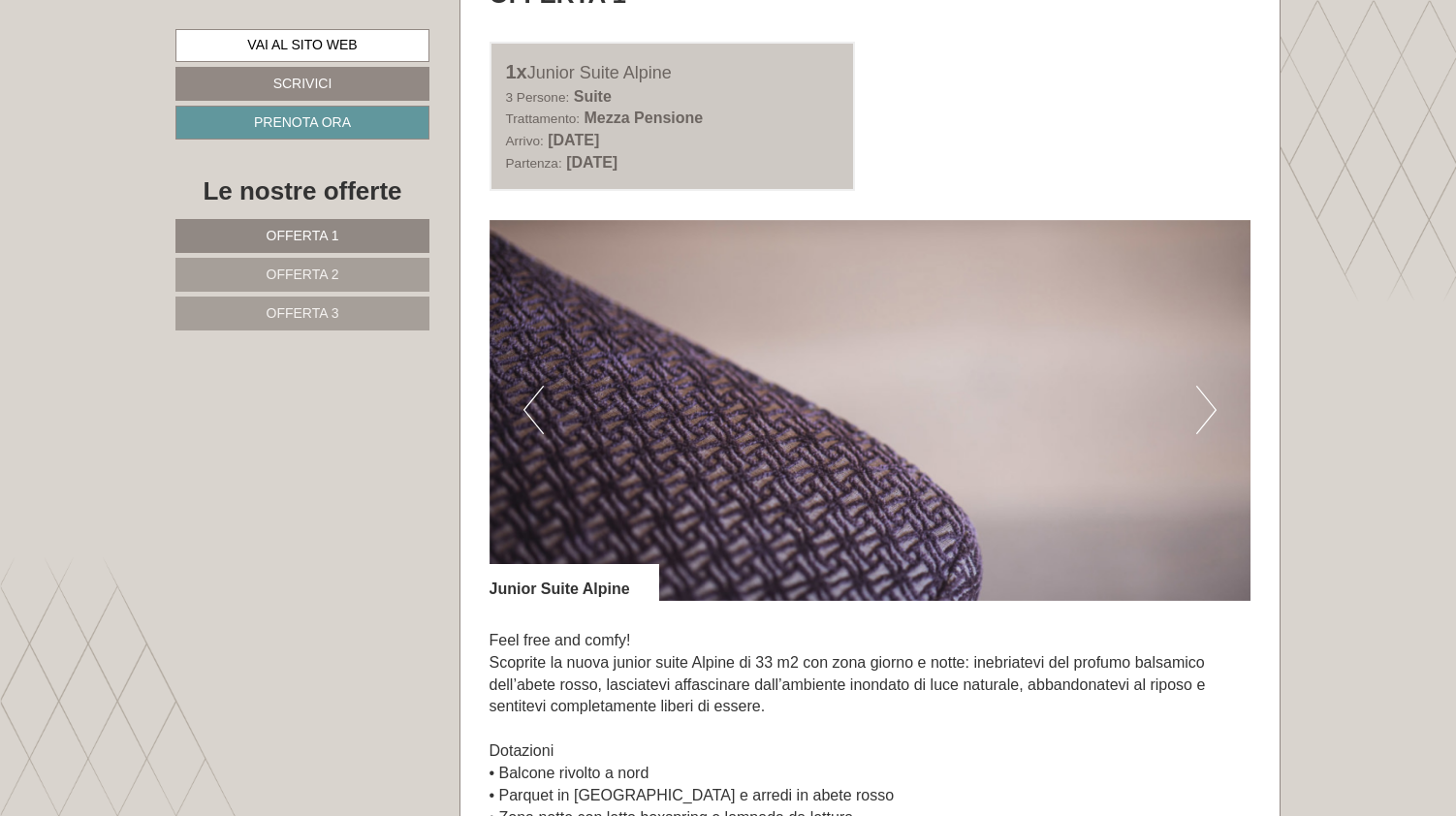
click at [1208, 398] on button "Next" at bounding box center [1206, 409] width 21 height 49
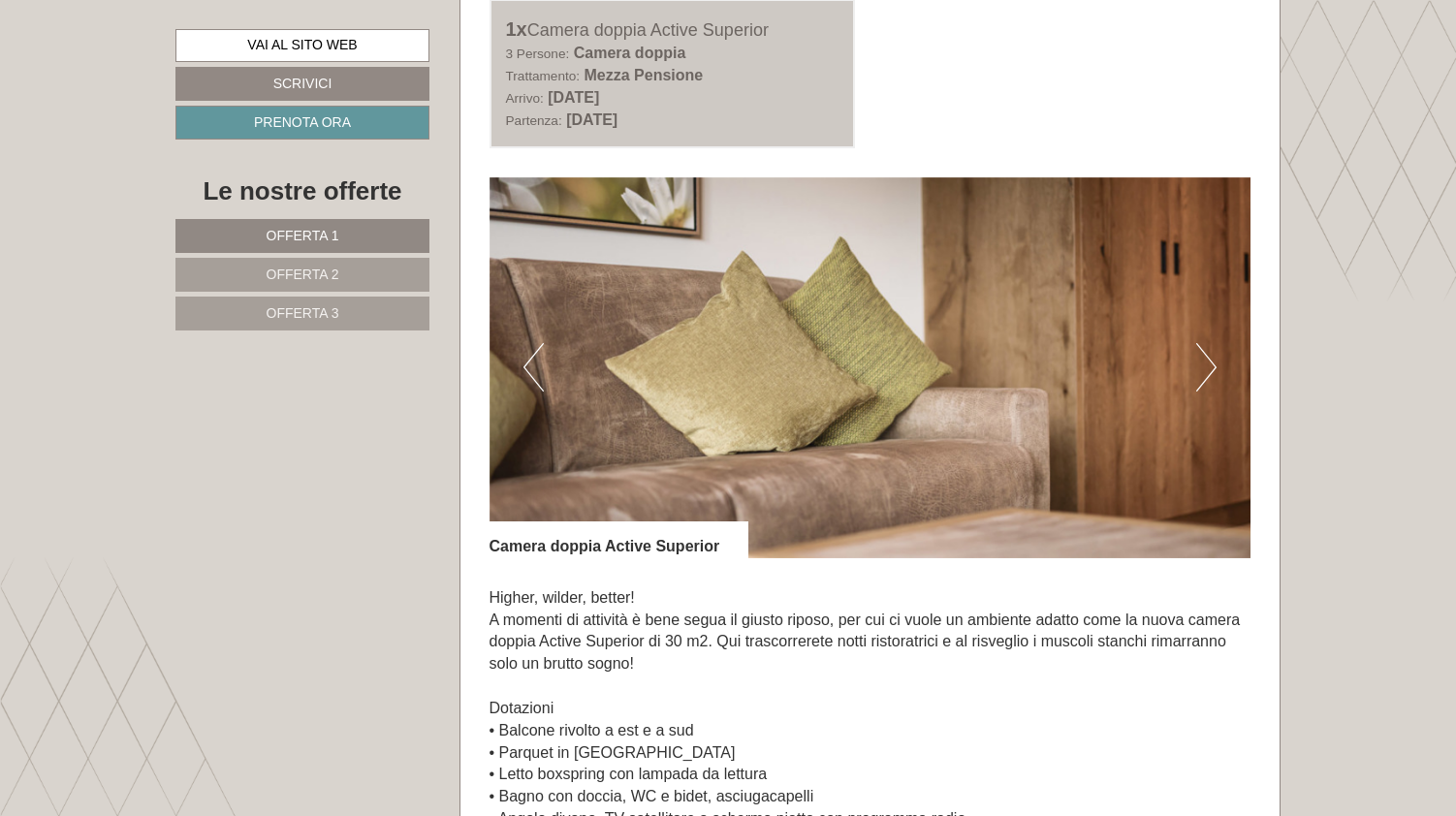
scroll to position [2556, 0]
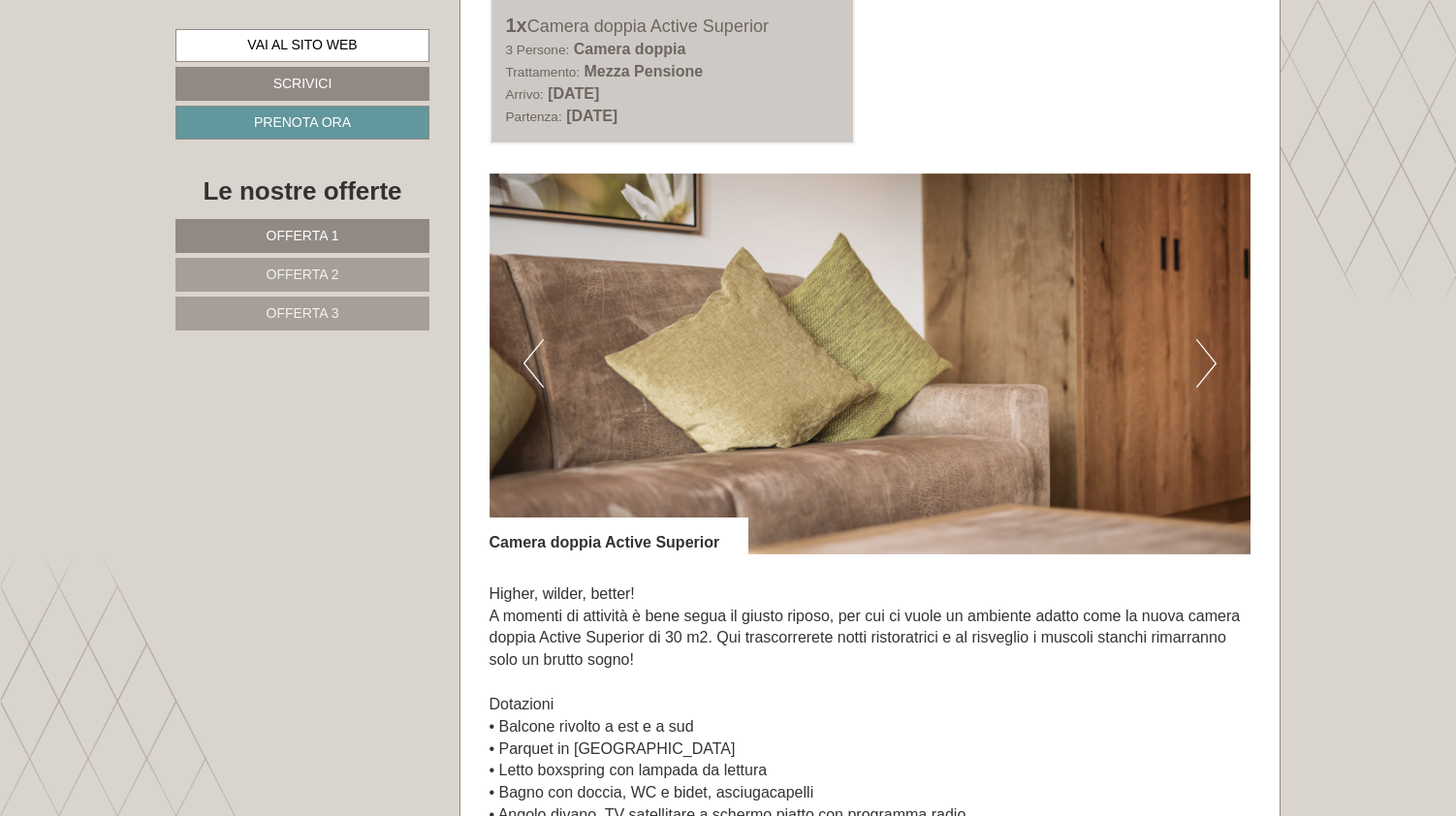
click at [1208, 351] on button "Next" at bounding box center [1206, 364] width 21 height 49
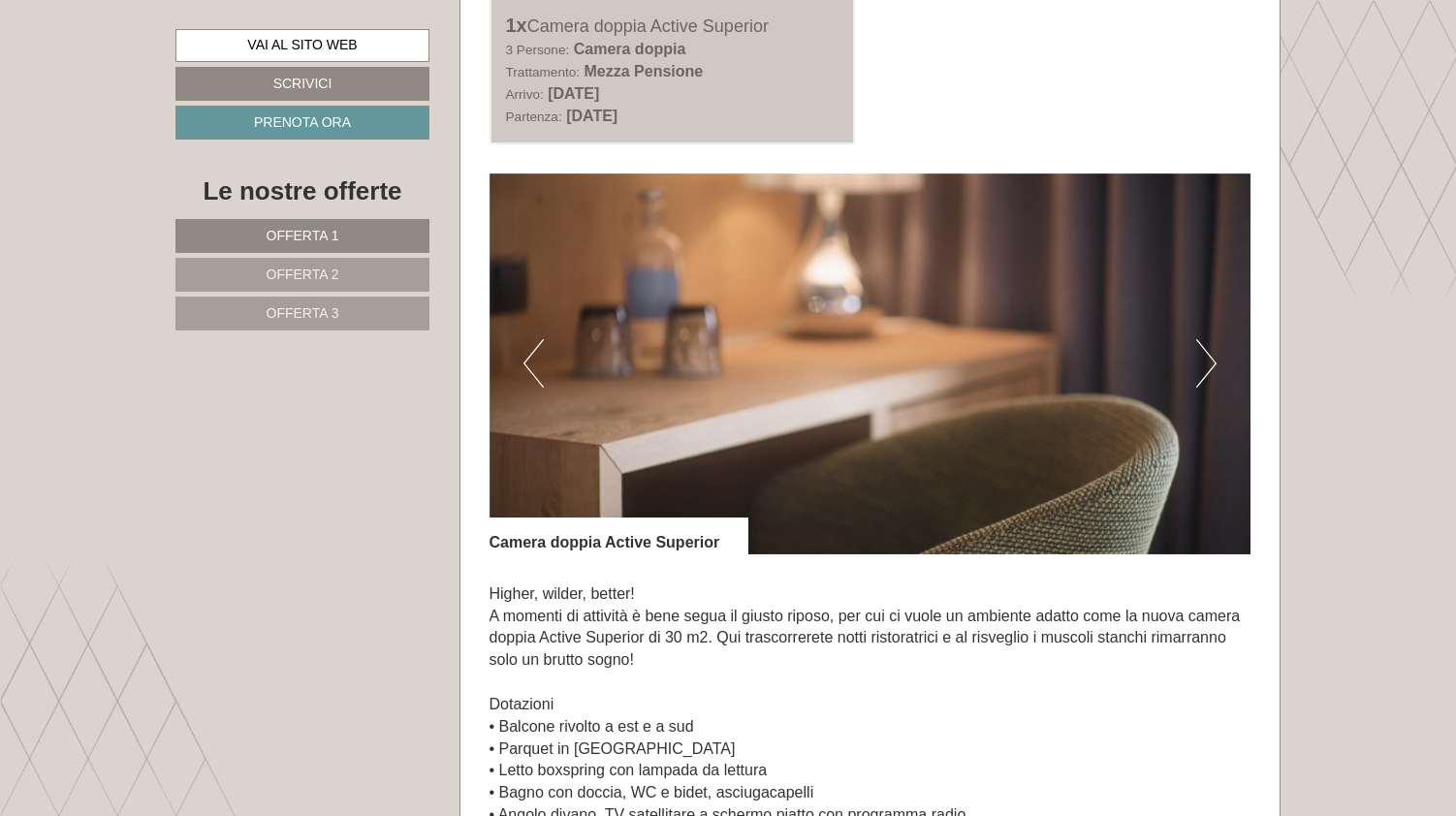
click at [1208, 351] on button "Next" at bounding box center [1206, 364] width 21 height 49
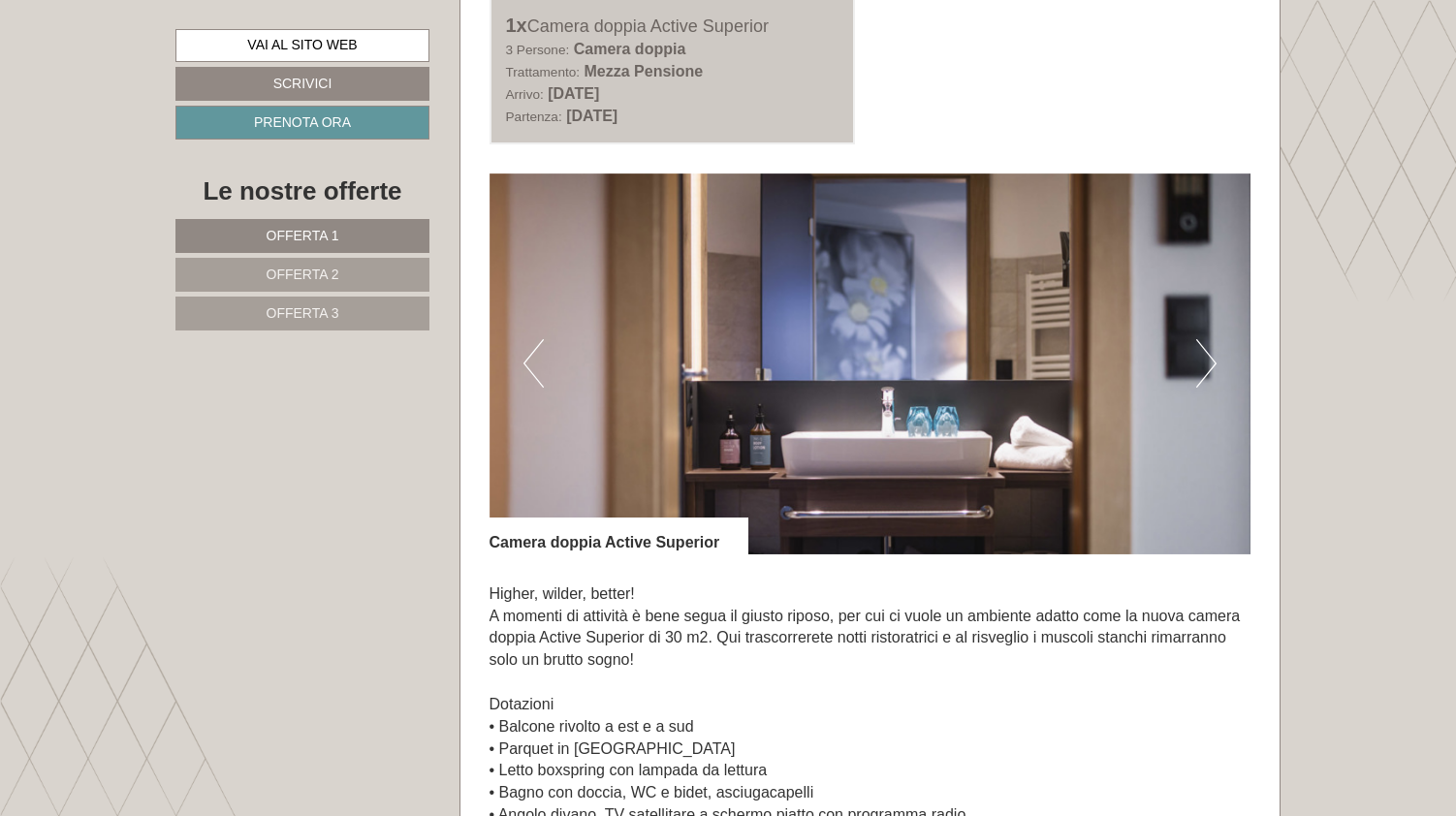
click at [1208, 350] on button "Next" at bounding box center [1206, 364] width 21 height 49
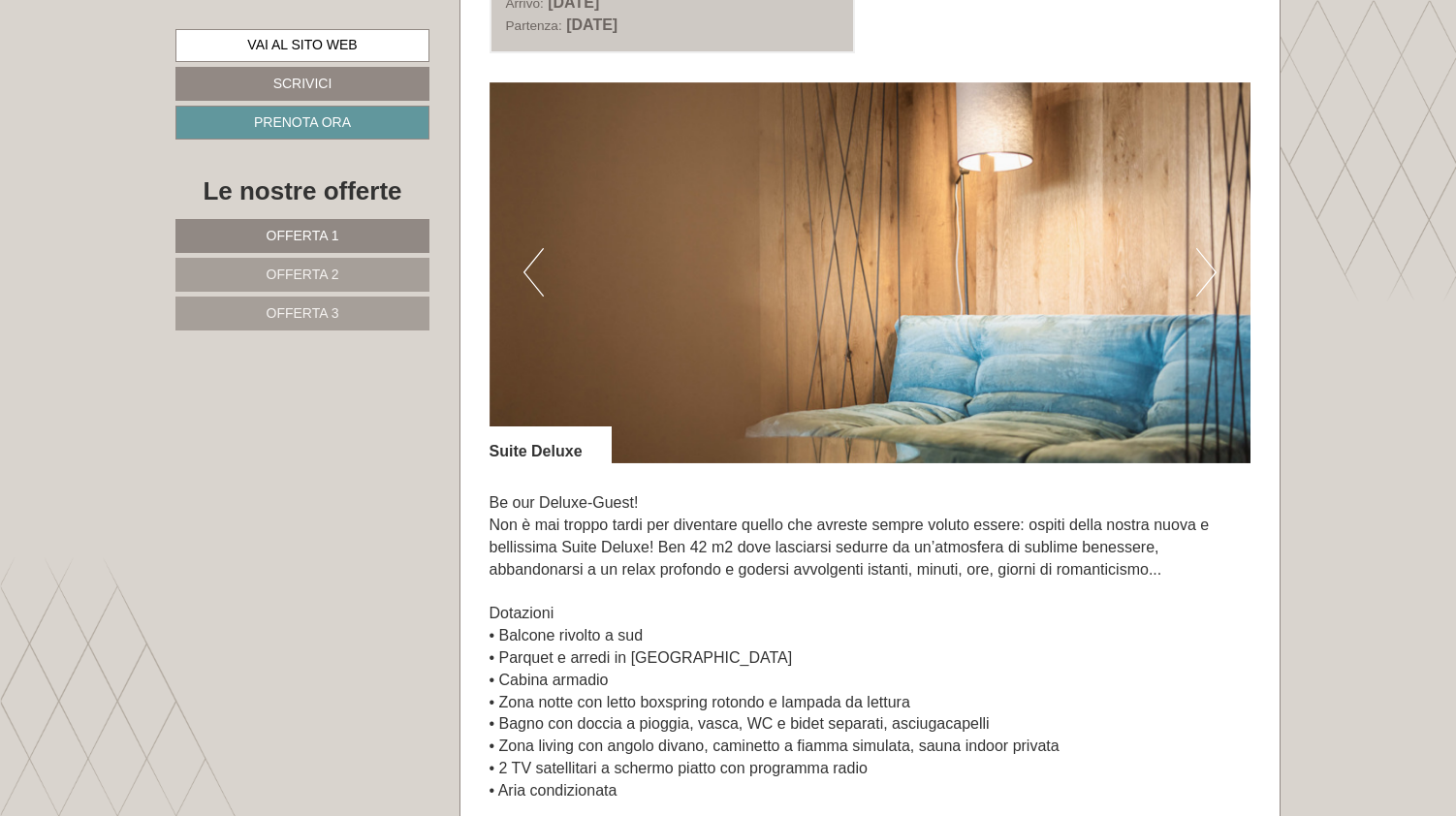
scroll to position [4165, 0]
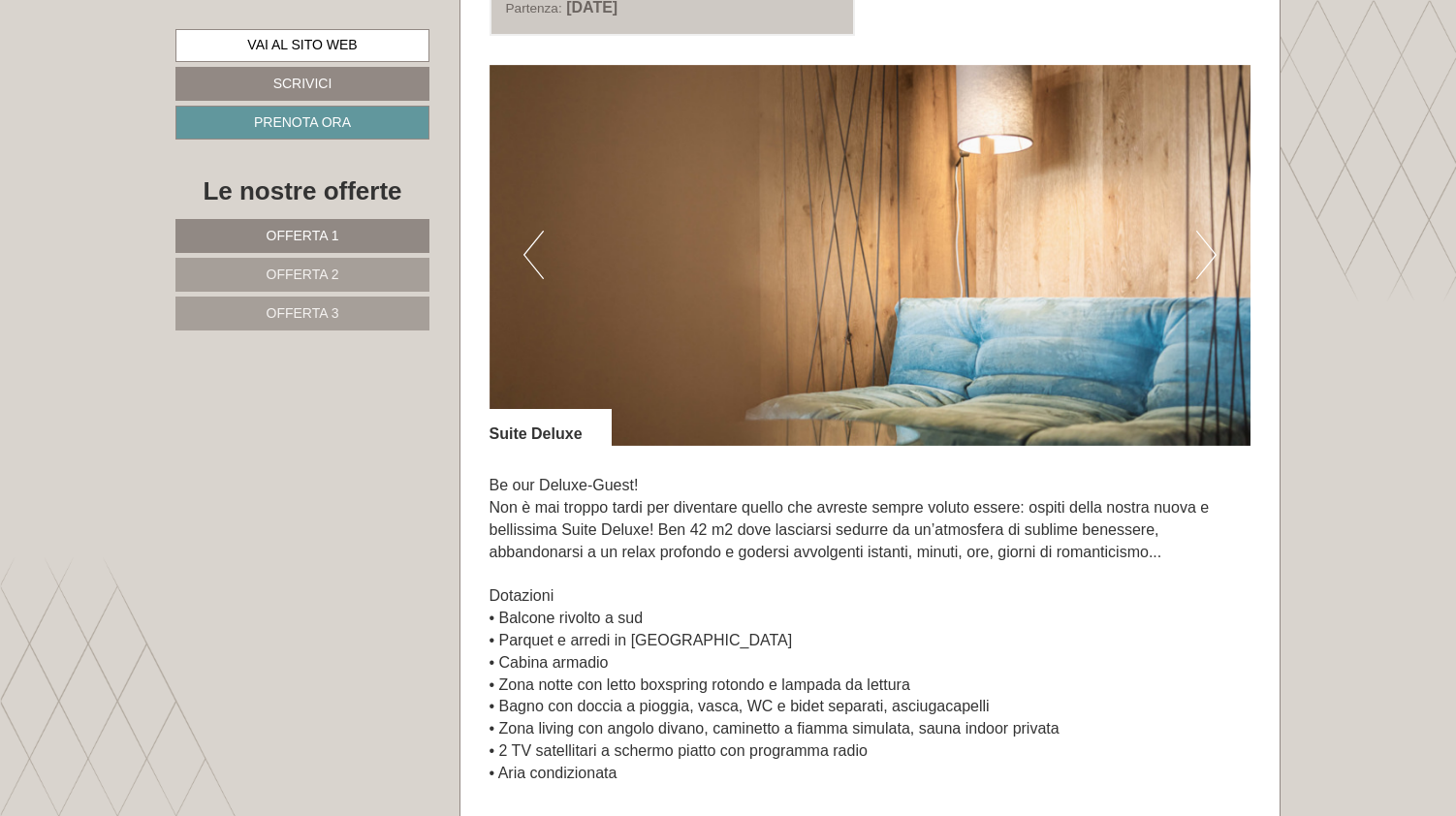
click at [1201, 231] on button "Next" at bounding box center [1206, 255] width 21 height 49
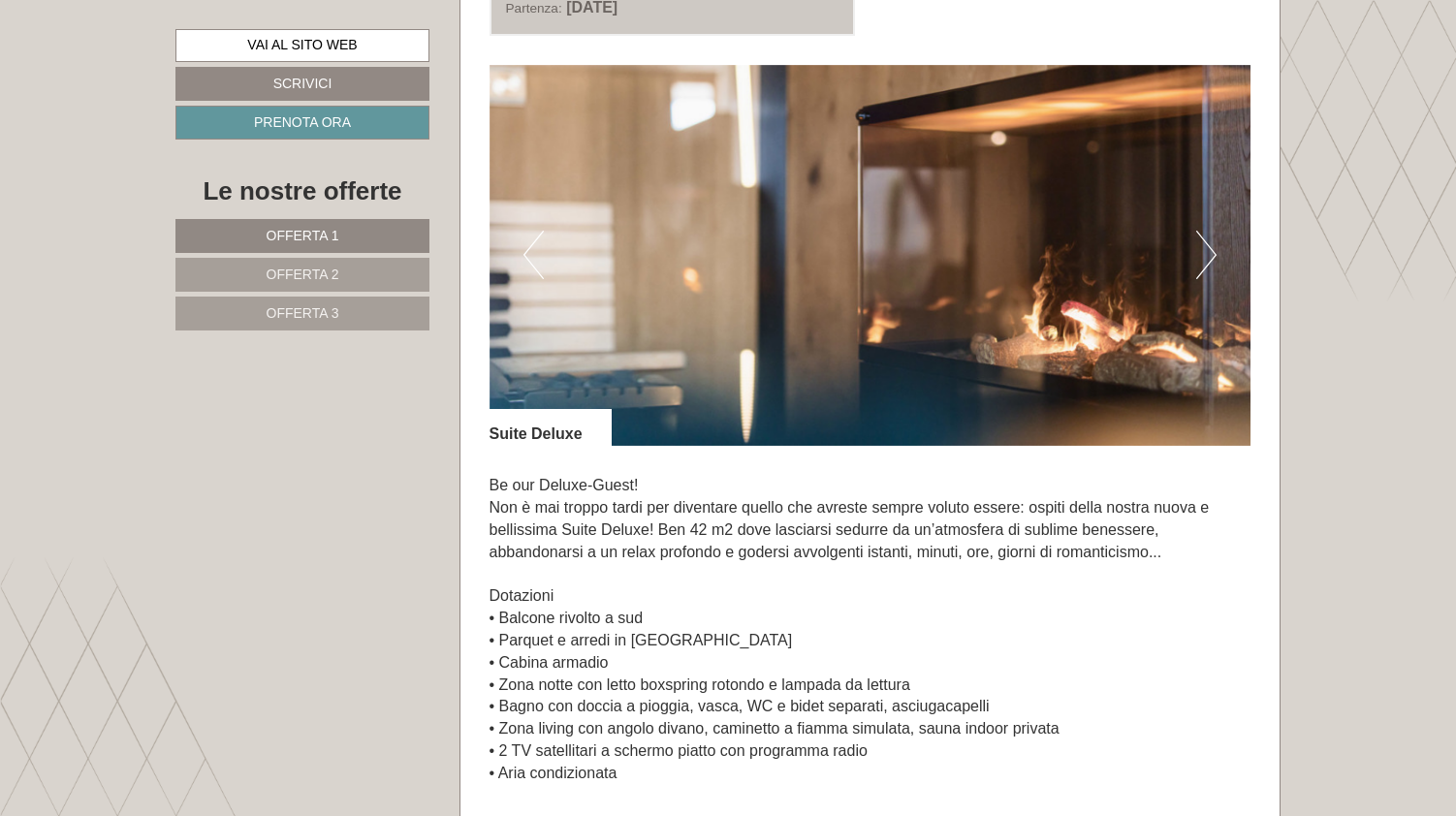
click at [1201, 231] on button "Next" at bounding box center [1206, 255] width 21 height 49
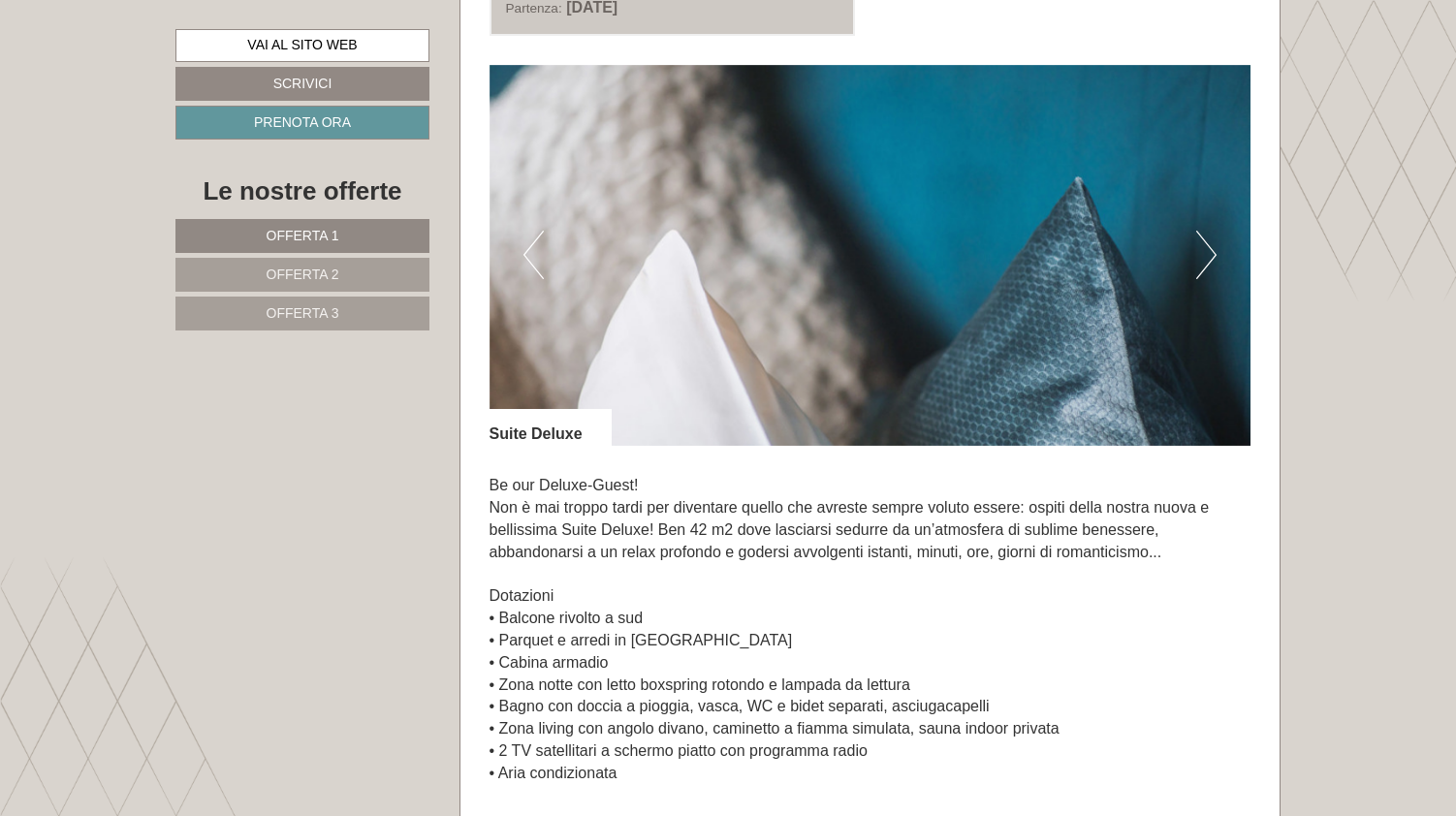
click at [1201, 231] on button "Next" at bounding box center [1206, 255] width 21 height 49
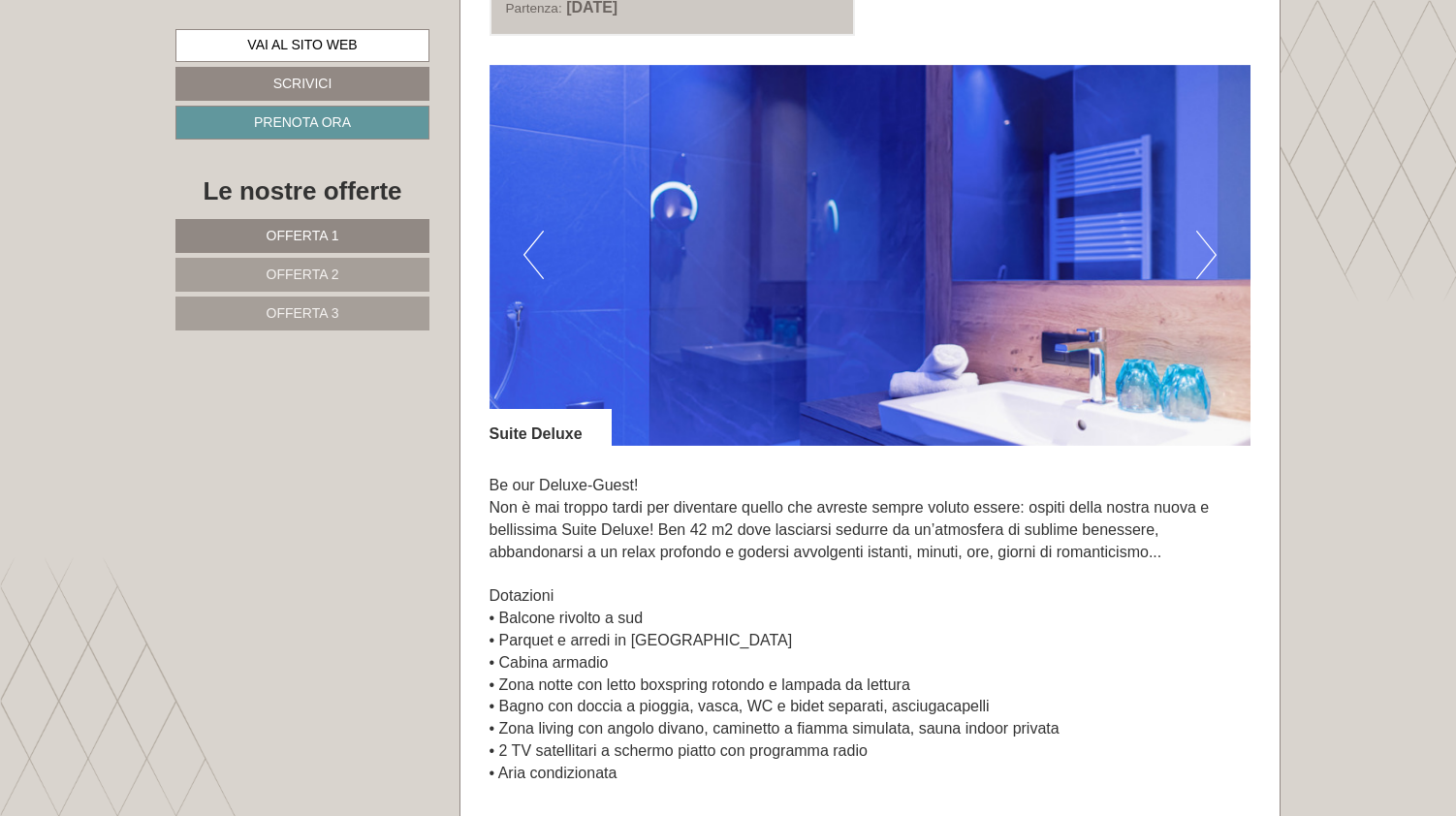
click at [1201, 231] on button "Next" at bounding box center [1206, 255] width 21 height 49
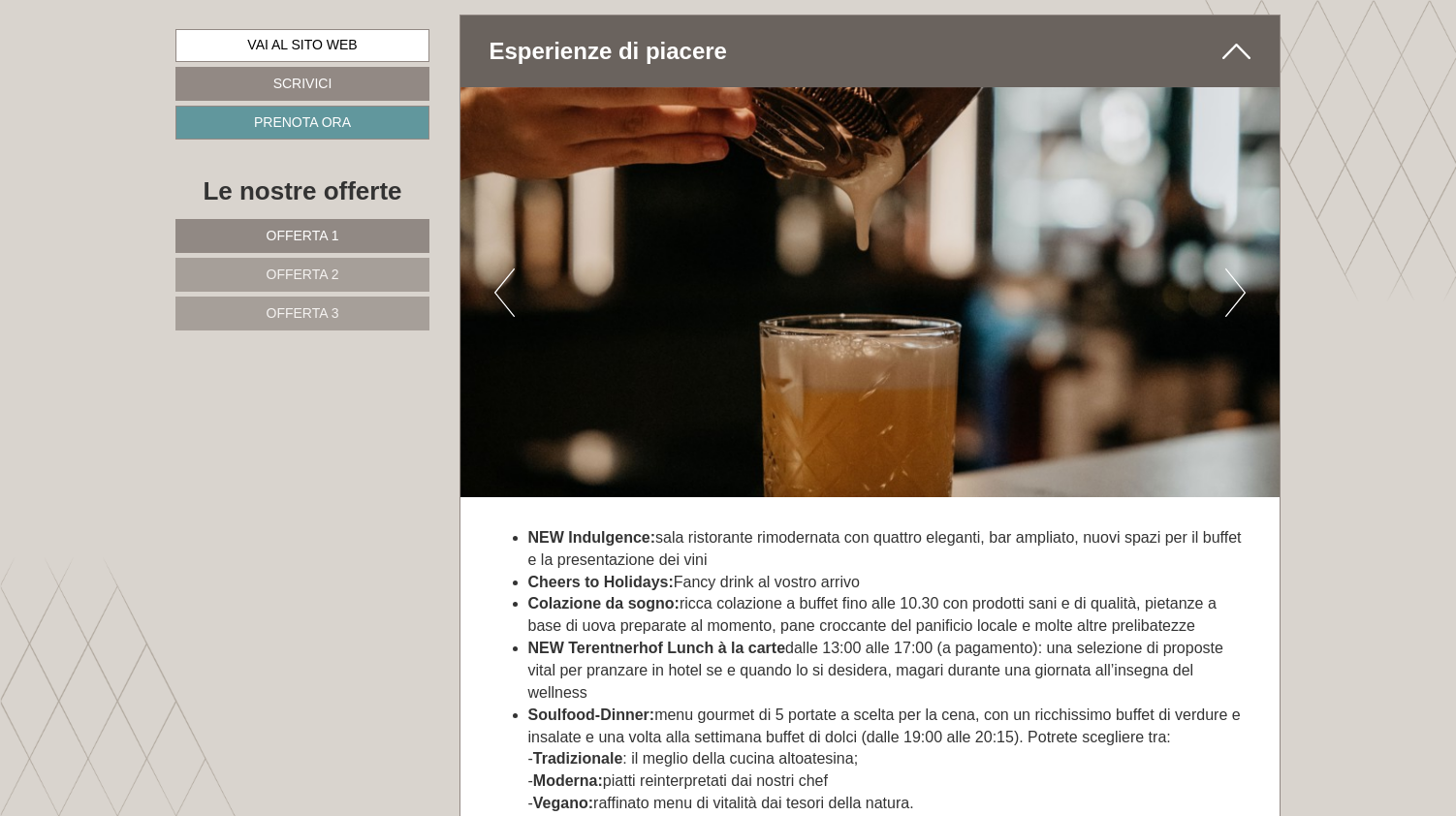
scroll to position [5708, 0]
